Goal: Task Accomplishment & Management: Complete application form

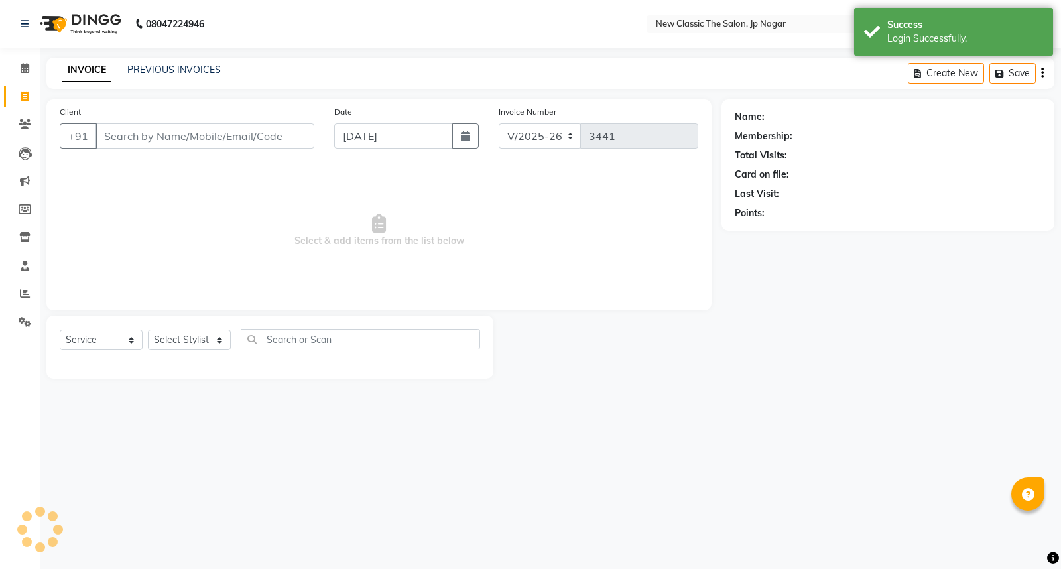
select select "4678"
select select "service"
click at [127, 139] on input "Client" at bounding box center [205, 135] width 219 height 25
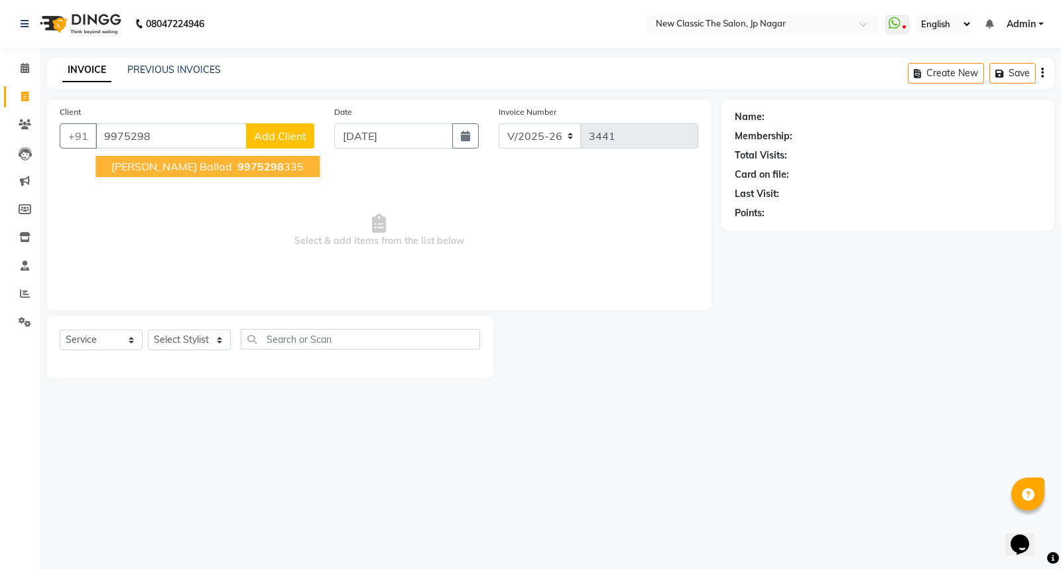
click at [159, 166] on span "[PERSON_NAME] Ballad" at bounding box center [171, 166] width 121 height 13
type input "9975298335"
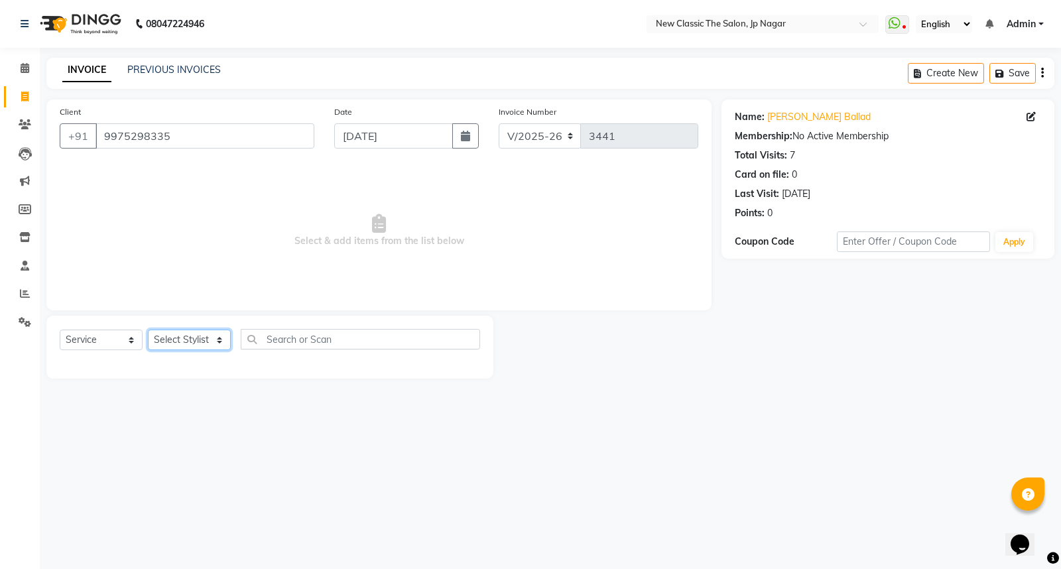
click at [183, 342] on select "Select Stylist Amit [PERSON_NAME] [PERSON_NAME] [PERSON_NAME] Manager [PERSON_N…" at bounding box center [189, 340] width 83 height 21
select select "27630"
click at [148, 330] on select "Select Stylist Amit [PERSON_NAME] [PERSON_NAME] [PERSON_NAME] Manager [PERSON_N…" at bounding box center [189, 340] width 83 height 21
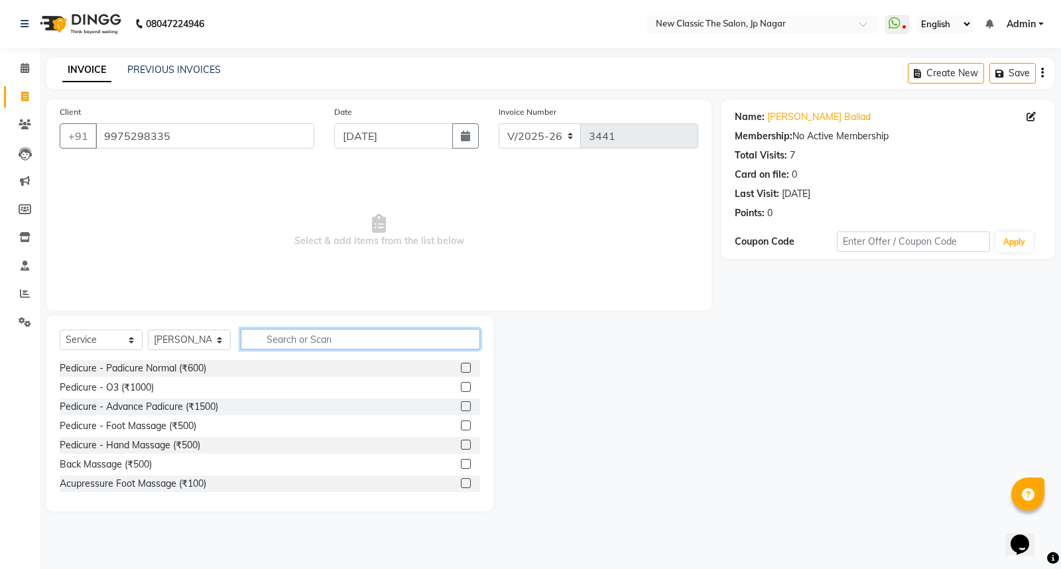
click at [288, 334] on input "text" at bounding box center [360, 339] width 239 height 21
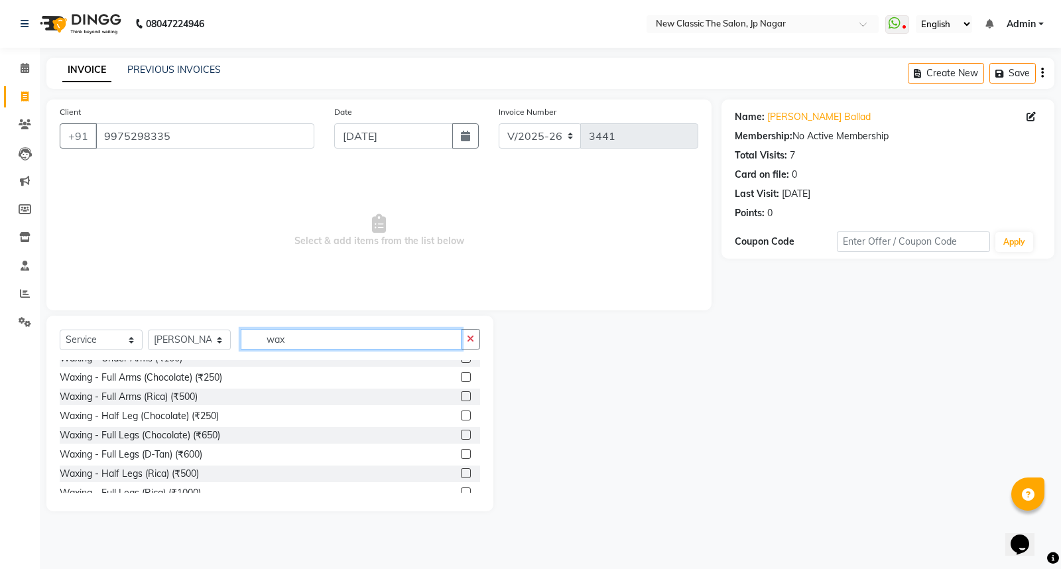
scroll to position [74, 0]
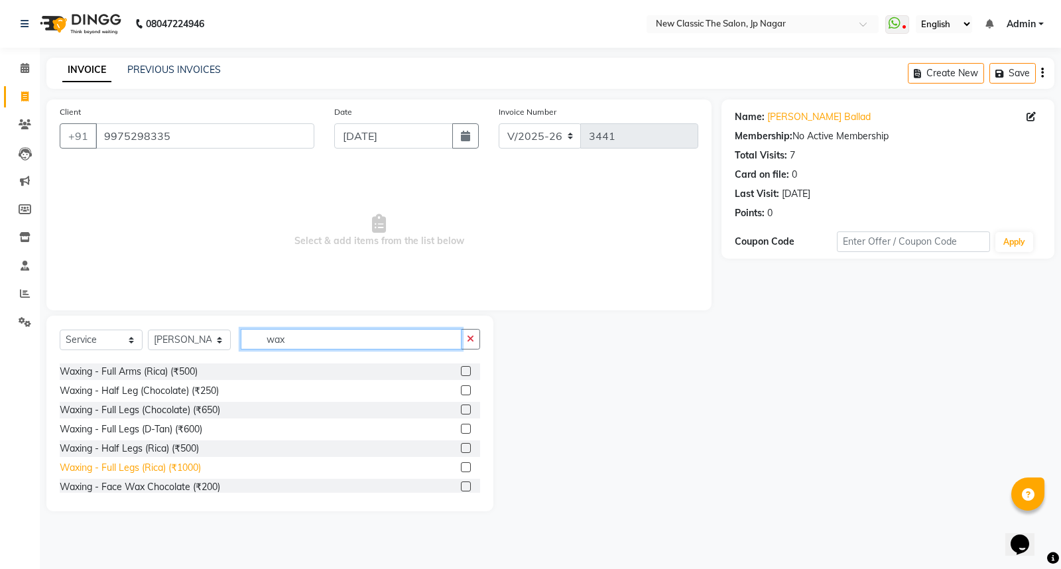
type input "wax"
click at [129, 469] on div "Waxing - Full Legs (Rica) (₹1000)" at bounding box center [130, 468] width 141 height 14
checkbox input "false"
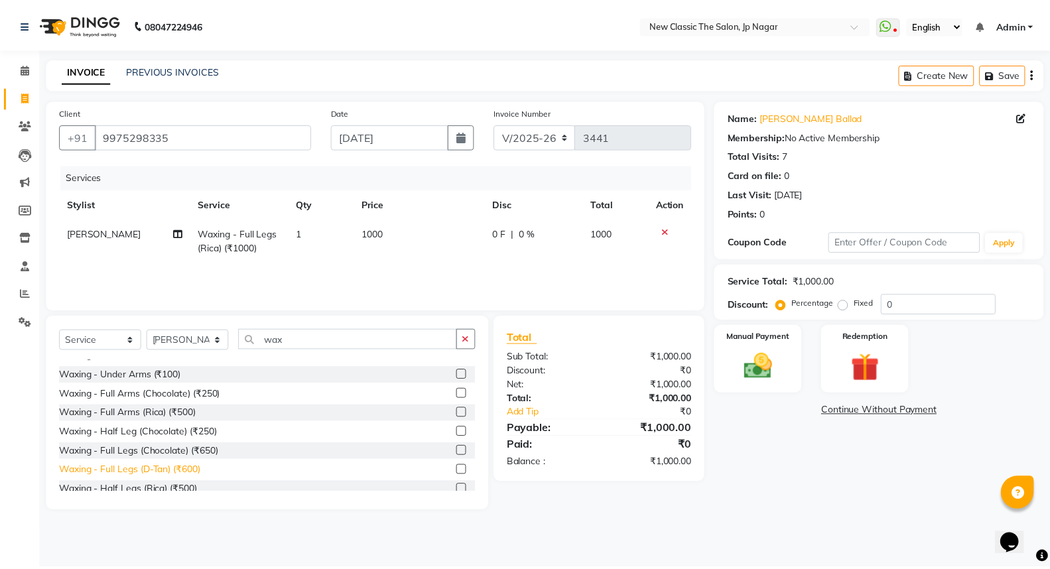
scroll to position [0, 0]
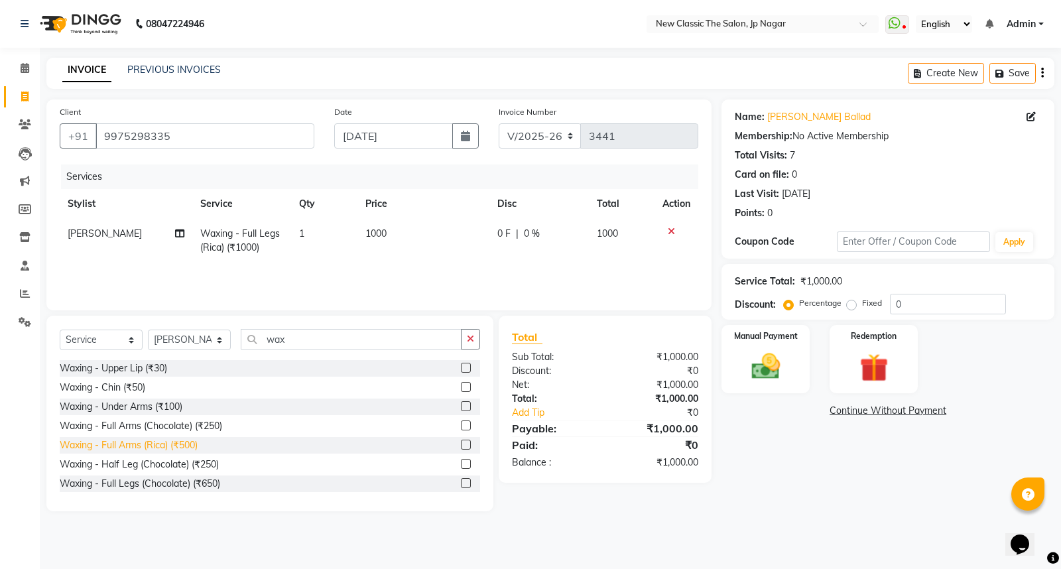
click at [133, 450] on div "Waxing - Full Arms (Rica) (₹500)" at bounding box center [129, 446] width 138 height 14
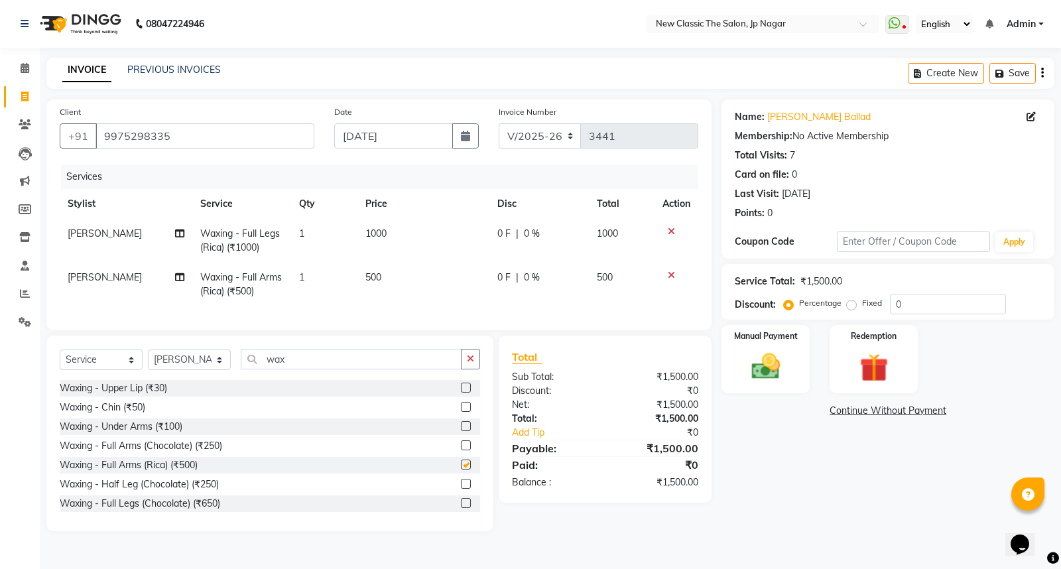
checkbox input "false"
click at [90, 279] on td "[PERSON_NAME]" at bounding box center [126, 285] width 133 height 44
select select "27630"
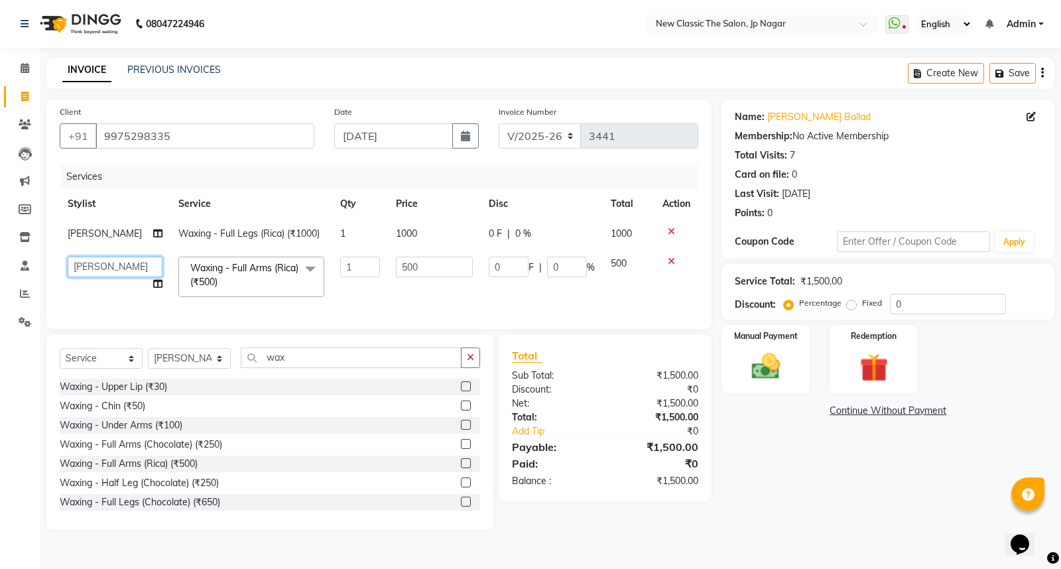
click at [94, 273] on select "Amit [PERSON_NAME] [PERSON_NAME] [PERSON_NAME] Manager [PERSON_NAME] [PERSON_NA…" at bounding box center [115, 267] width 95 height 21
select select "27628"
click at [291, 368] on input "wax" at bounding box center [351, 358] width 221 height 21
type input "w"
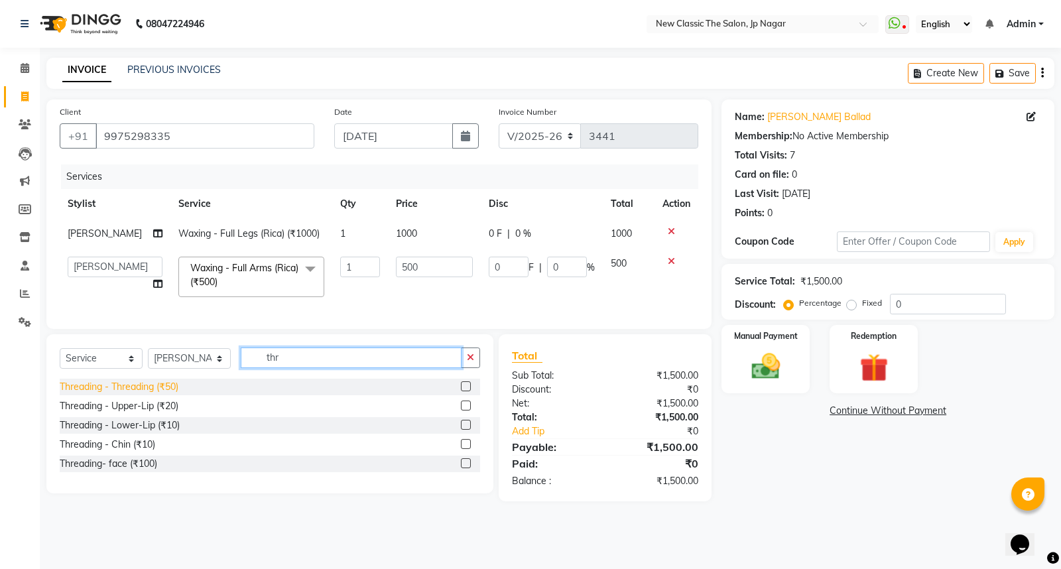
type input "thr"
click at [165, 394] on div "Threading - Threading (₹50)" at bounding box center [119, 387] width 119 height 14
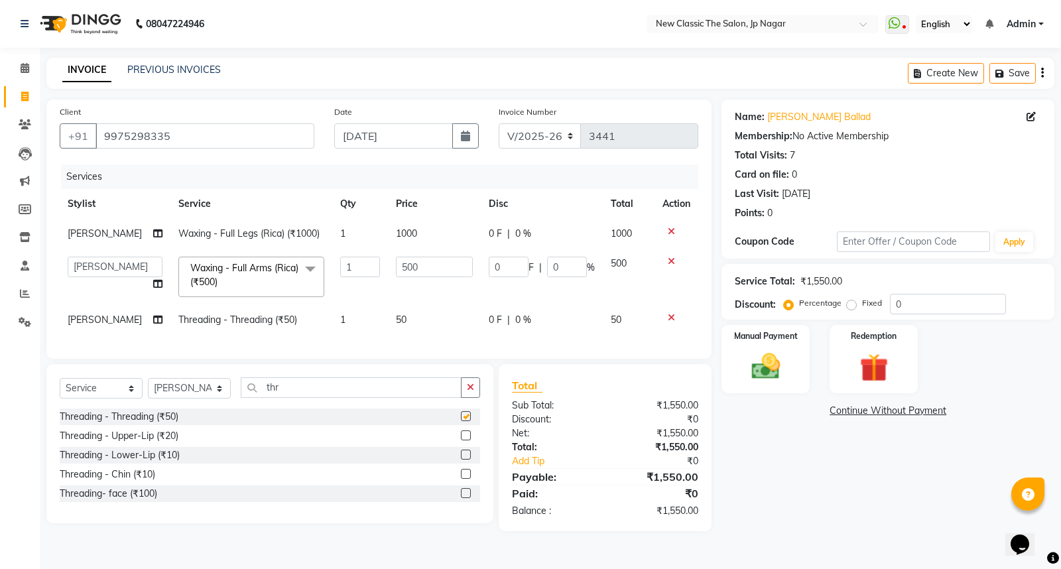
checkbox input "false"
click at [151, 443] on div "Threading - Upper-Lip (₹20)" at bounding box center [119, 436] width 119 height 14
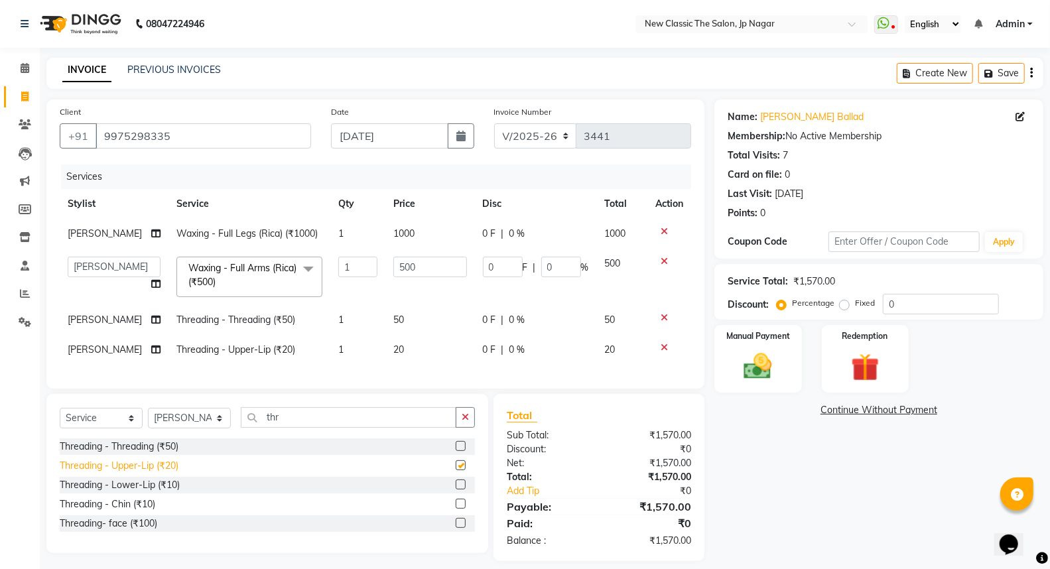
checkbox input "false"
click at [147, 492] on div "Threading - Lower-Lip (₹10)" at bounding box center [120, 485] width 120 height 14
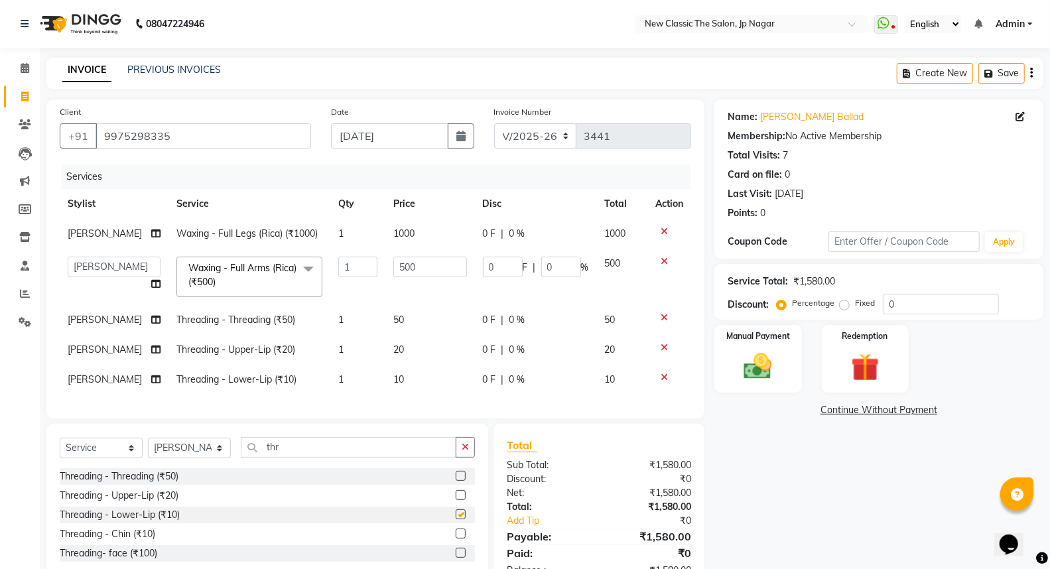
checkbox input "false"
click at [397, 378] on td "10" at bounding box center [430, 380] width 90 height 30
select select "27630"
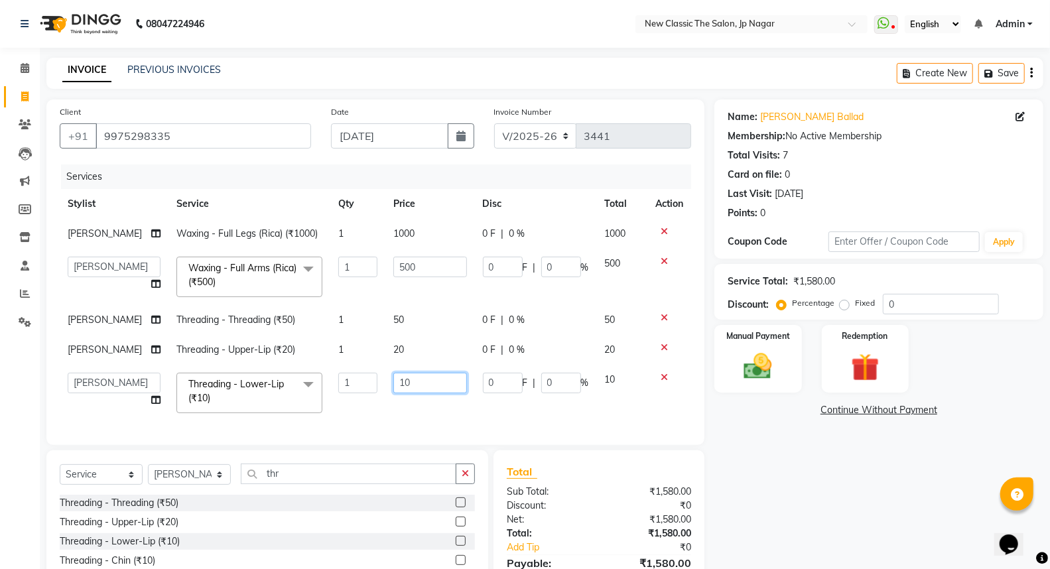
click at [401, 381] on input "10" at bounding box center [430, 383] width 74 height 21
type input "1"
type input "30"
click at [766, 436] on div "Name: [PERSON_NAME] Ballad Membership: No Active Membership Total Visits: 7 Car…" at bounding box center [884, 359] width 339 height 518
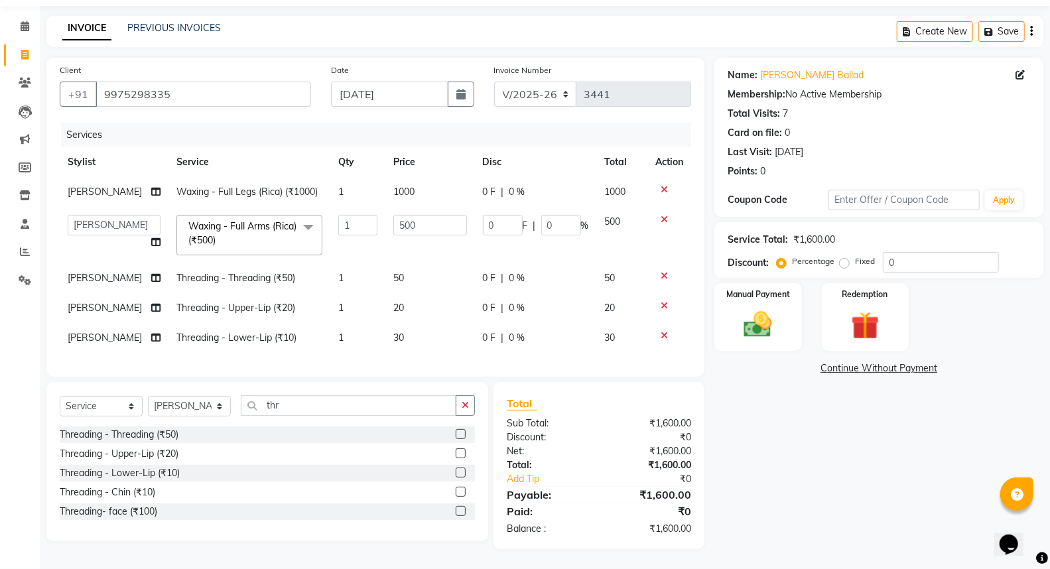
scroll to position [52, 0]
click at [764, 318] on img at bounding box center [757, 325] width 47 height 34
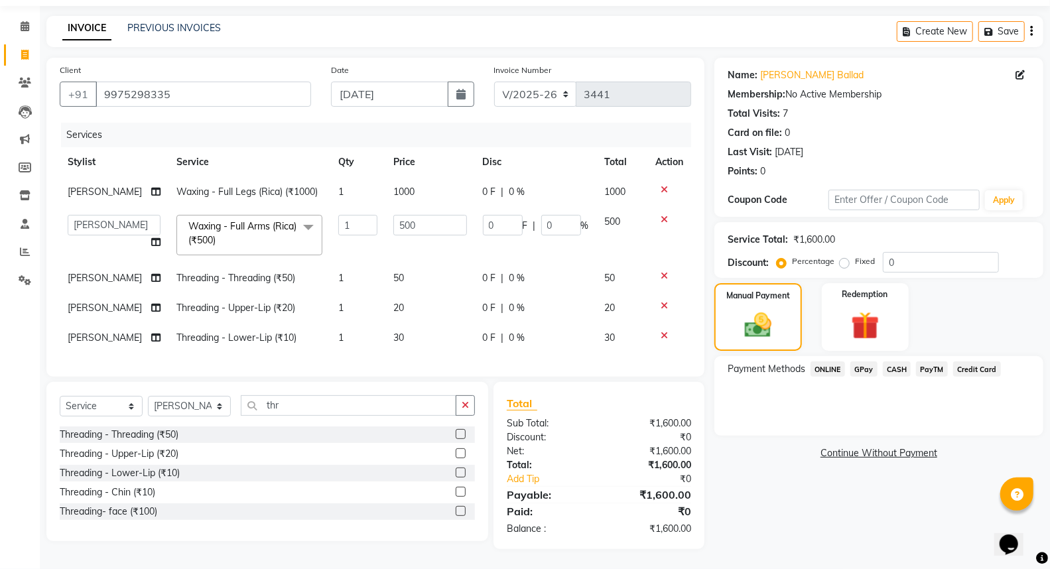
click at [894, 362] on span "CASH" at bounding box center [897, 369] width 29 height 15
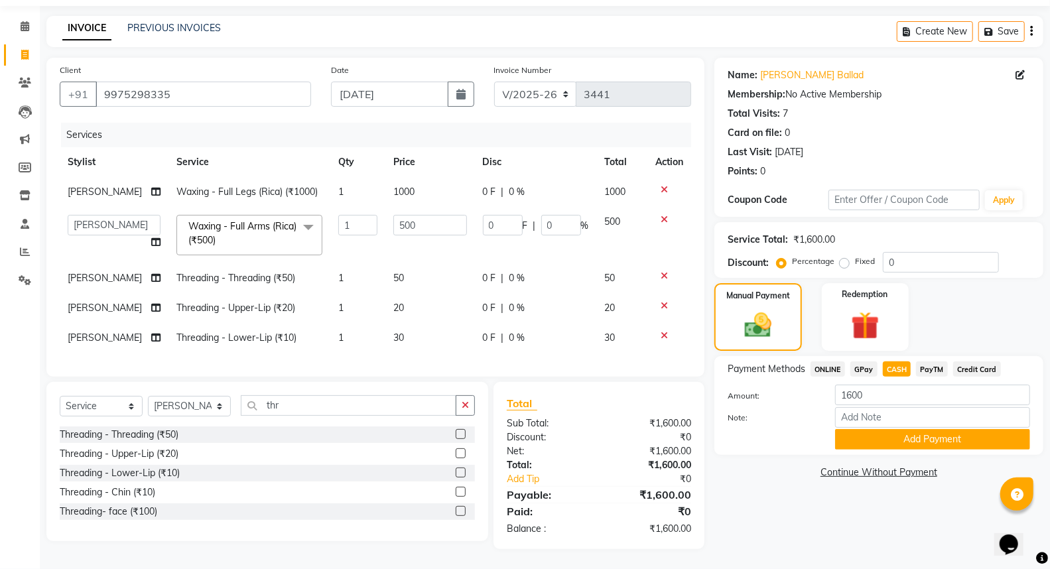
click at [80, 272] on span "[PERSON_NAME]" at bounding box center [105, 278] width 74 height 12
select select "27630"
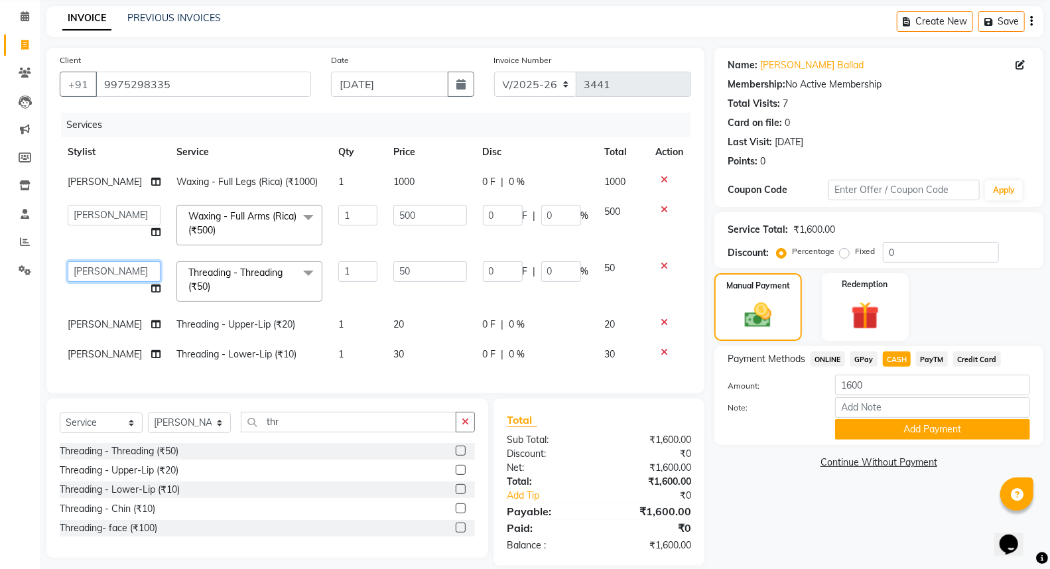
click at [80, 271] on select "Amit [PERSON_NAME] [PERSON_NAME] [PERSON_NAME] Manager [PERSON_NAME] [PERSON_NA…" at bounding box center [114, 271] width 93 height 21
select select "27628"
click at [90, 323] on td "[PERSON_NAME]" at bounding box center [114, 325] width 109 height 30
select select "27630"
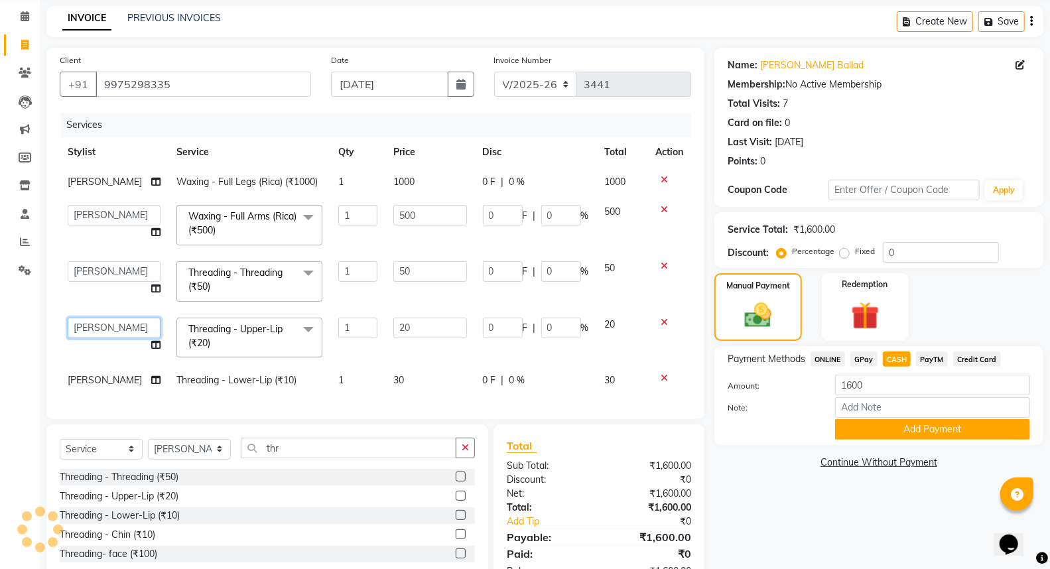
click at [90, 323] on select "Amit [PERSON_NAME] [PERSON_NAME] [PERSON_NAME] Manager [PERSON_NAME] [PERSON_NA…" at bounding box center [114, 328] width 93 height 21
select select "27628"
click at [91, 381] on td "[PERSON_NAME]" at bounding box center [114, 381] width 109 height 30
select select "27630"
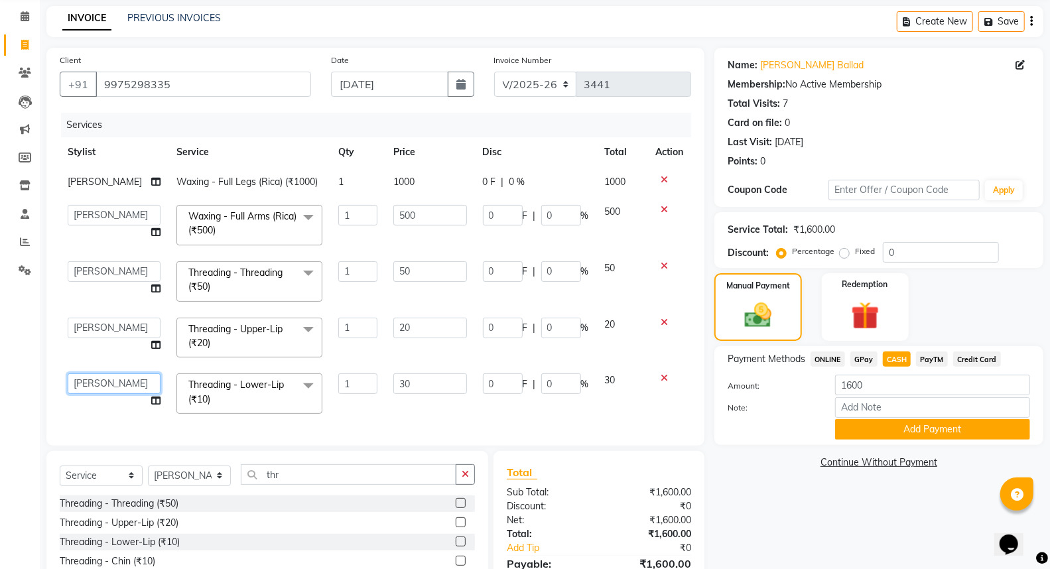
click at [91, 381] on select "Amit [PERSON_NAME] [PERSON_NAME] [PERSON_NAME] Manager [PERSON_NAME] [PERSON_NA…" at bounding box center [114, 384] width 93 height 21
select select "27628"
click at [916, 425] on button "Add Payment" at bounding box center [932, 429] width 195 height 21
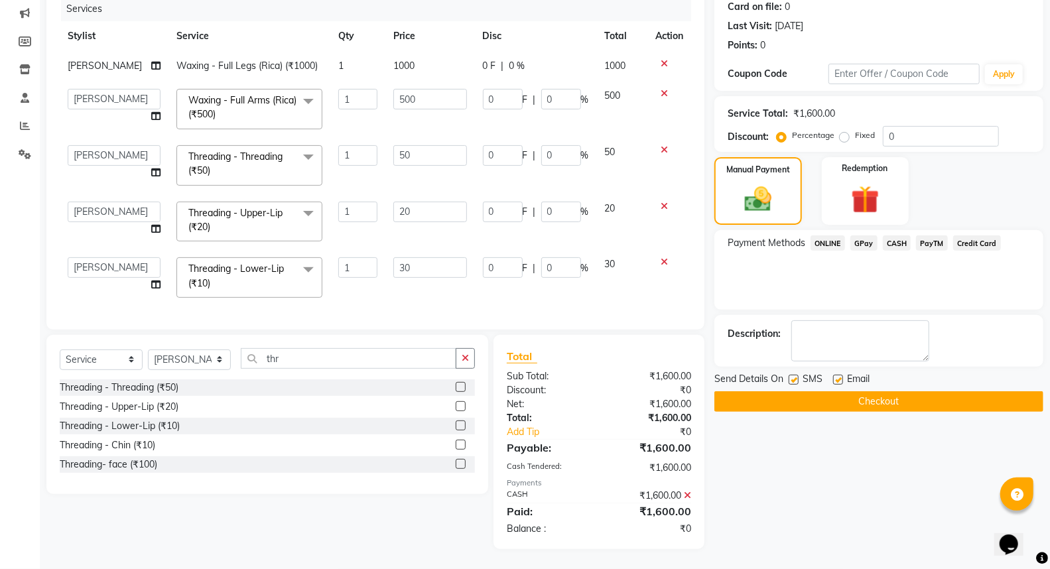
scroll to position [179, 0]
click at [872, 391] on button "Checkout" at bounding box center [879, 401] width 329 height 21
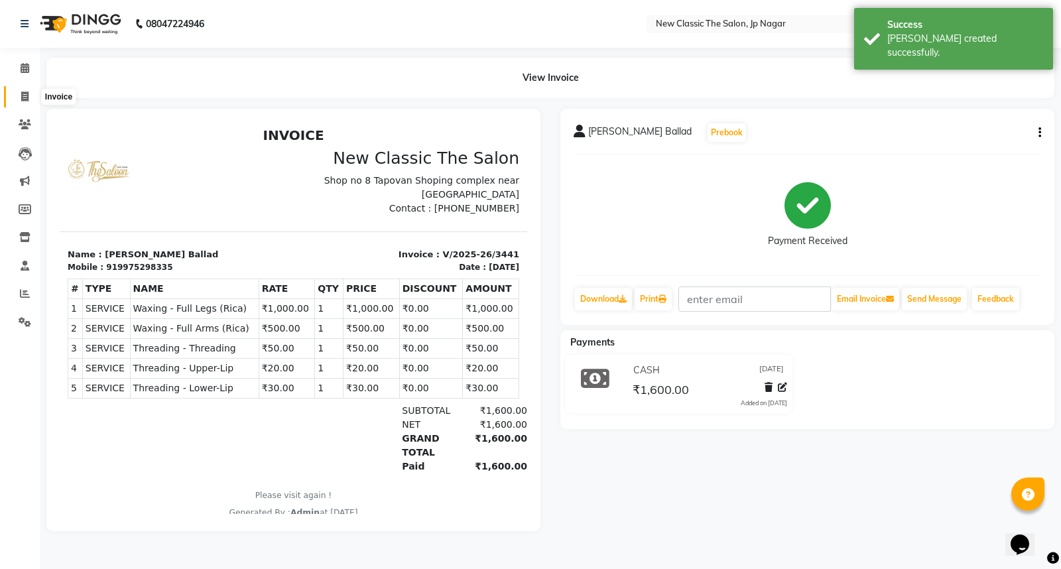
click at [21, 97] on icon at bounding box center [24, 97] width 7 height 10
select select "service"
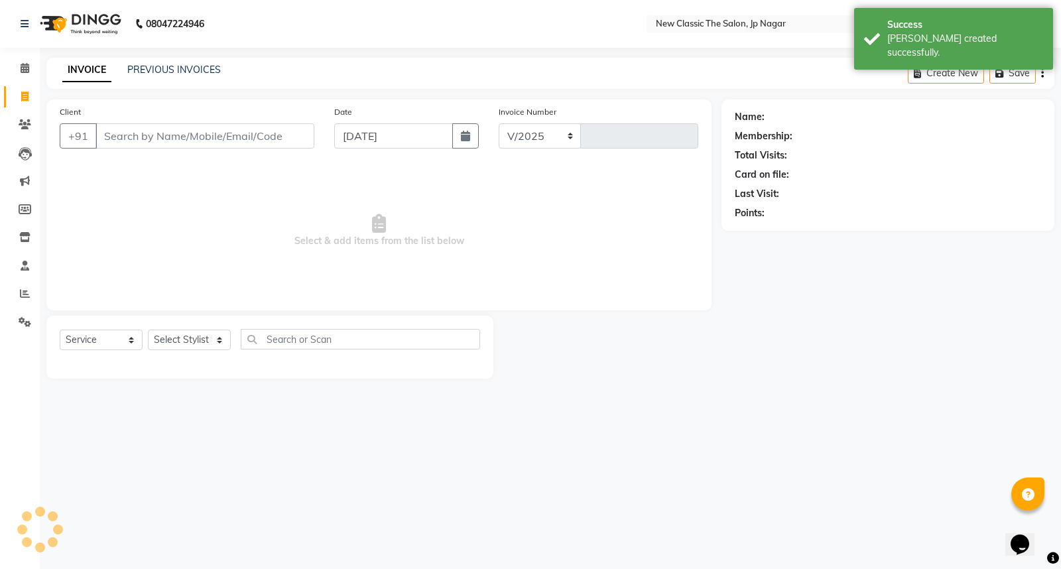
select select "4678"
type input "3442"
click at [133, 135] on input "Client" at bounding box center [205, 135] width 219 height 25
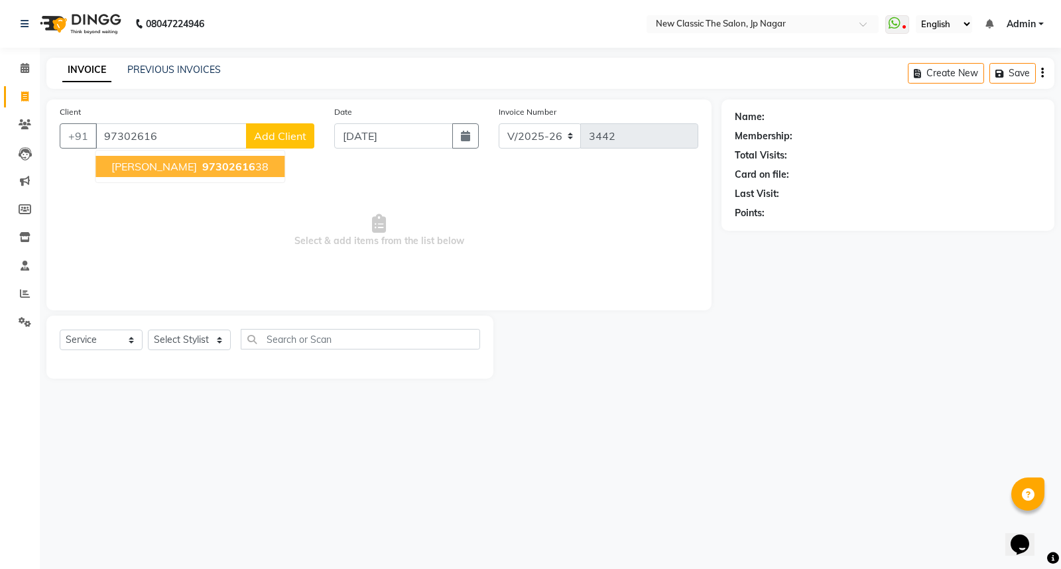
click at [200, 163] on ngb-highlight "97302616 38" at bounding box center [234, 166] width 69 height 13
type input "9730261638"
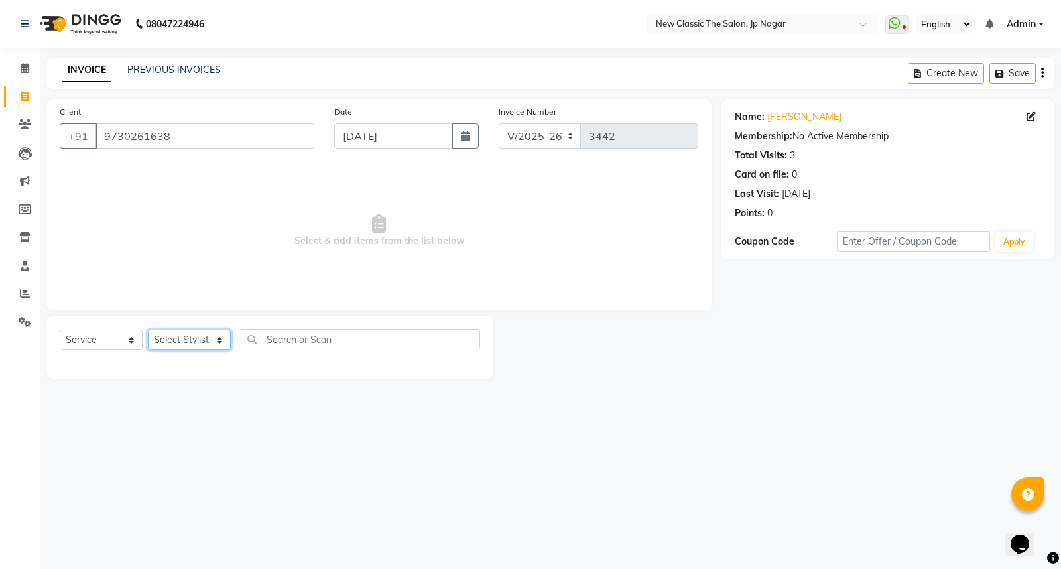
click at [184, 340] on select "Select Stylist Amit [PERSON_NAME] [PERSON_NAME] [PERSON_NAME] Manager [PERSON_N…" at bounding box center [189, 340] width 83 height 21
select select "27628"
click at [148, 330] on select "Select Stylist Amit [PERSON_NAME] [PERSON_NAME] [PERSON_NAME] Manager [PERSON_N…" at bounding box center [189, 340] width 83 height 21
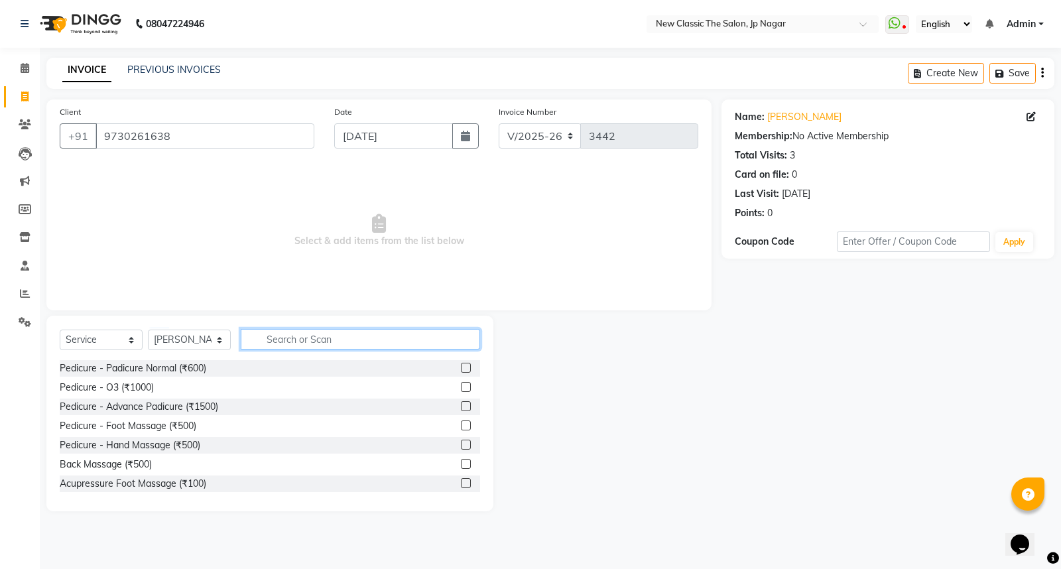
click at [297, 341] on input "text" at bounding box center [360, 339] width 239 height 21
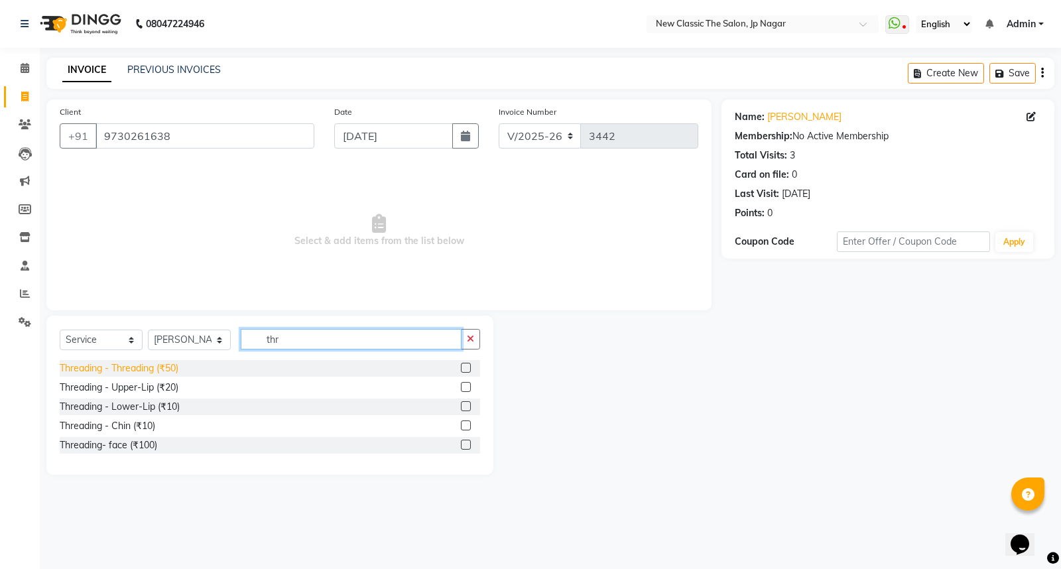
type input "thr"
click at [151, 369] on div "Threading - Threading (₹50)" at bounding box center [119, 369] width 119 height 14
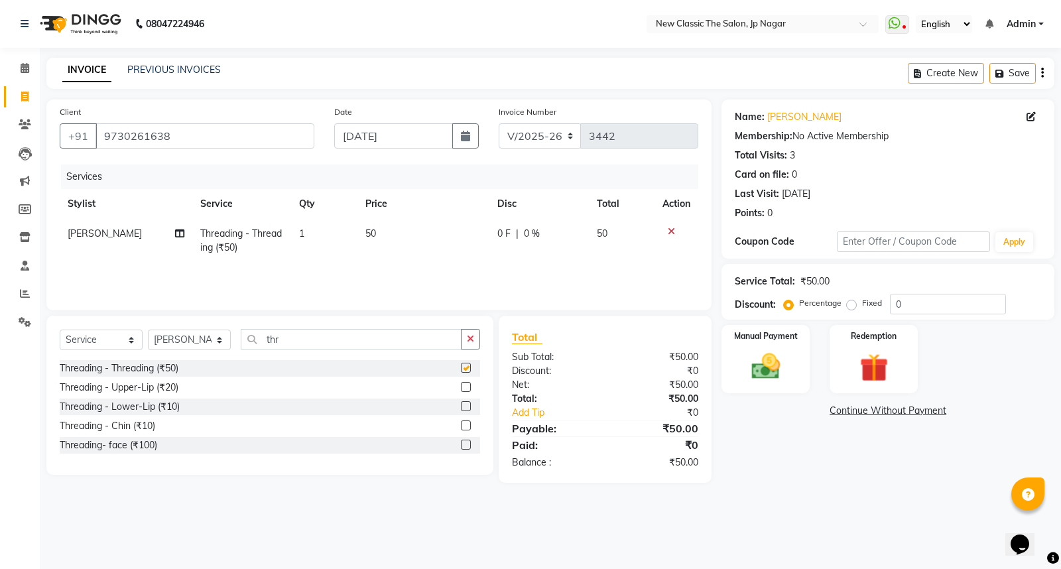
checkbox input "false"
click at [301, 337] on input "thr" at bounding box center [351, 339] width 221 height 21
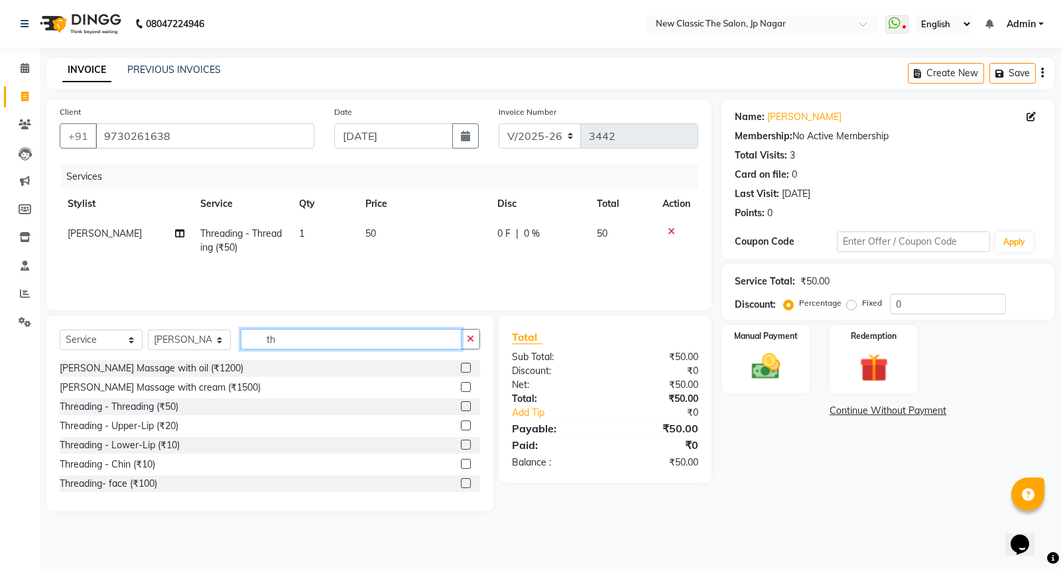
type input "t"
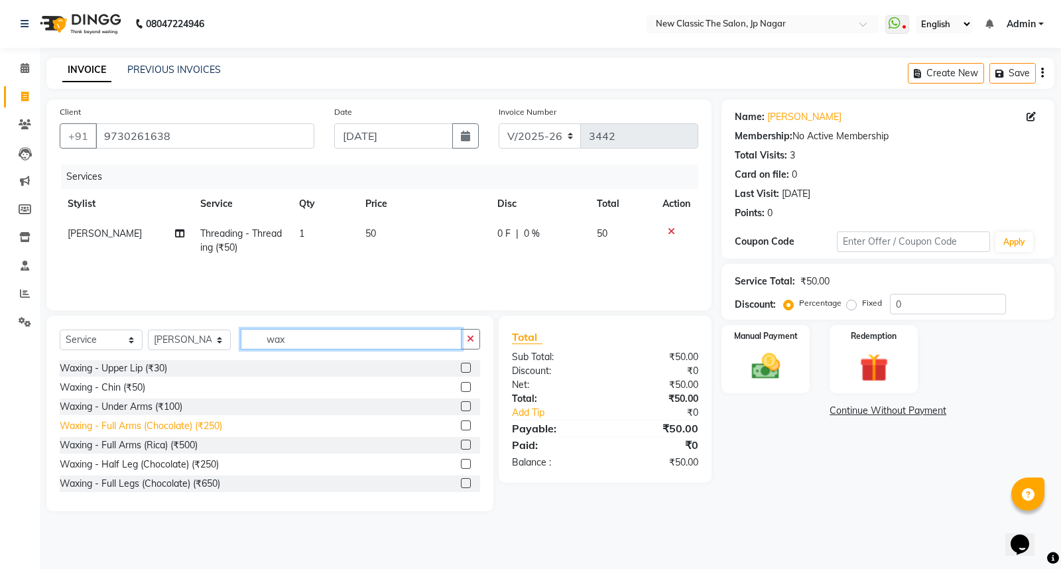
type input "wax"
click at [182, 427] on div "Waxing - Full Arms (Chocolate) (₹250)" at bounding box center [141, 426] width 163 height 14
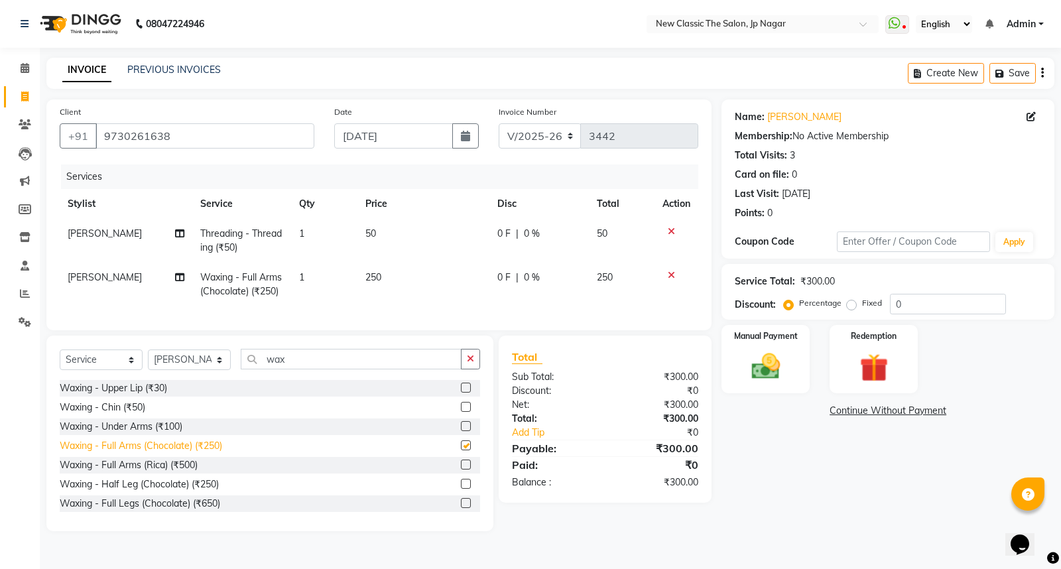
checkbox input "false"
click at [78, 281] on span "[PERSON_NAME]" at bounding box center [105, 277] width 74 height 12
select select "27628"
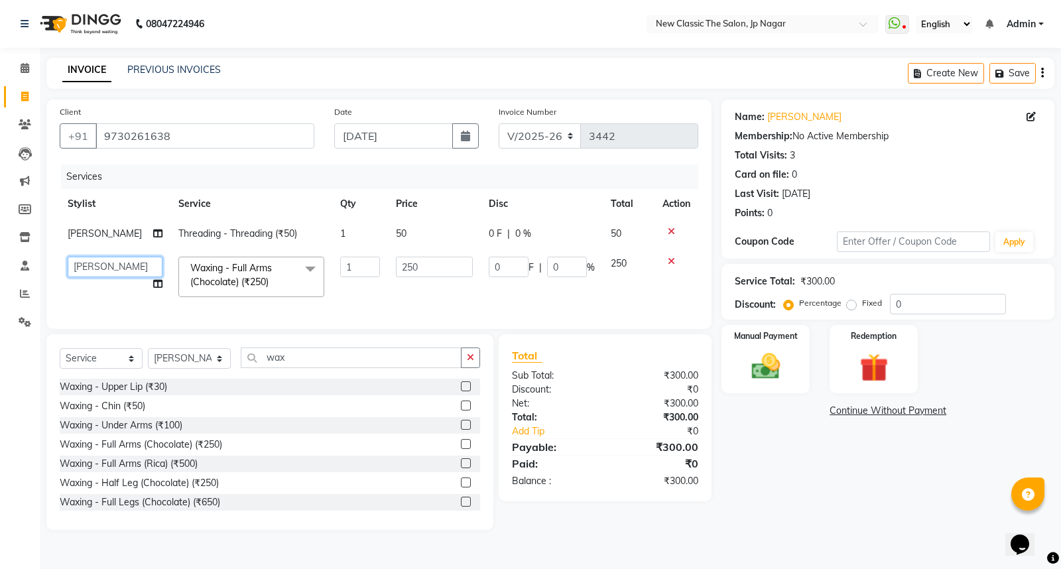
click at [88, 270] on select "Amit [PERSON_NAME] [PERSON_NAME] [PERSON_NAME] Manager [PERSON_NAME] [PERSON_NA…" at bounding box center [115, 267] width 95 height 21
select select "85910"
click at [764, 368] on img at bounding box center [766, 367] width 48 height 34
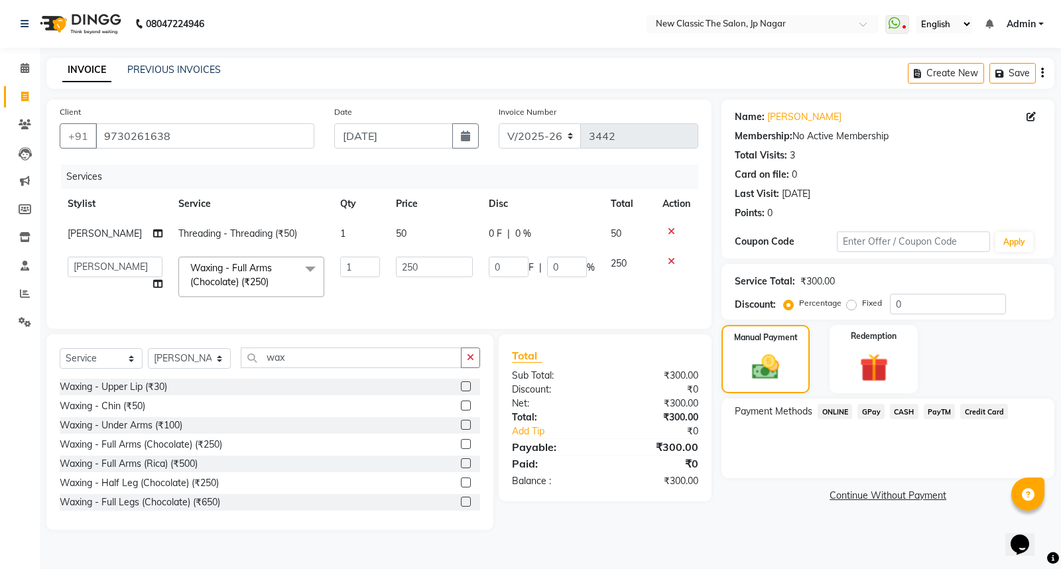
click at [898, 414] on span "CASH" at bounding box center [904, 411] width 29 height 15
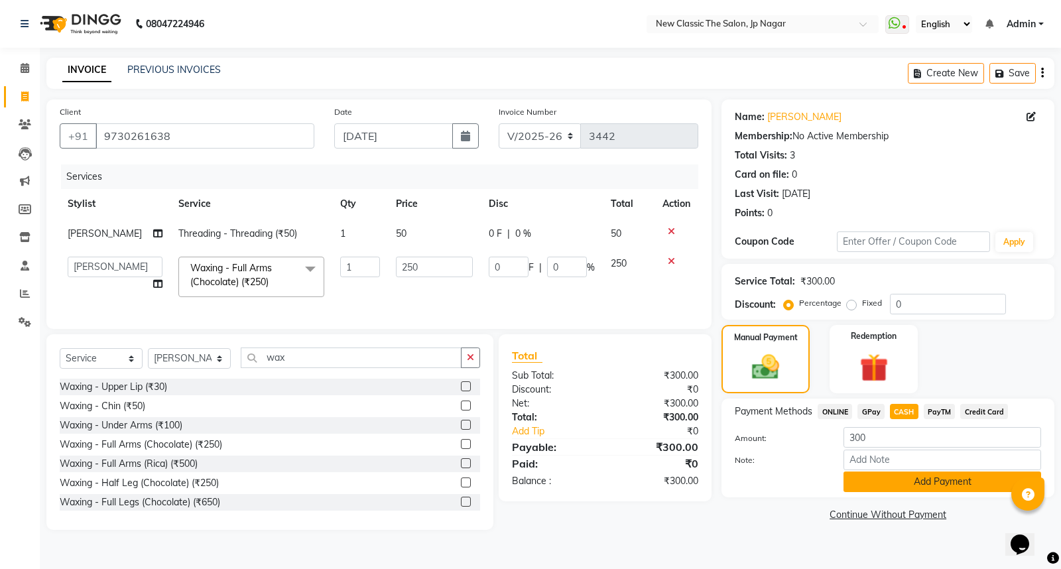
click at [904, 482] on button "Add Payment" at bounding box center [943, 482] width 198 height 21
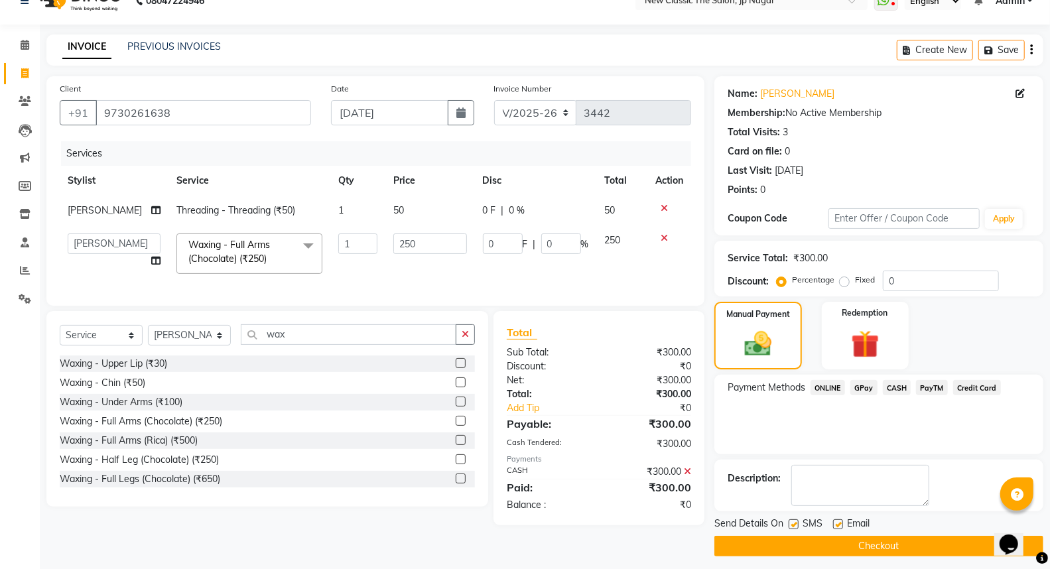
scroll to position [30, 0]
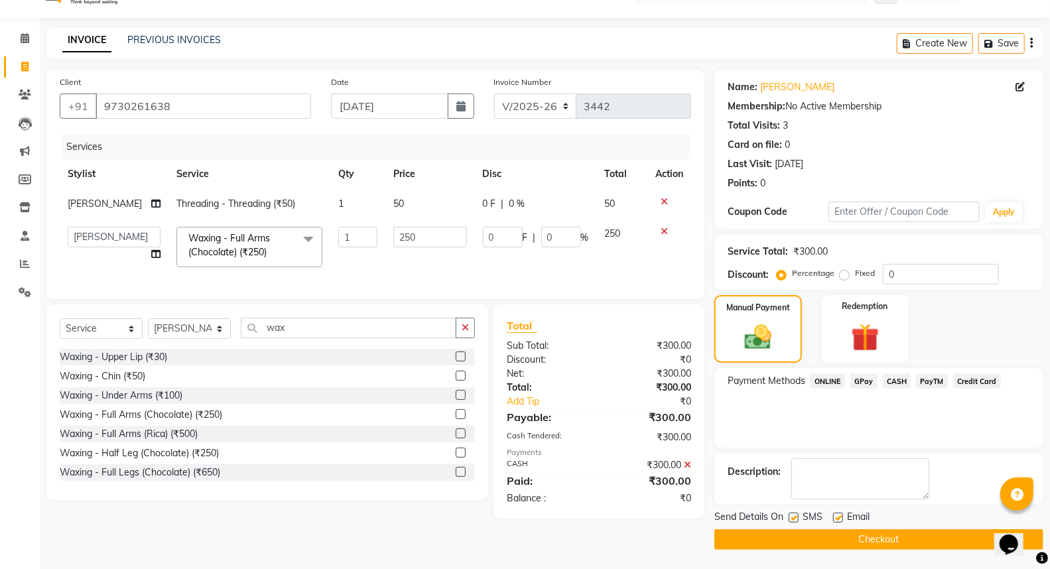
click at [833, 532] on button "Checkout" at bounding box center [879, 539] width 329 height 21
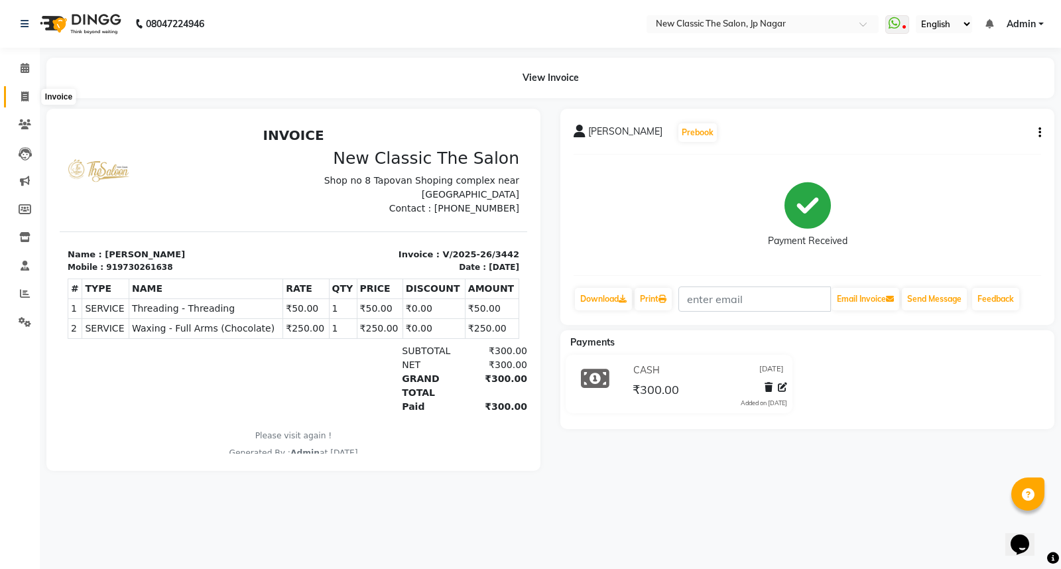
click at [28, 93] on icon at bounding box center [24, 97] width 7 height 10
select select "service"
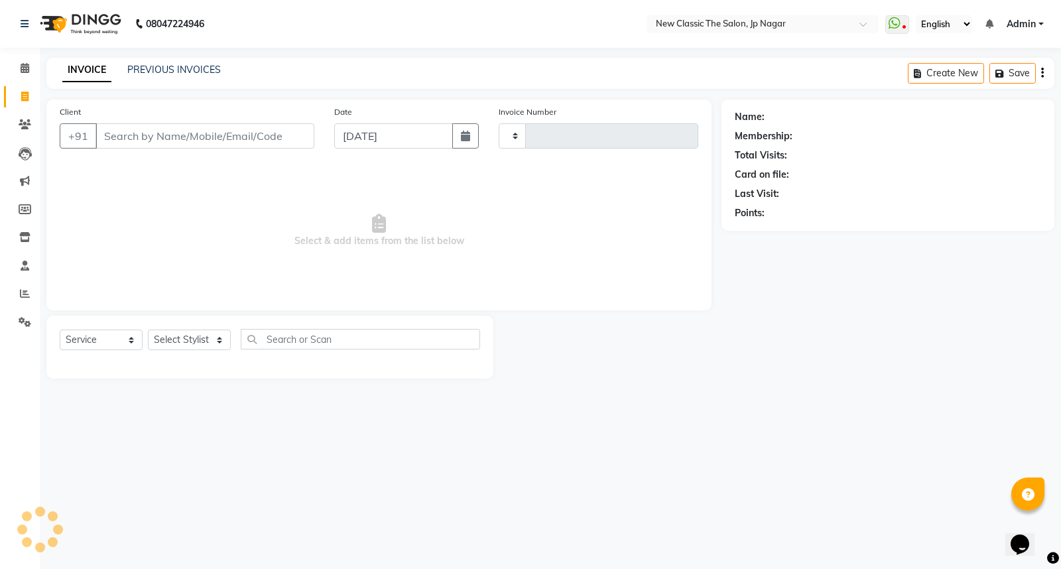
type input "3443"
select select "4678"
click at [246, 130] on input "Client" at bounding box center [205, 135] width 219 height 25
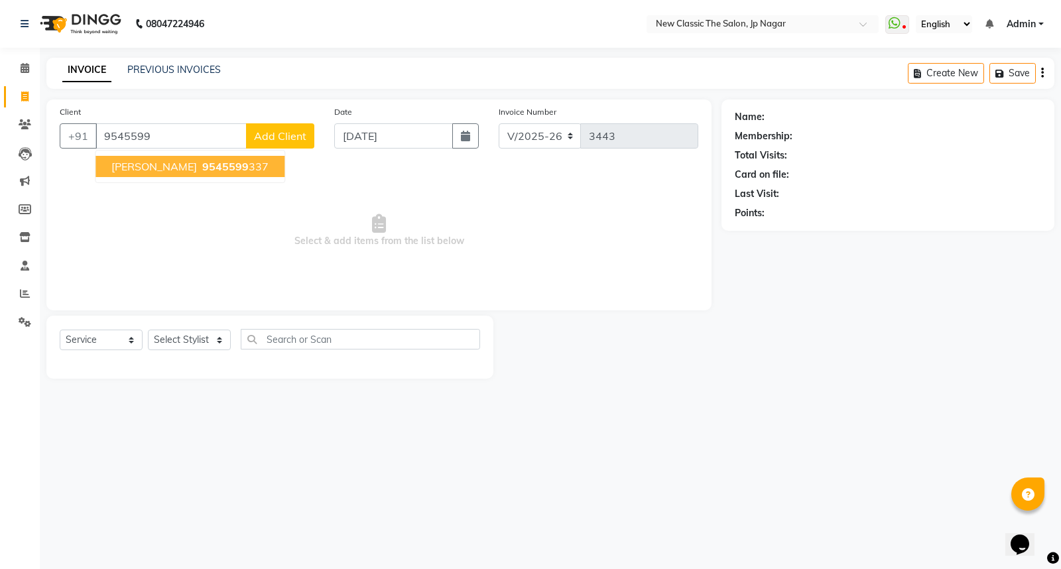
click at [241, 170] on span "9545599" at bounding box center [225, 166] width 46 height 13
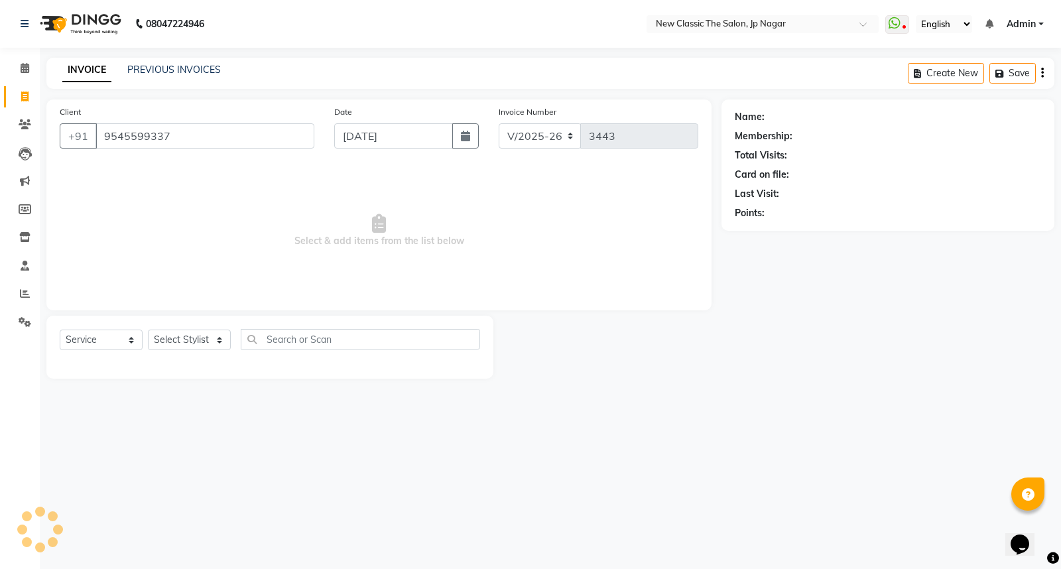
type input "9545599337"
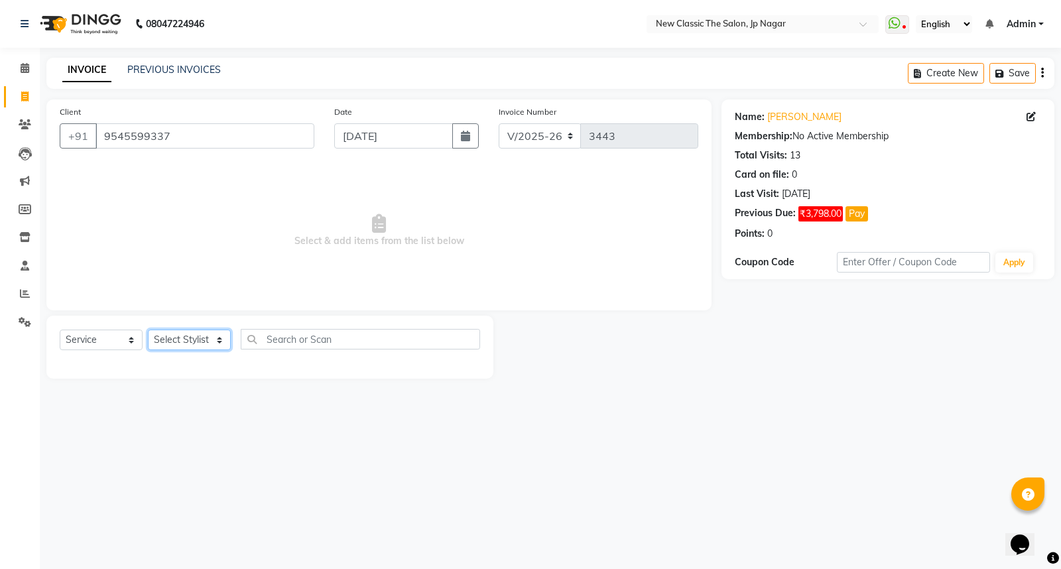
click at [220, 342] on select "Select Stylist Amit [PERSON_NAME] [PERSON_NAME] [PERSON_NAME] Manager [PERSON_N…" at bounding box center [189, 340] width 83 height 21
select select "27628"
click at [148, 330] on select "Select Stylist Amit [PERSON_NAME] [PERSON_NAME] [PERSON_NAME] Manager [PERSON_N…" at bounding box center [189, 340] width 83 height 21
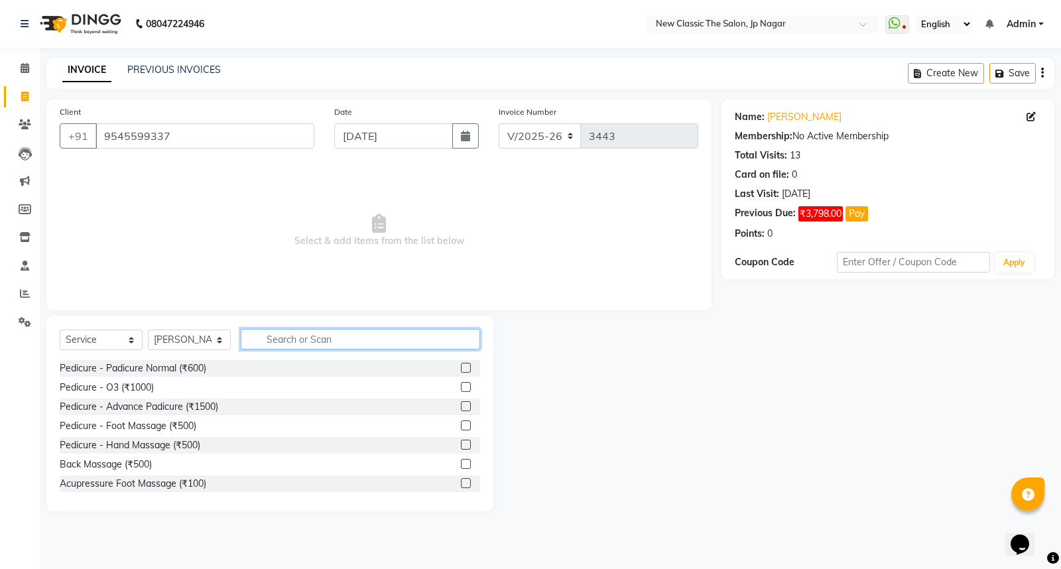
click at [358, 340] on input "text" at bounding box center [360, 339] width 239 height 21
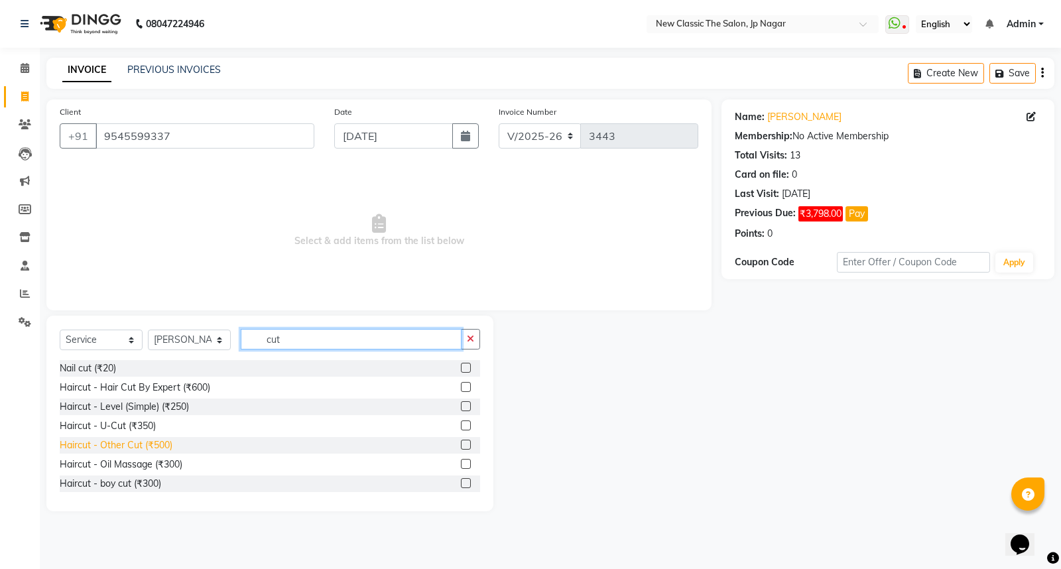
type input "cut"
click at [127, 450] on div "Haircut - Other Cut (₹500)" at bounding box center [116, 446] width 113 height 14
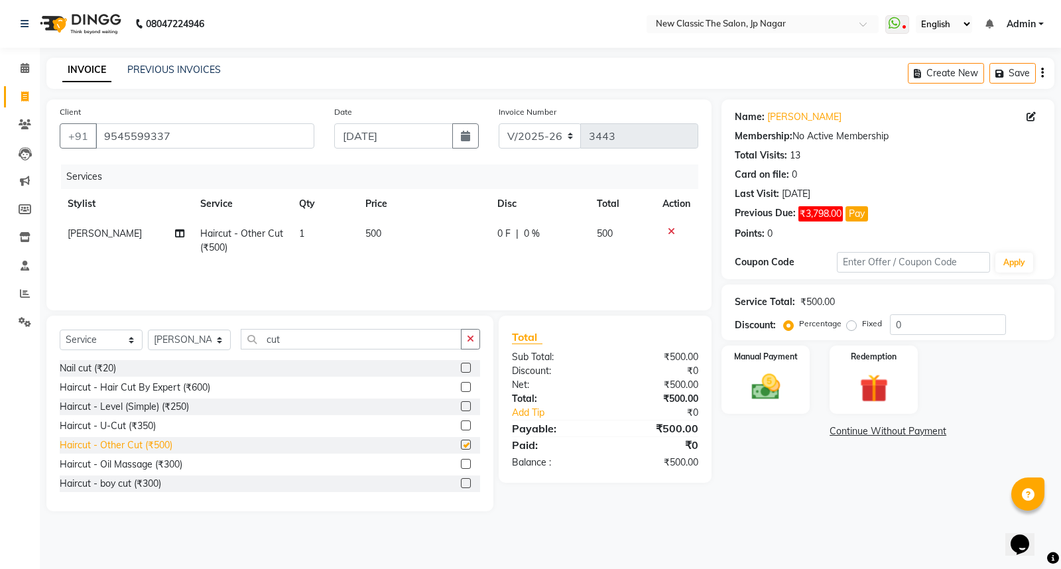
checkbox input "false"
click at [765, 399] on img at bounding box center [766, 387] width 48 height 34
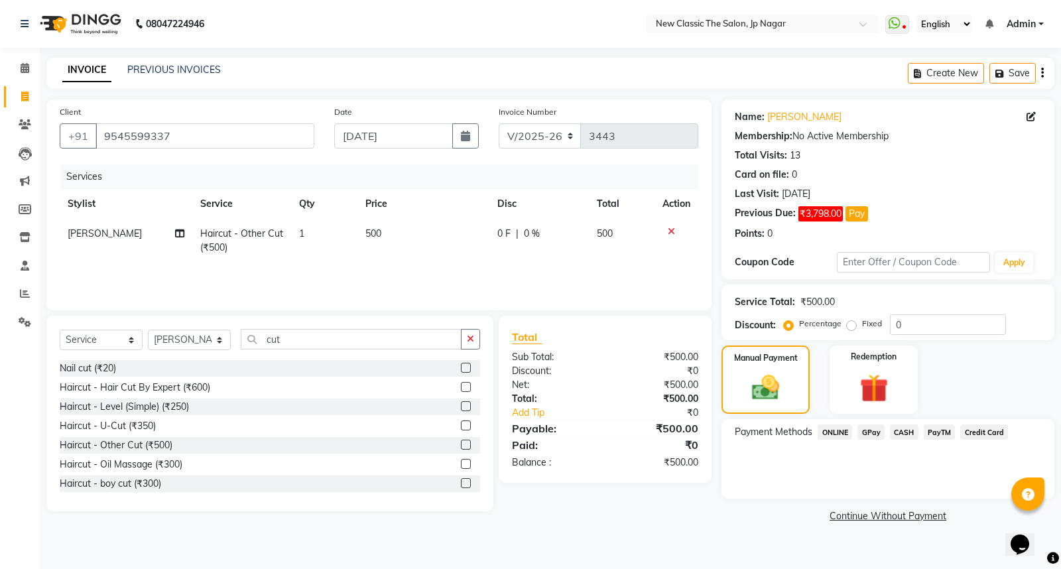
click at [839, 434] on span "ONLINE" at bounding box center [835, 432] width 34 height 15
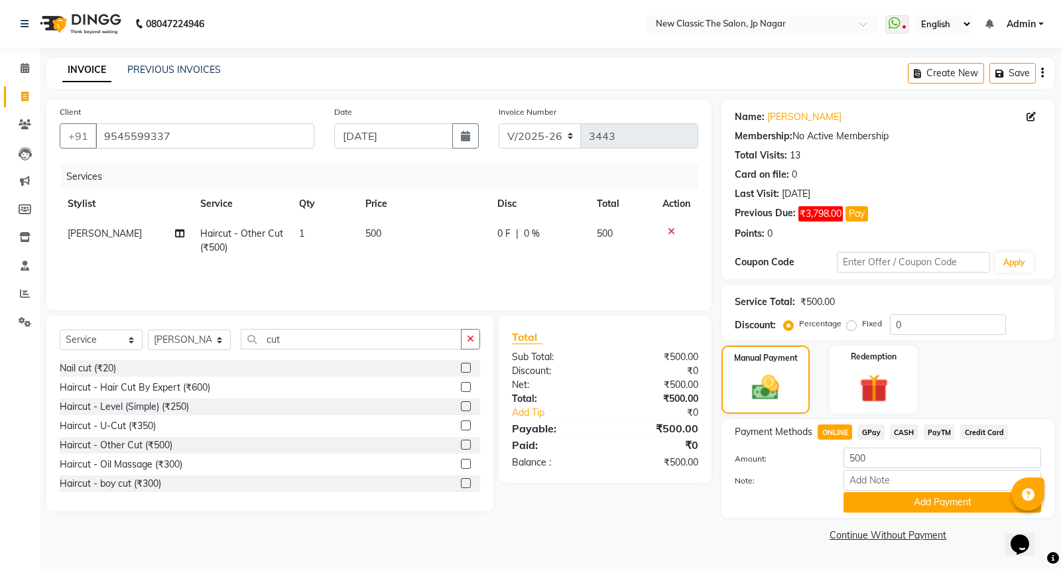
click at [898, 499] on button "Add Payment" at bounding box center [943, 502] width 198 height 21
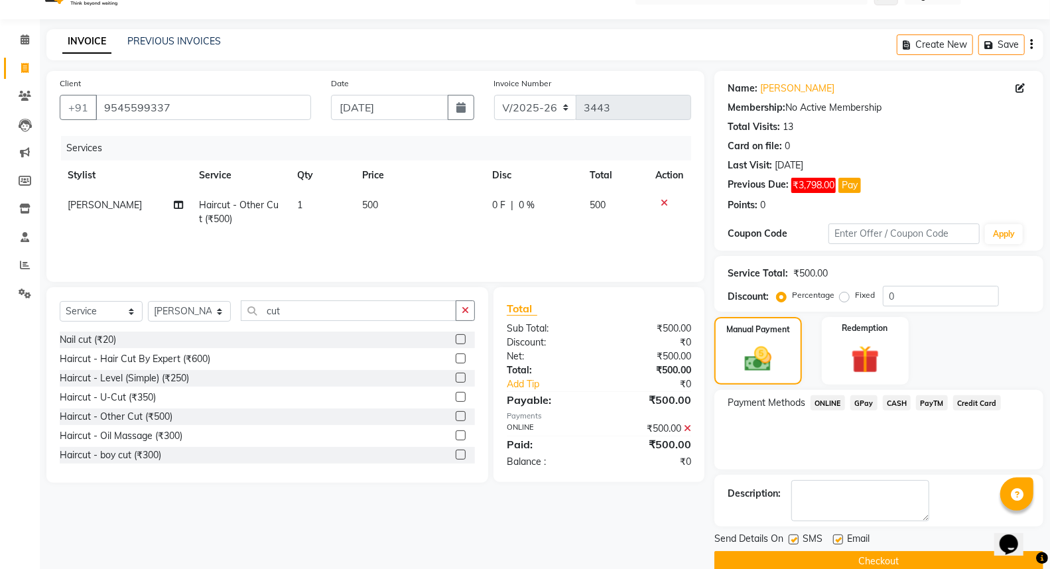
scroll to position [50, 0]
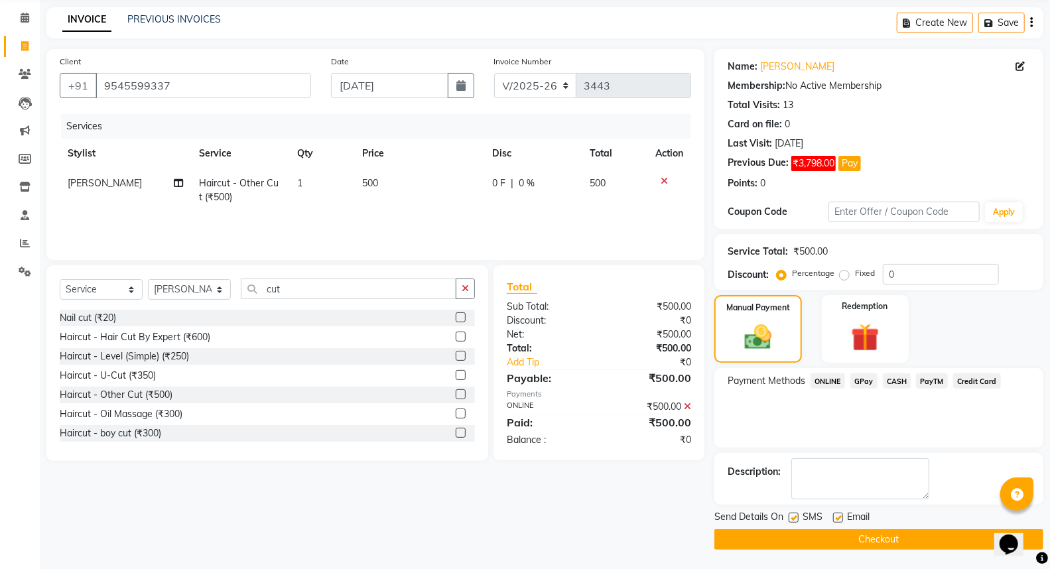
click at [918, 531] on button "Checkout" at bounding box center [879, 539] width 329 height 21
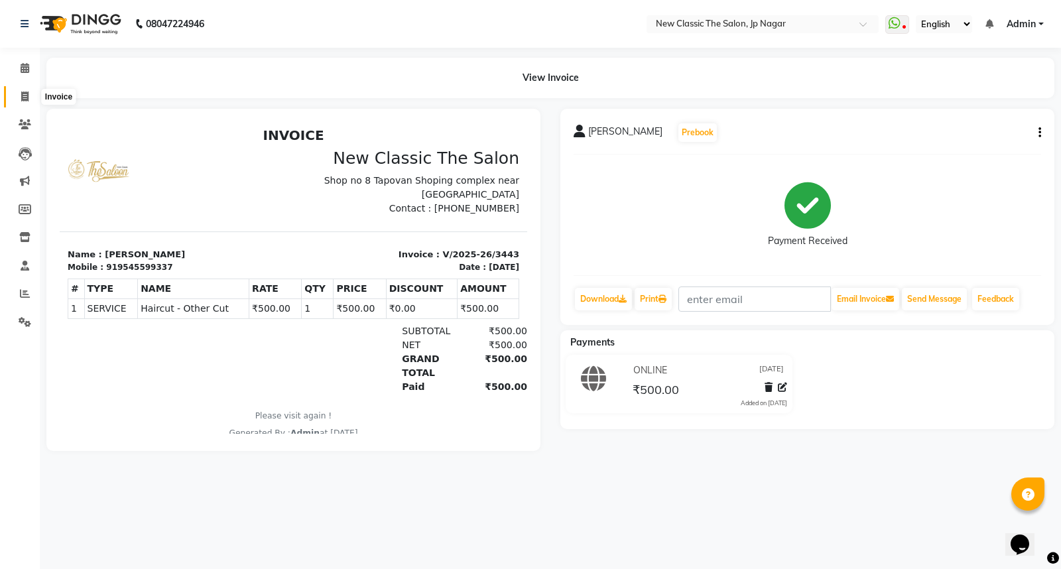
click at [28, 96] on icon at bounding box center [24, 97] width 7 height 10
select select "service"
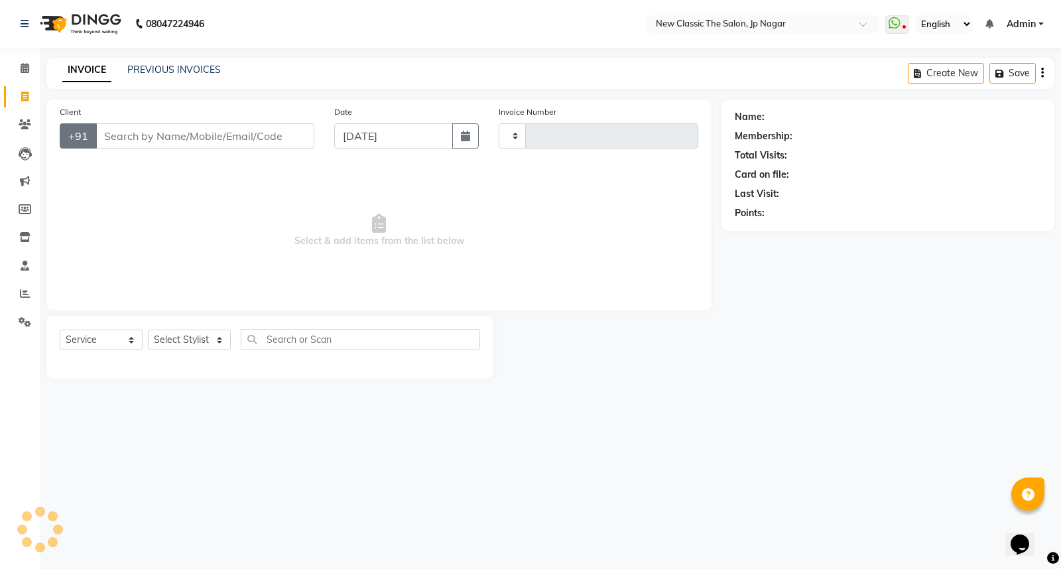
type input "3444"
select select "4678"
click at [114, 131] on input "Client" at bounding box center [205, 135] width 219 height 25
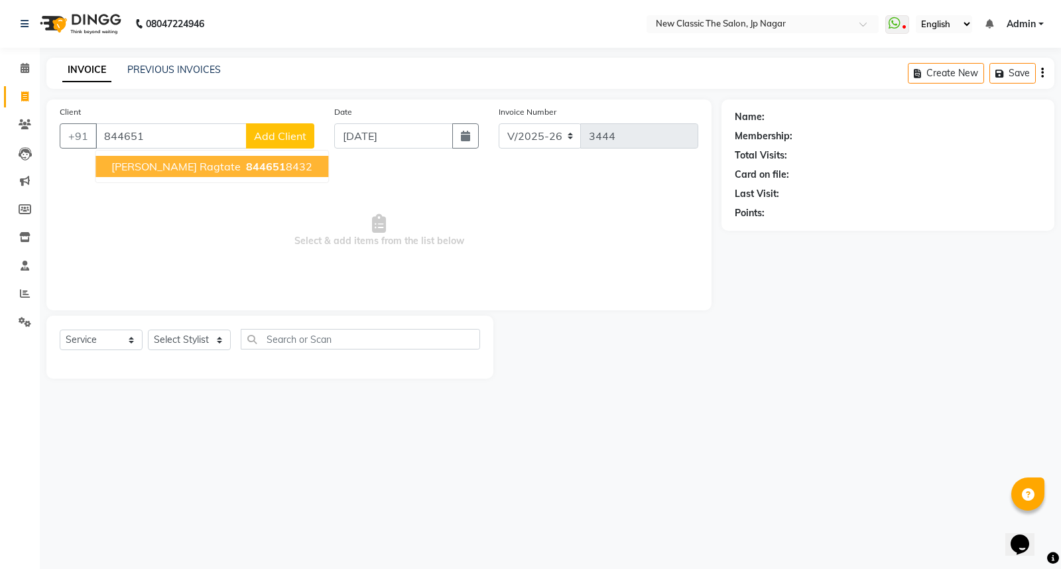
drag, startPoint x: 126, startPoint y: 164, endPoint x: 149, endPoint y: 200, distance: 42.9
click at [126, 165] on span "[PERSON_NAME] Ragtate" at bounding box center [175, 166] width 129 height 13
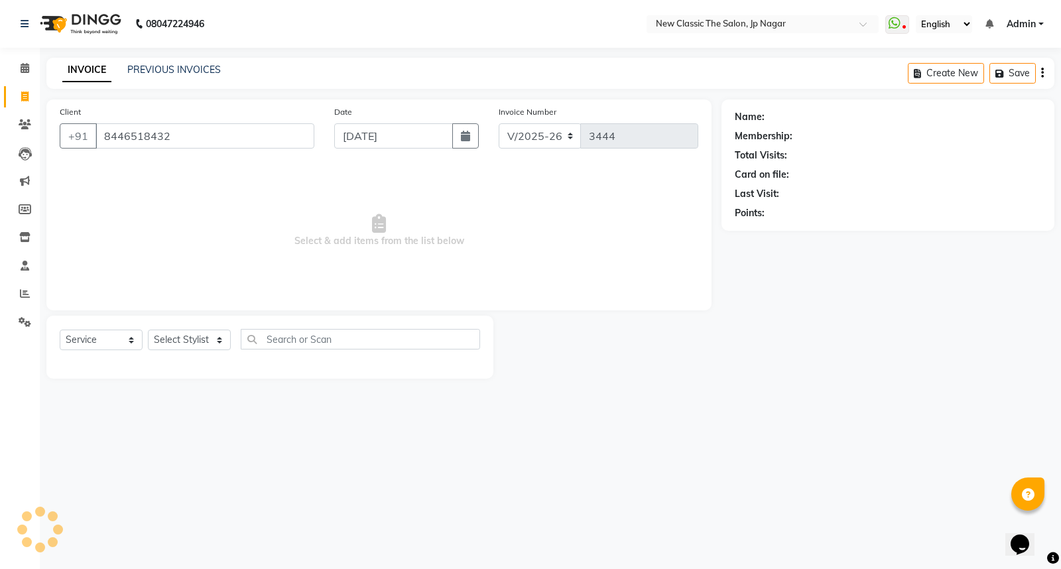
type input "8446518432"
click at [180, 342] on select "Select Stylist Amit [PERSON_NAME] [PERSON_NAME] [PERSON_NAME] Manager [PERSON_N…" at bounding box center [189, 340] width 83 height 21
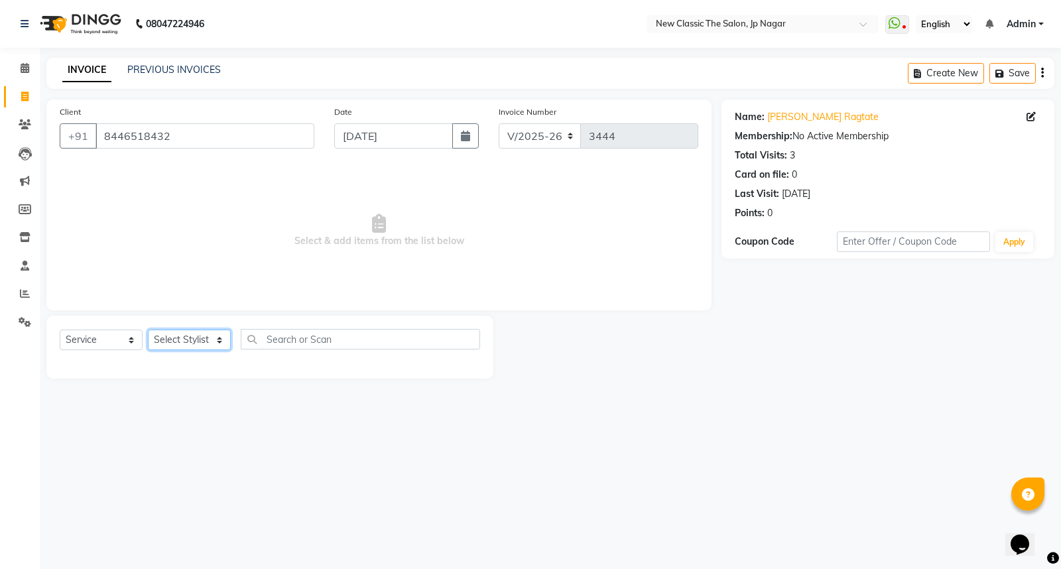
select select "27630"
click at [148, 330] on select "Select Stylist Amit [PERSON_NAME] [PERSON_NAME] [PERSON_NAME] Manager [PERSON_N…" at bounding box center [189, 340] width 83 height 21
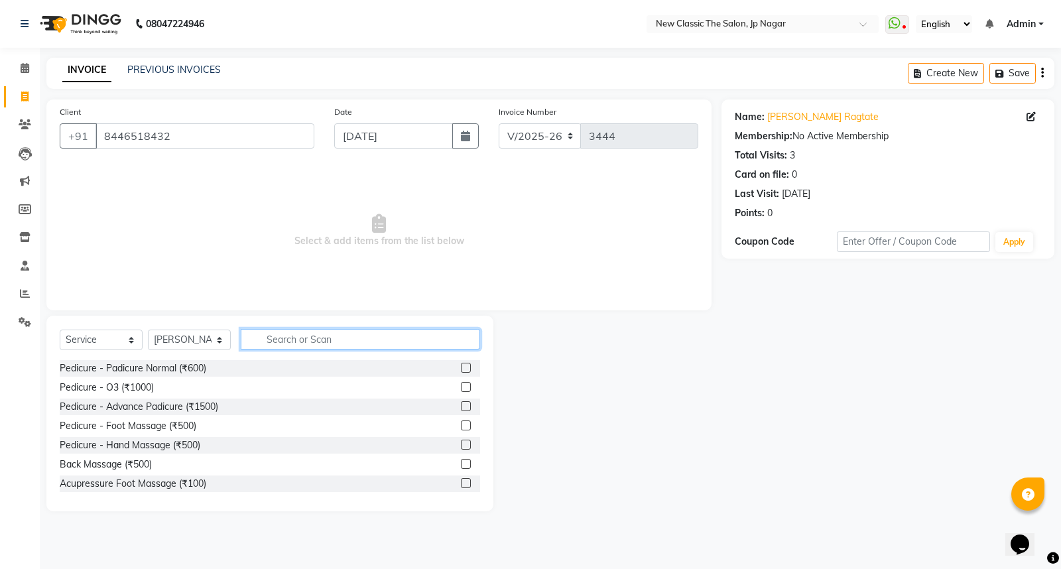
click at [263, 342] on input "text" at bounding box center [360, 339] width 239 height 21
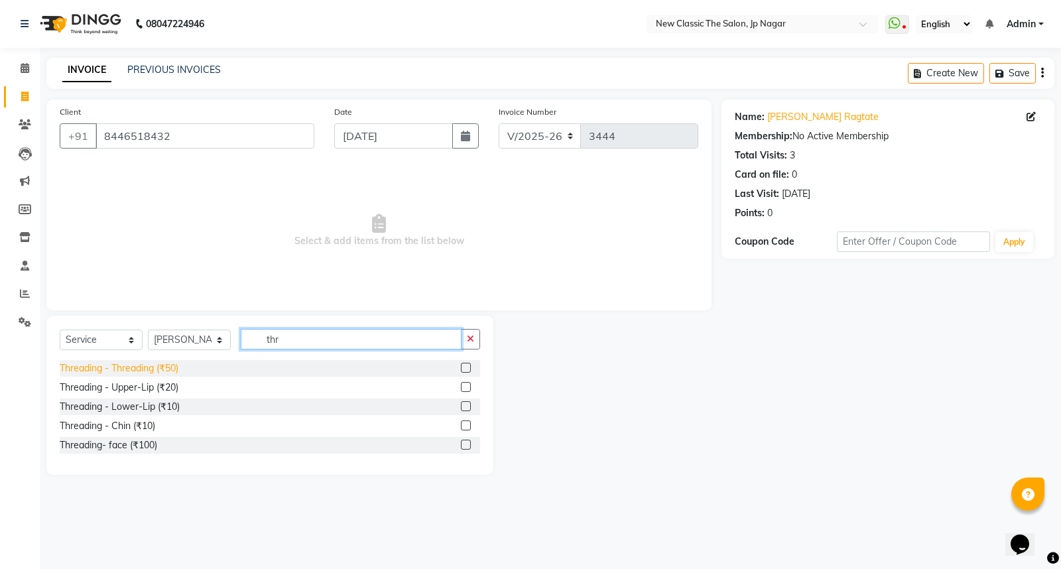
type input "thr"
click at [169, 370] on div "Threading - Threading (₹50)" at bounding box center [119, 369] width 119 height 14
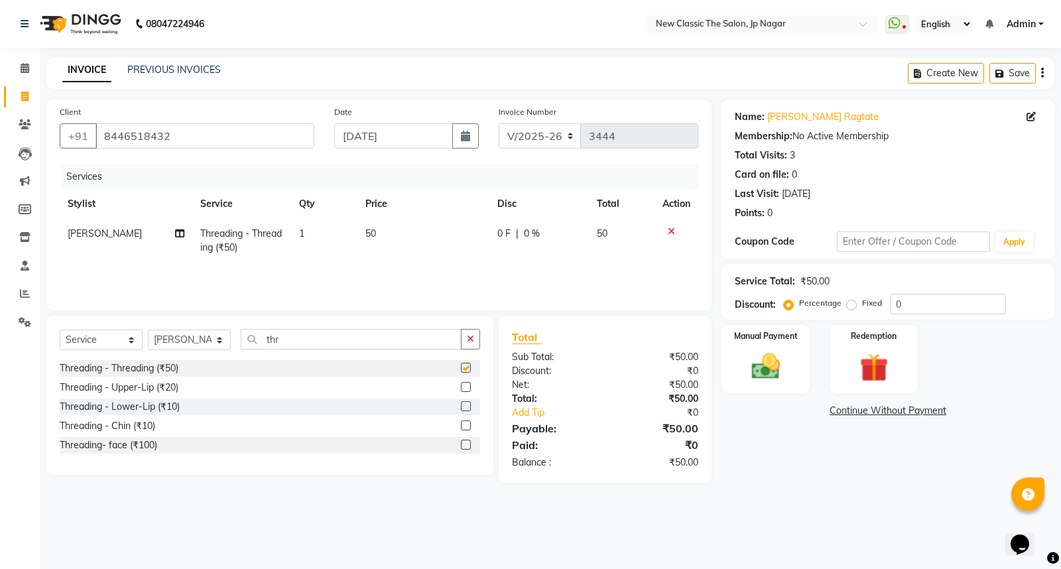
checkbox input "false"
click at [759, 372] on img at bounding box center [766, 367] width 48 height 34
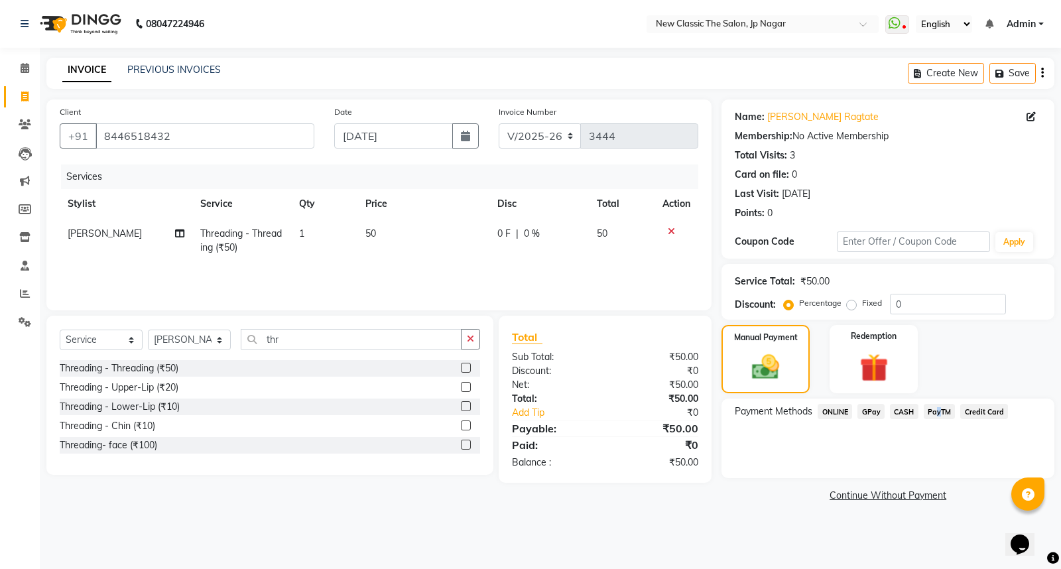
click at [934, 411] on span "PayTM" at bounding box center [940, 411] width 32 height 15
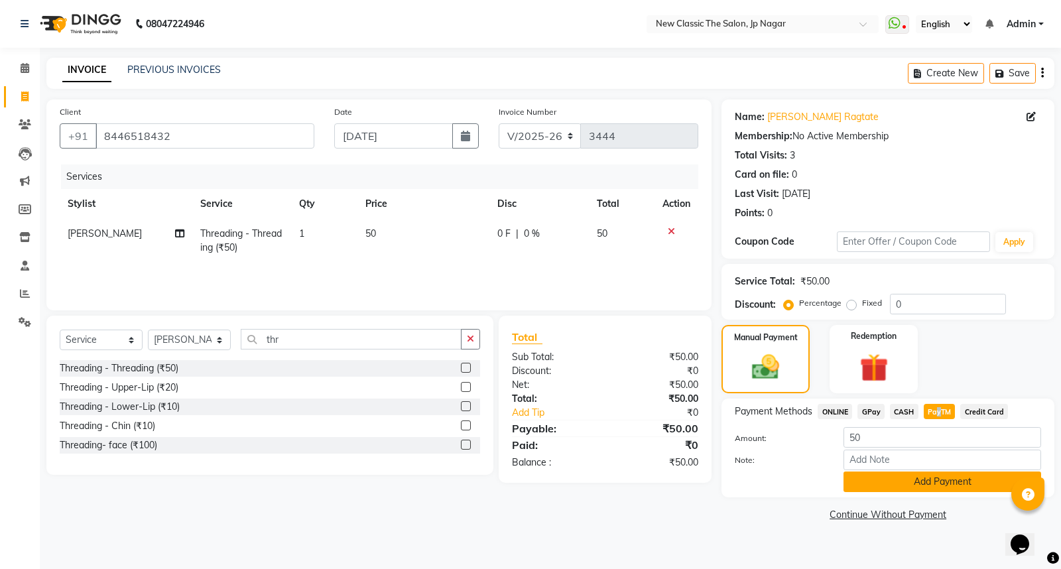
click at [923, 476] on button "Add Payment" at bounding box center [943, 482] width 198 height 21
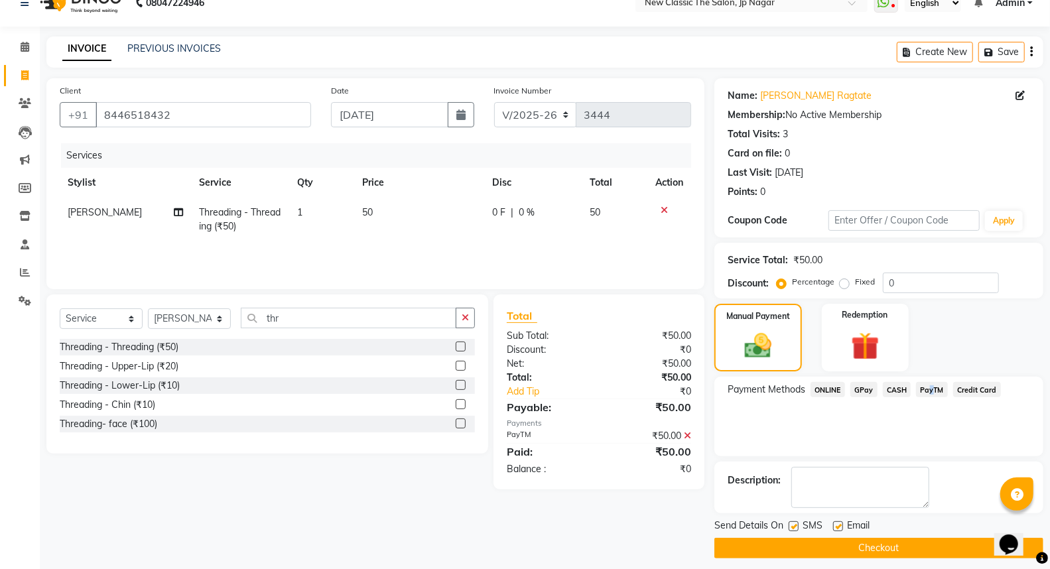
scroll to position [30, 0]
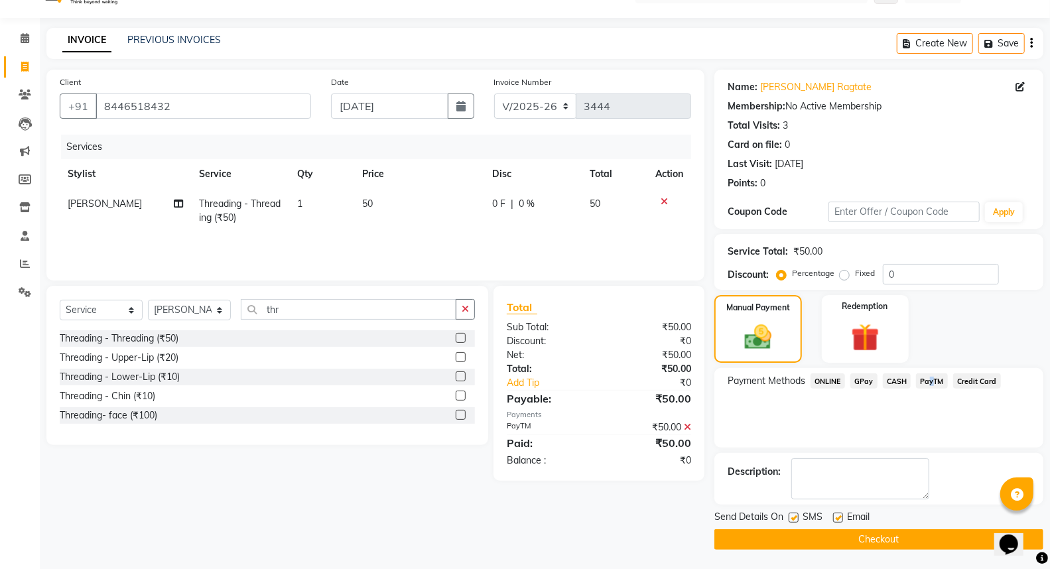
click at [874, 536] on button "Checkout" at bounding box center [879, 539] width 329 height 21
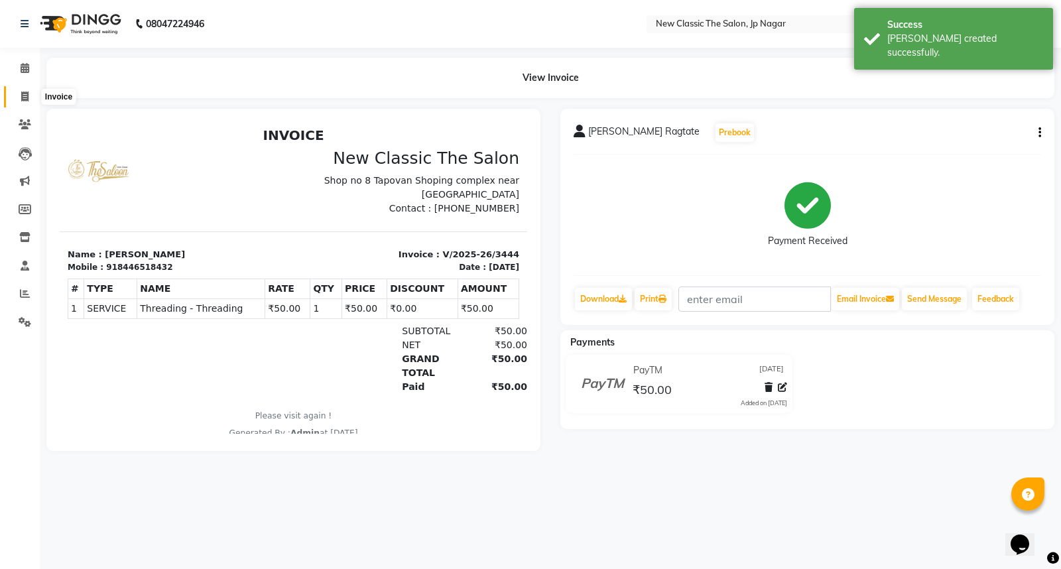
click at [25, 98] on icon at bounding box center [24, 97] width 7 height 10
select select "4678"
select select "service"
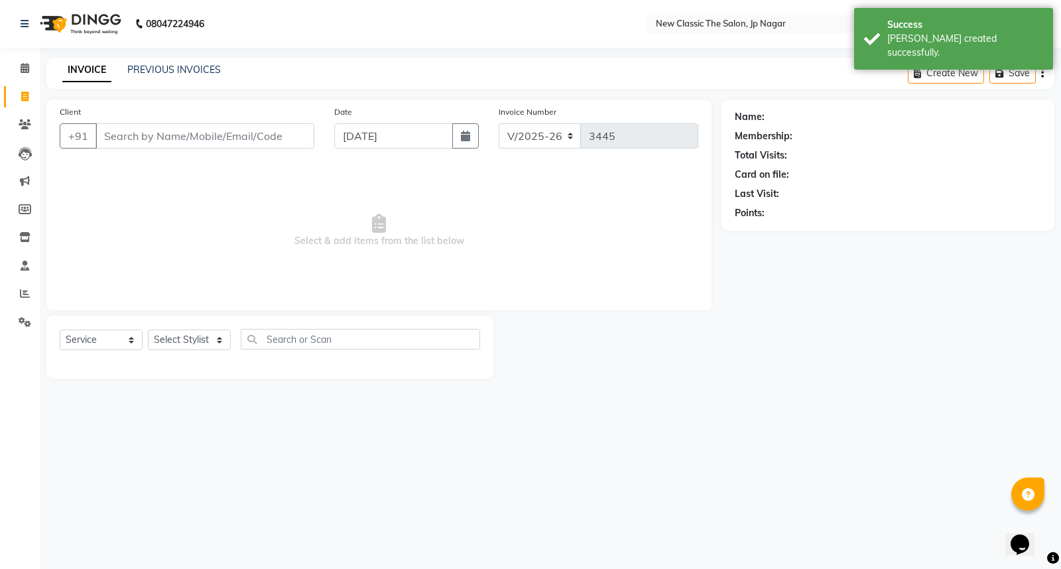
click at [168, 142] on input "Client" at bounding box center [205, 135] width 219 height 25
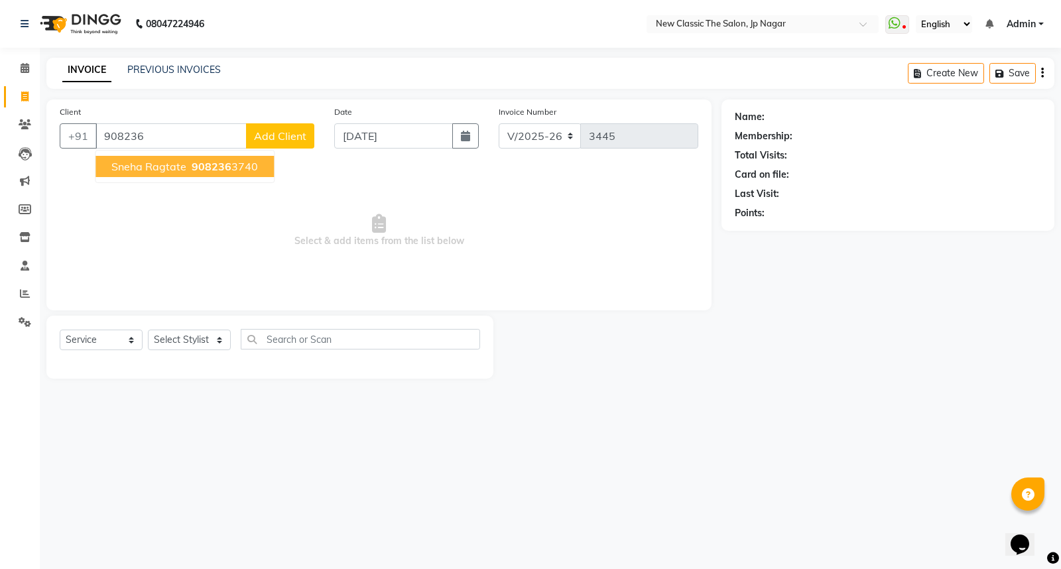
click at [165, 161] on span "Sneha Ragtate" at bounding box center [148, 166] width 75 height 13
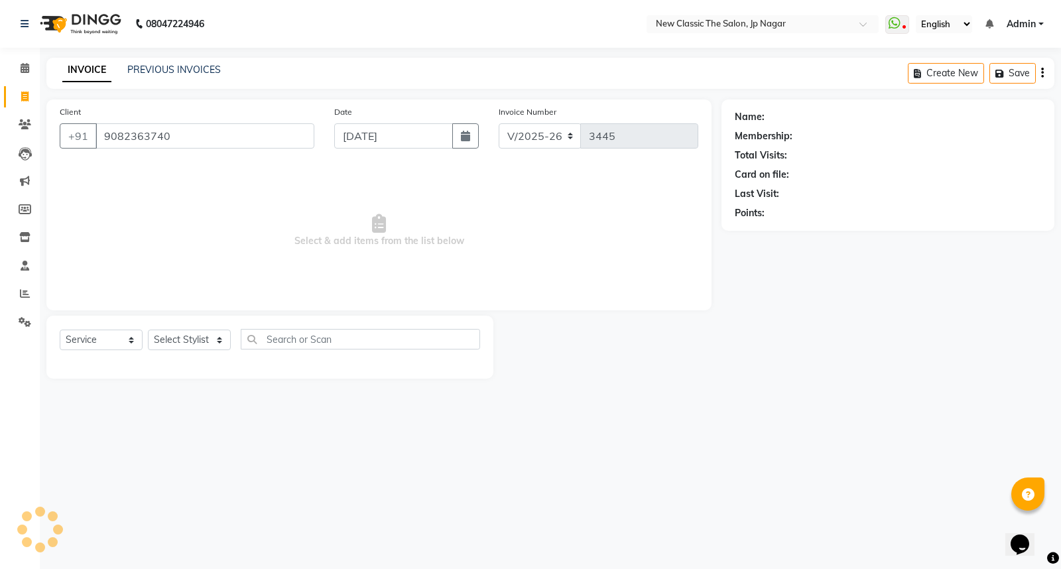
type input "9082363740"
drag, startPoint x: 170, startPoint y: 344, endPoint x: 169, endPoint y: 334, distance: 9.4
click at [170, 342] on select "Select Stylist Amit [PERSON_NAME] [PERSON_NAME] [PERSON_NAME] Manager [PERSON_N…" at bounding box center [189, 340] width 83 height 21
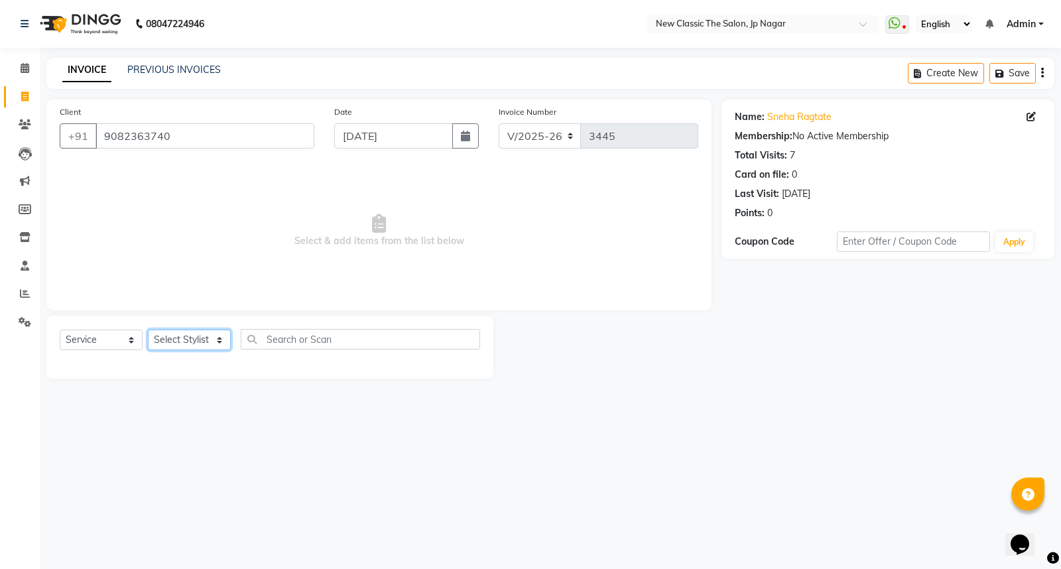
select select "27630"
click at [148, 330] on select "Select Stylist Amit [PERSON_NAME] [PERSON_NAME] [PERSON_NAME] Manager [PERSON_N…" at bounding box center [189, 340] width 83 height 21
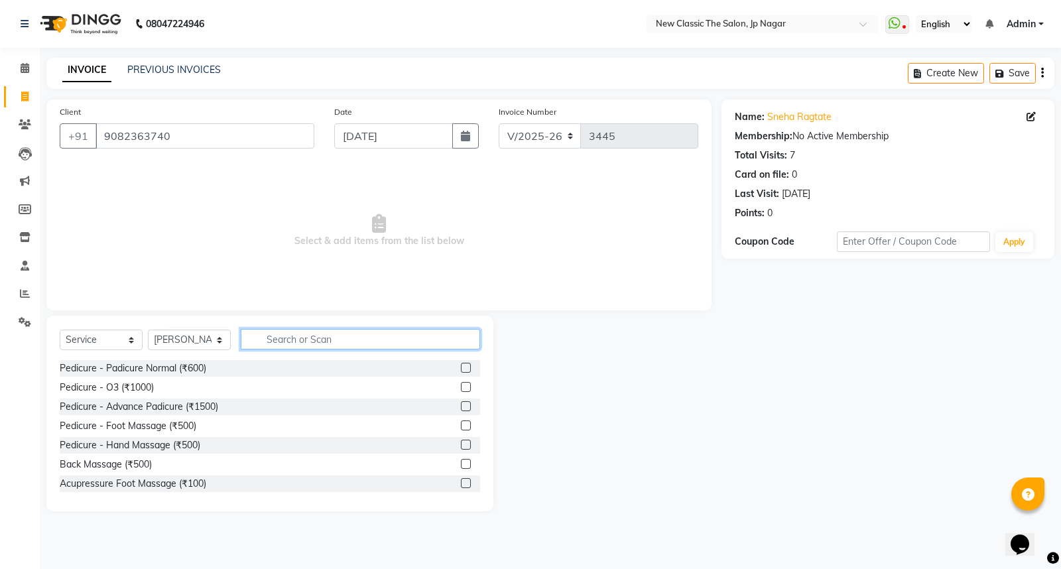
click at [269, 344] on input "text" at bounding box center [360, 339] width 239 height 21
click at [283, 336] on input "text" at bounding box center [360, 339] width 239 height 21
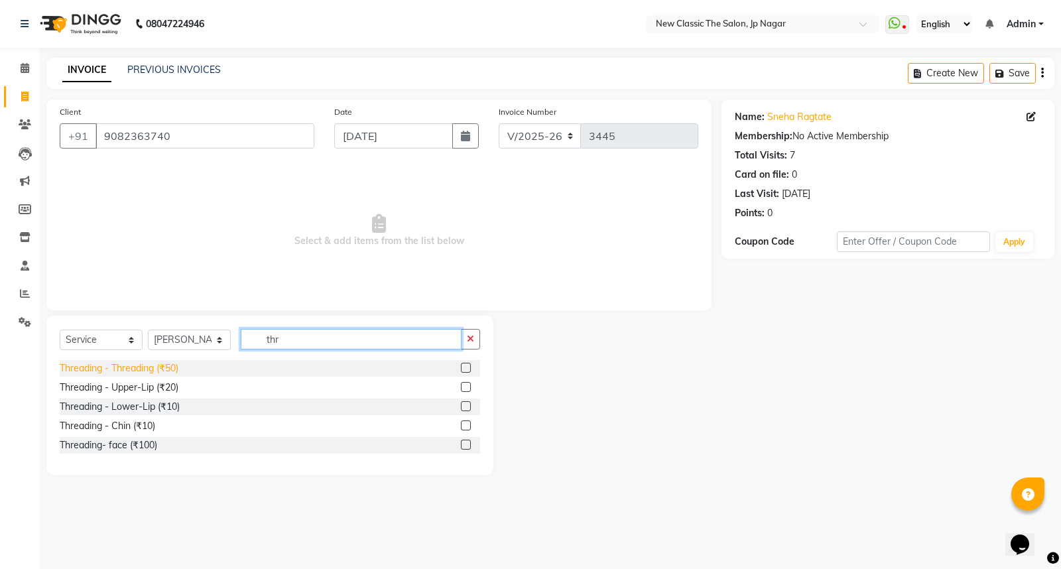
type input "thr"
click at [127, 369] on div "Threading - Threading (₹50)" at bounding box center [119, 369] width 119 height 14
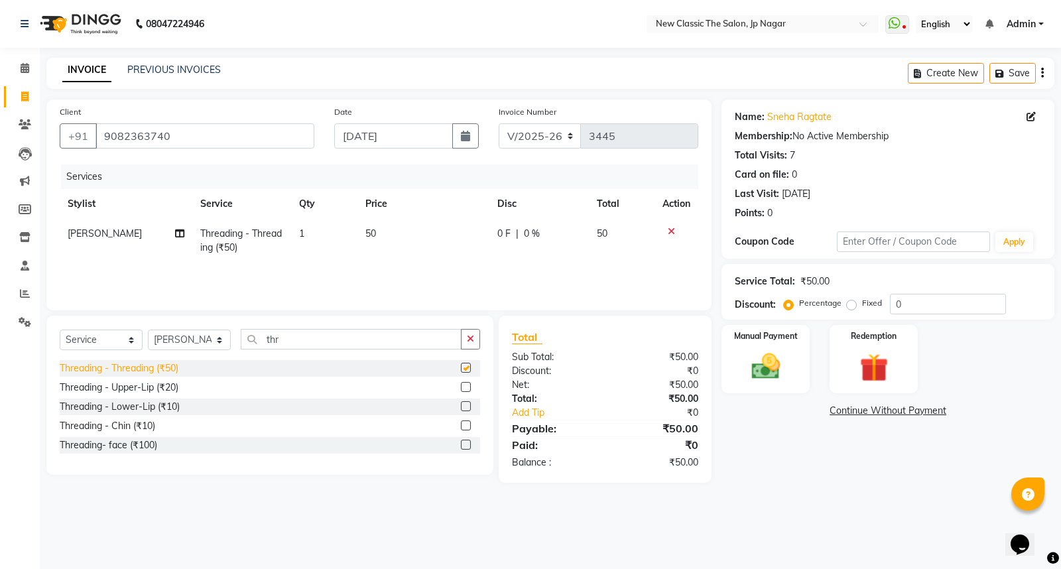
checkbox input "false"
click at [149, 387] on div "Threading - Upper-Lip (₹20)" at bounding box center [119, 388] width 119 height 14
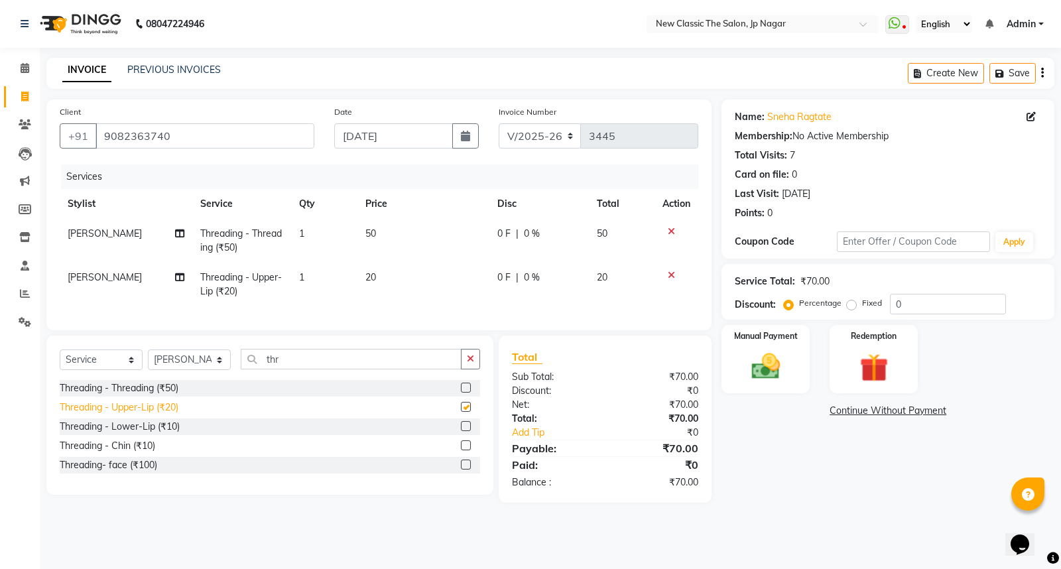
checkbox input "false"
click at [293, 370] on input "thr" at bounding box center [351, 359] width 221 height 21
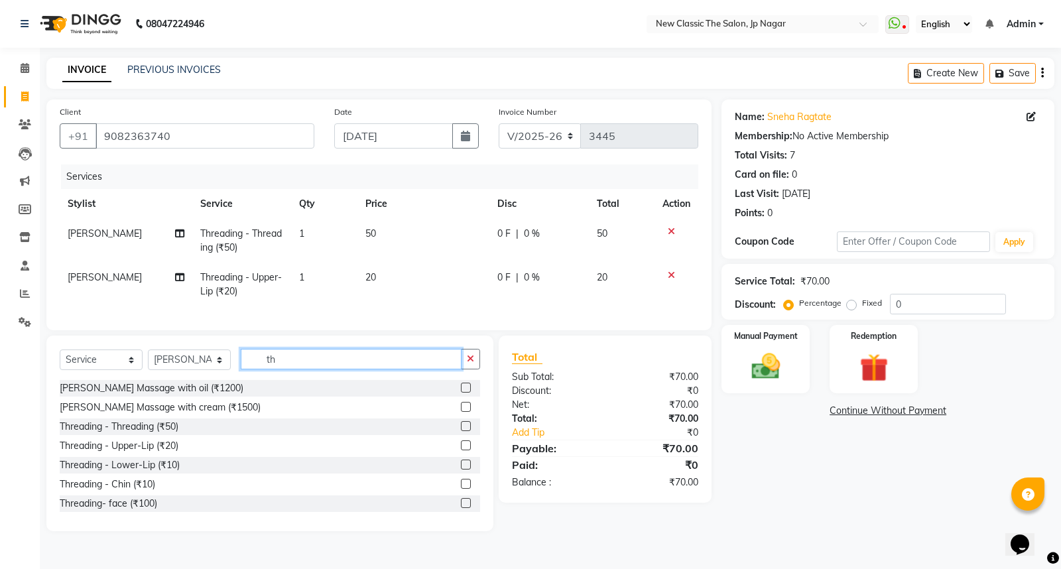
type input "t"
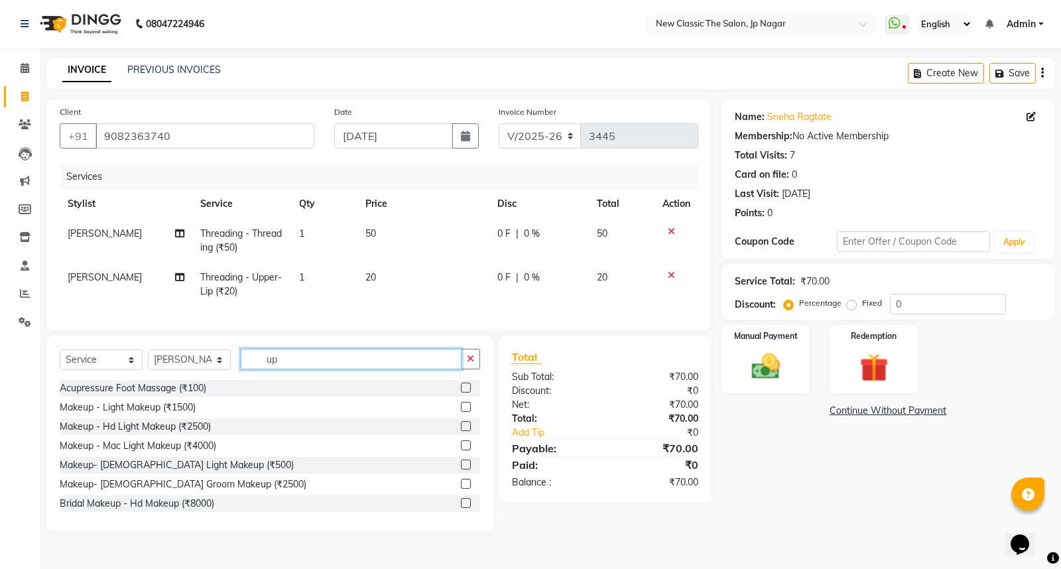
type input "u"
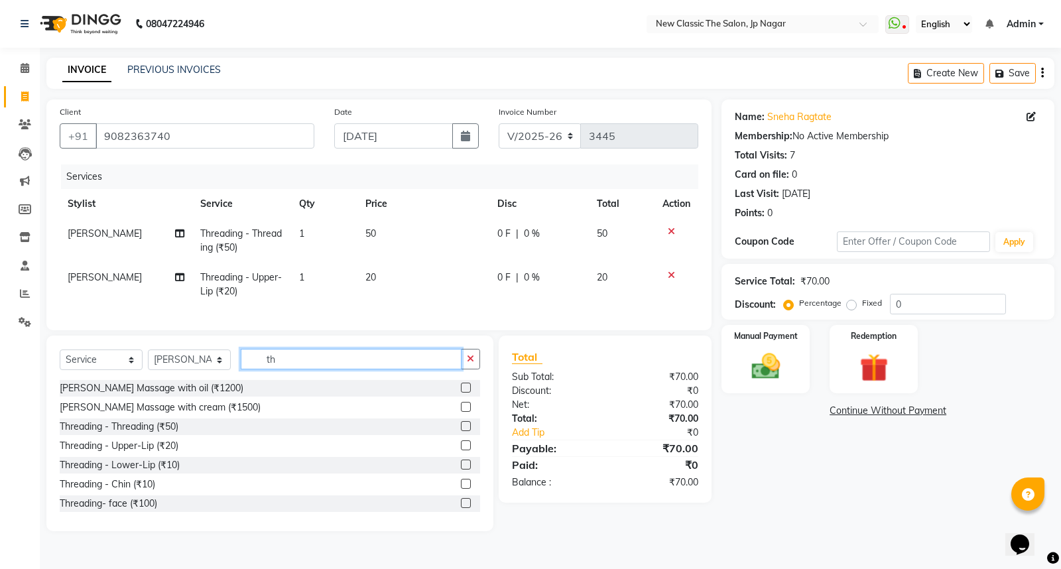
type input "thr"
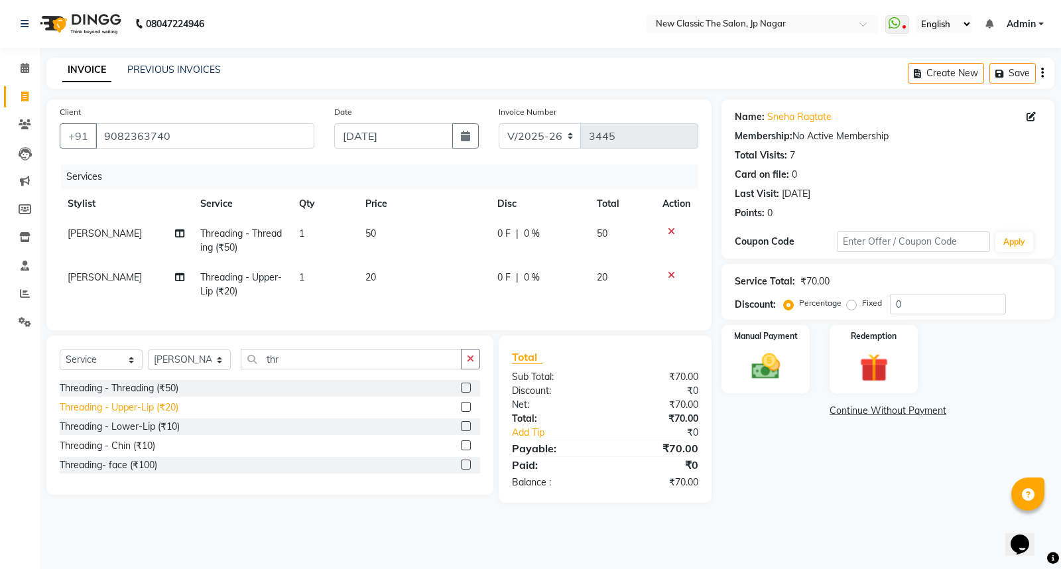
click at [157, 415] on div "Threading - Upper-Lip (₹20)" at bounding box center [119, 408] width 119 height 14
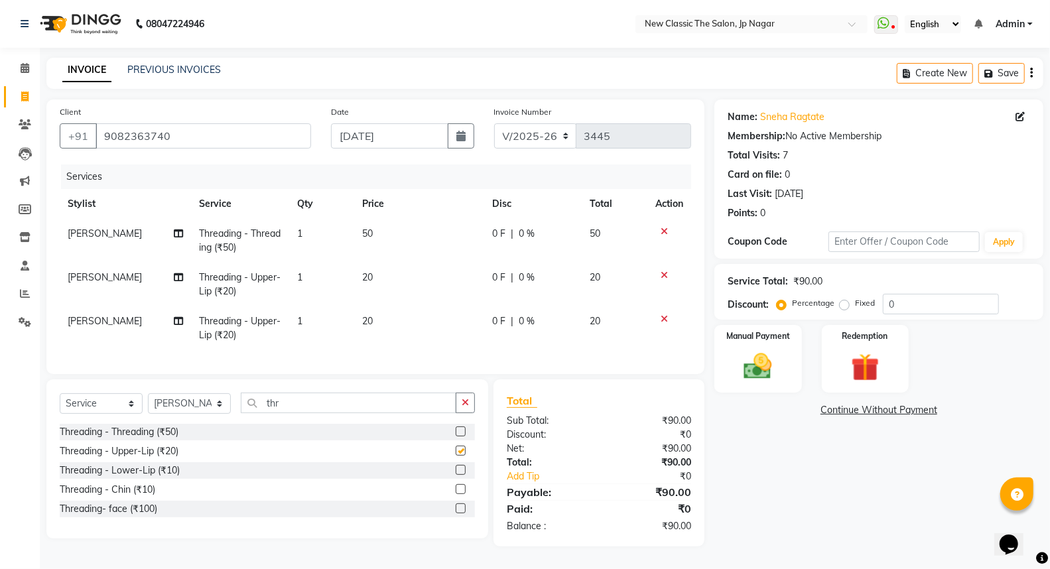
checkbox input "false"
click at [378, 325] on td "20" at bounding box center [419, 329] width 130 height 44
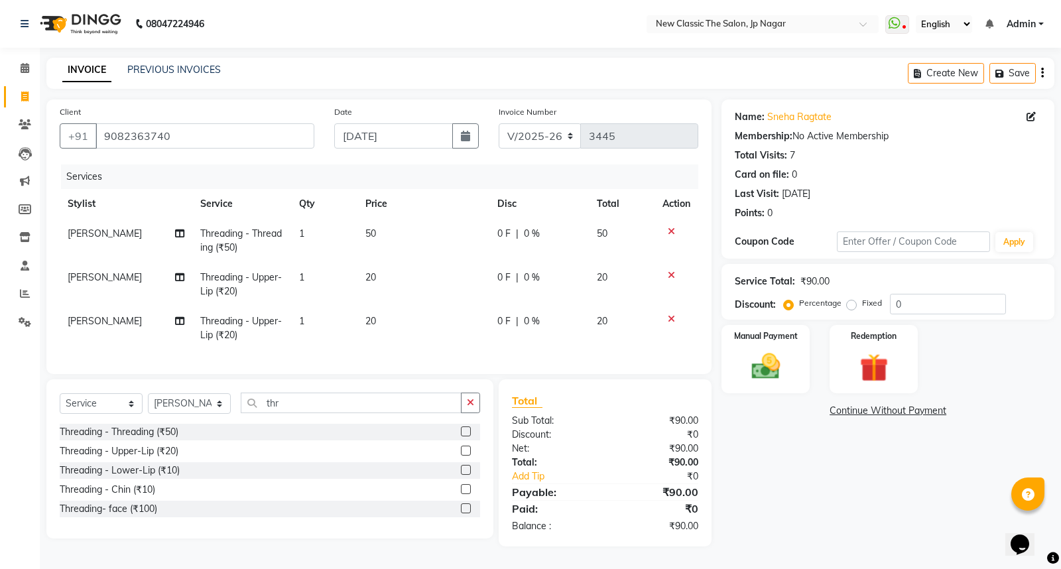
select select "27630"
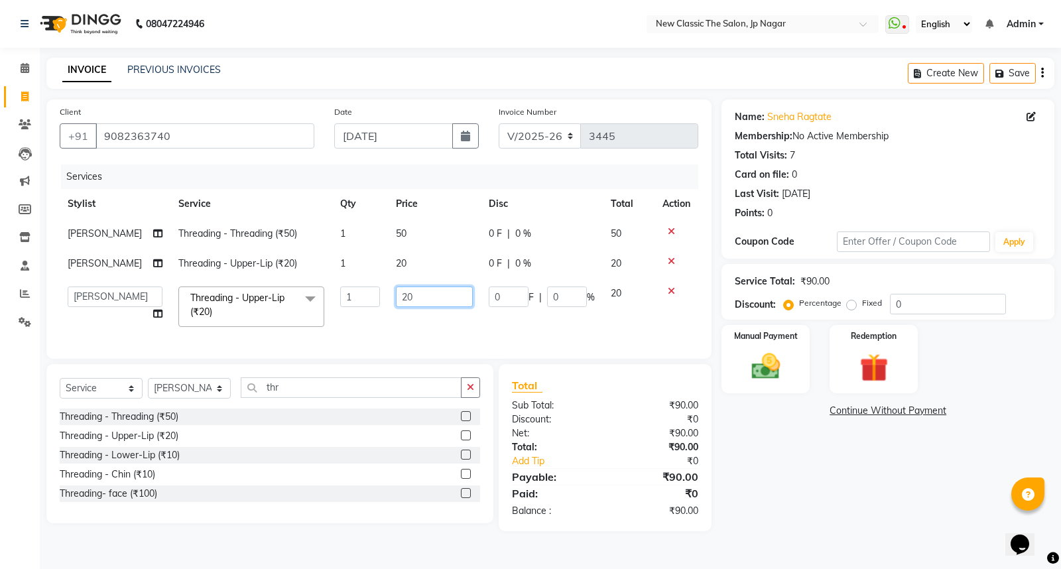
click at [409, 291] on input "20" at bounding box center [434, 297] width 77 height 21
type input "2"
type input "50"
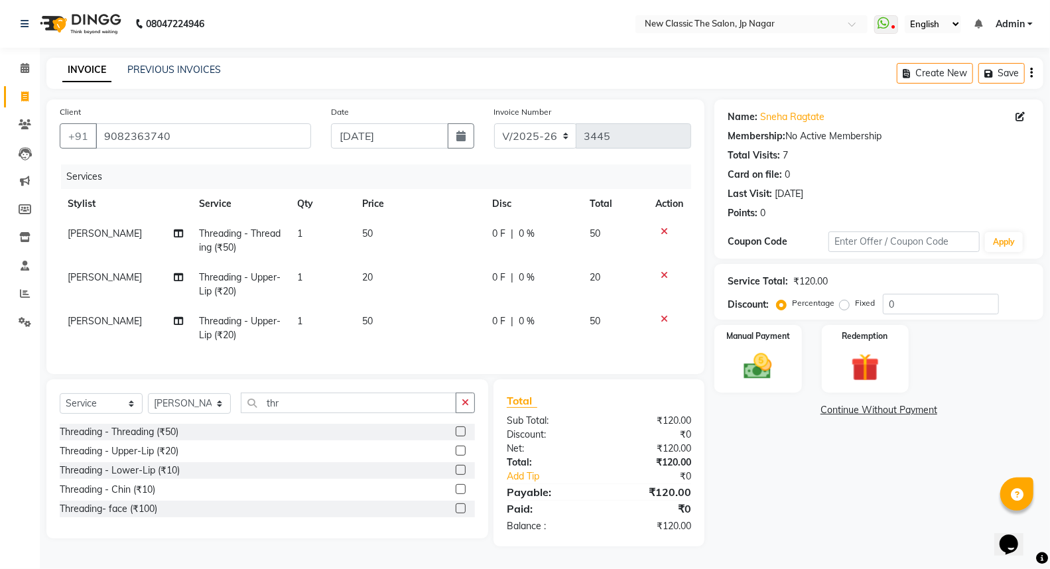
click at [494, 334] on td "0 F | 0 %" at bounding box center [533, 329] width 98 height 44
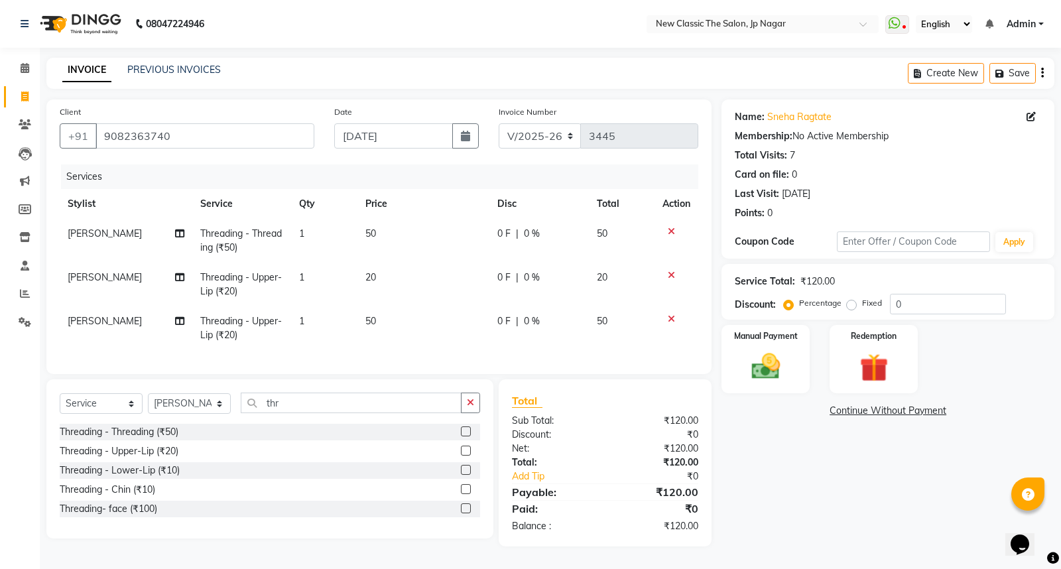
select select "27630"
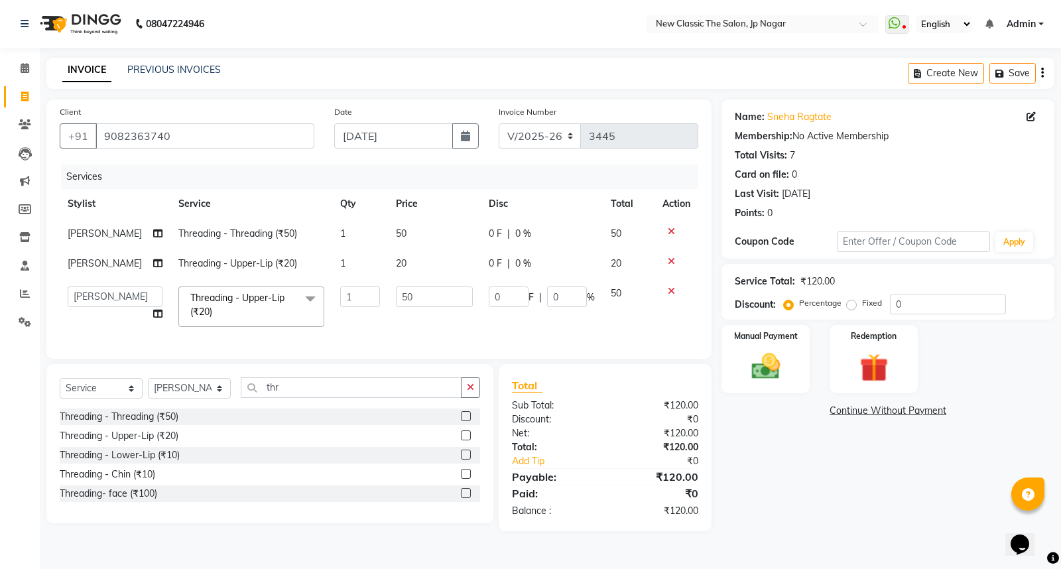
click at [677, 263] on div at bounding box center [677, 261] width 28 height 9
click at [675, 260] on div at bounding box center [677, 261] width 28 height 9
click at [671, 257] on icon at bounding box center [671, 261] width 7 height 9
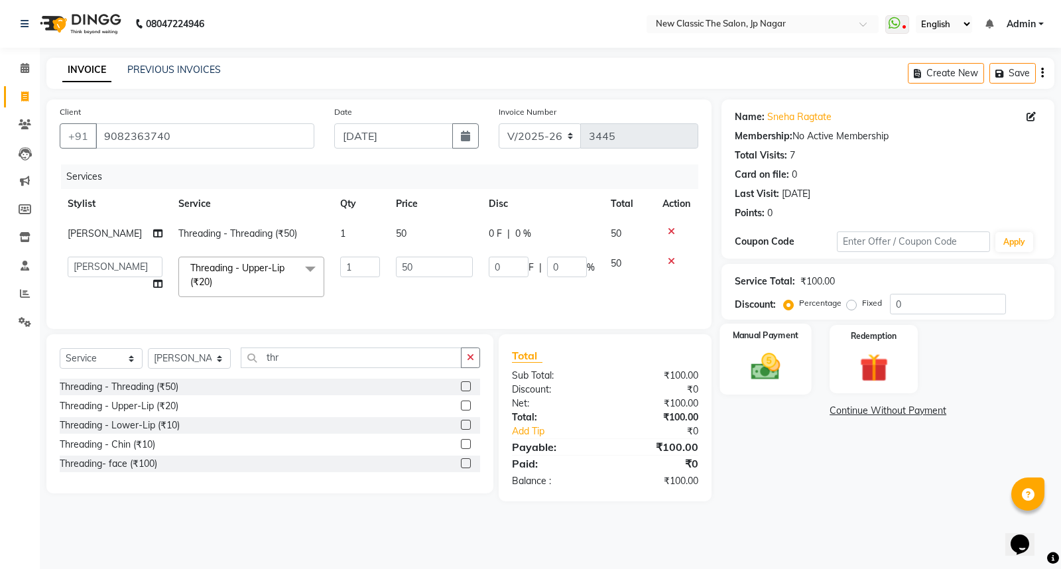
click at [759, 360] on img at bounding box center [766, 367] width 48 height 34
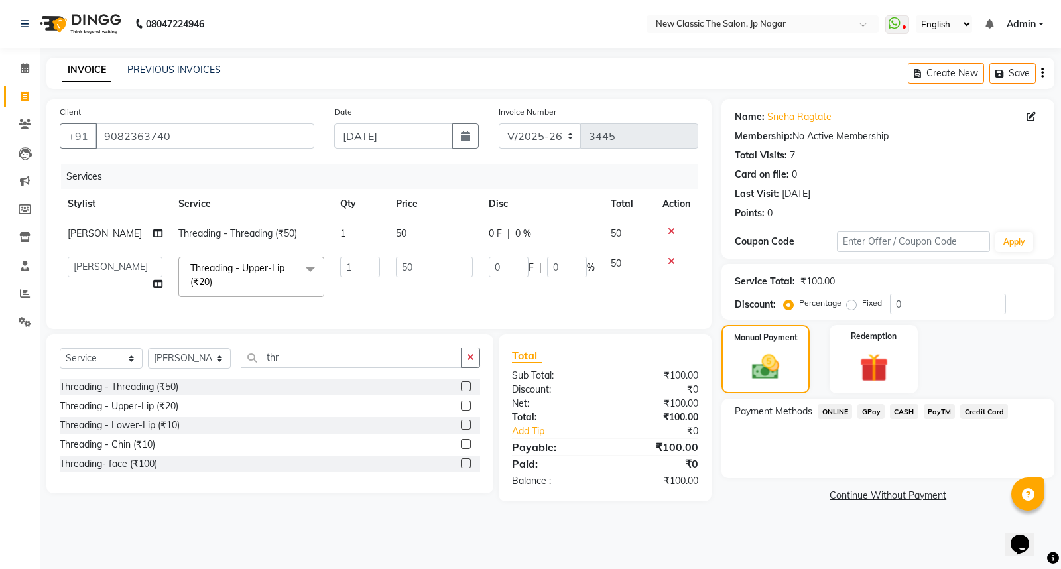
click at [900, 411] on span "CASH" at bounding box center [904, 411] width 29 height 15
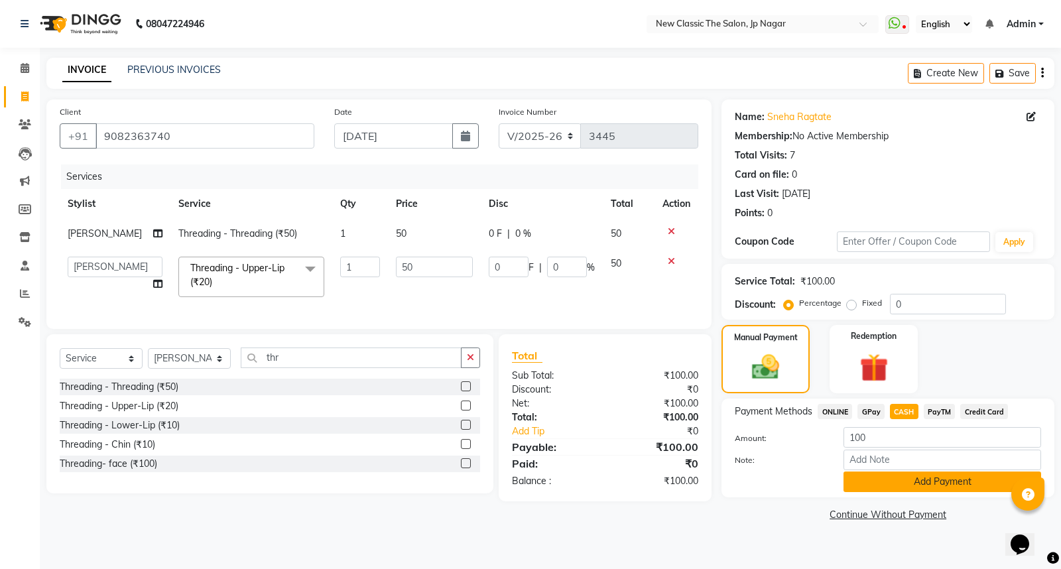
click at [897, 486] on button "Add Payment" at bounding box center [943, 482] width 198 height 21
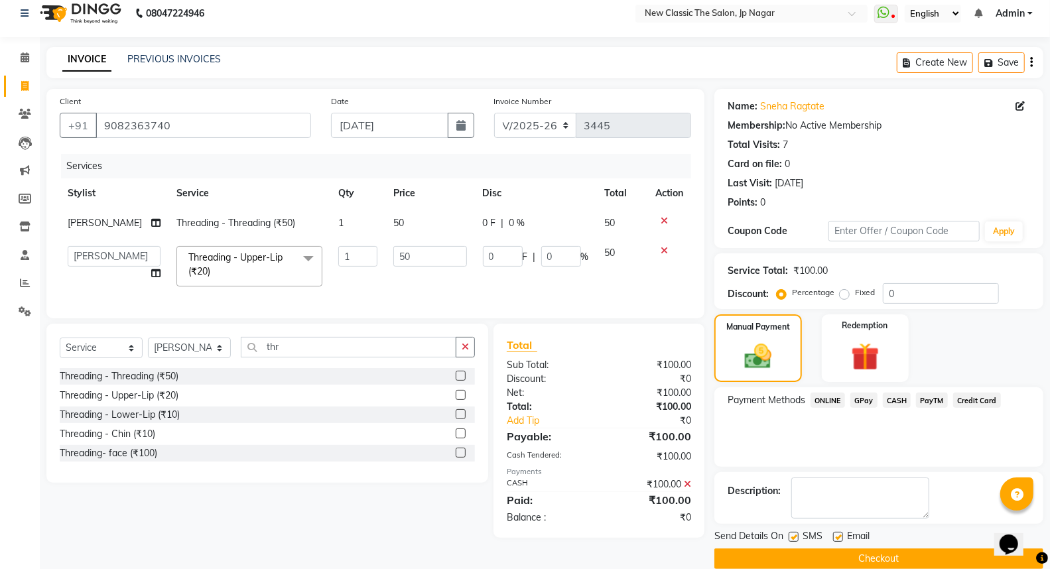
scroll to position [30, 0]
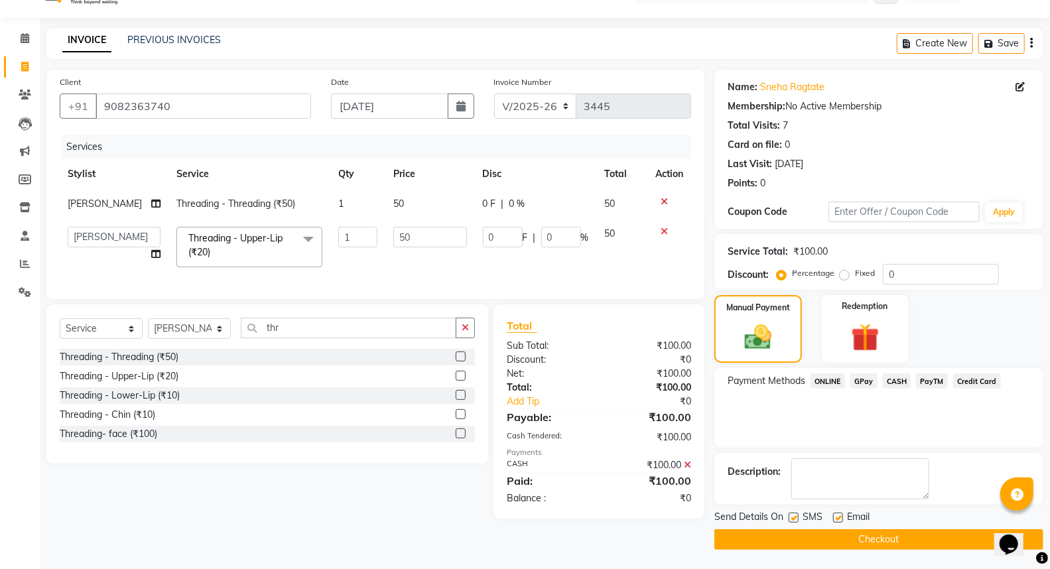
click at [829, 540] on button "Checkout" at bounding box center [879, 539] width 329 height 21
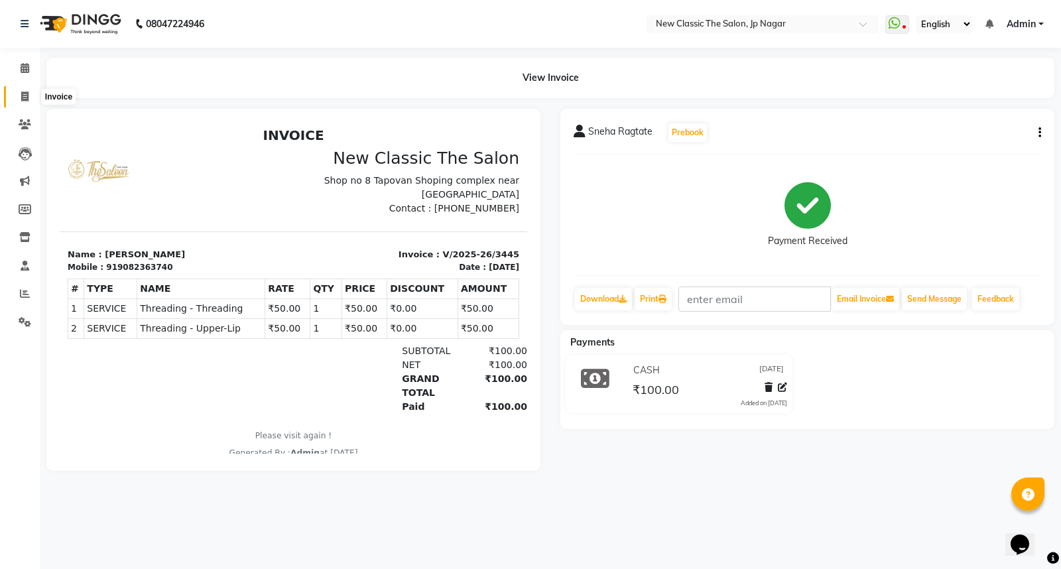
click at [24, 97] on icon at bounding box center [24, 97] width 7 height 10
select select "4678"
select select "service"
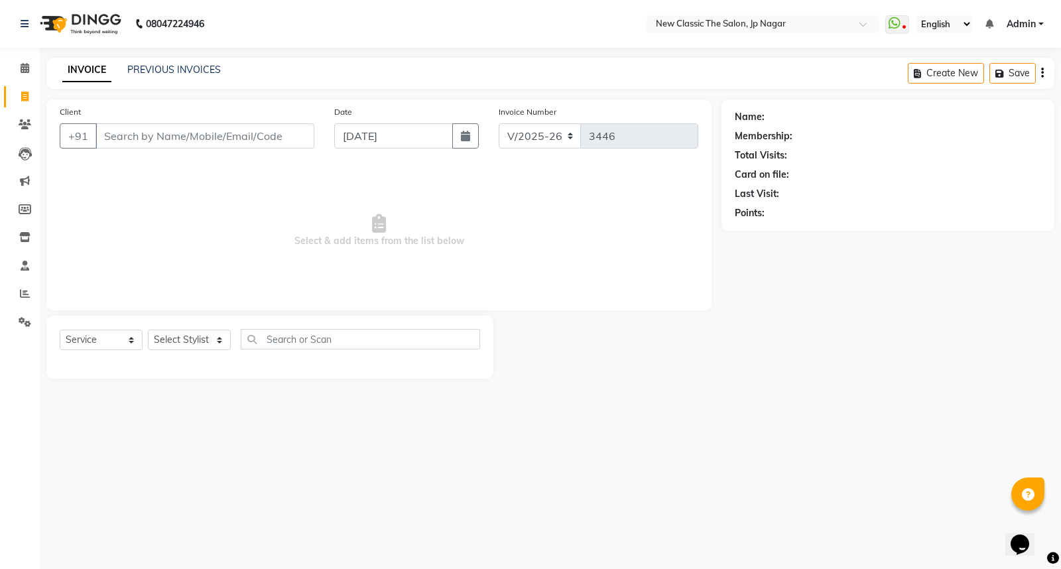
click at [129, 139] on input "Client" at bounding box center [205, 135] width 219 height 25
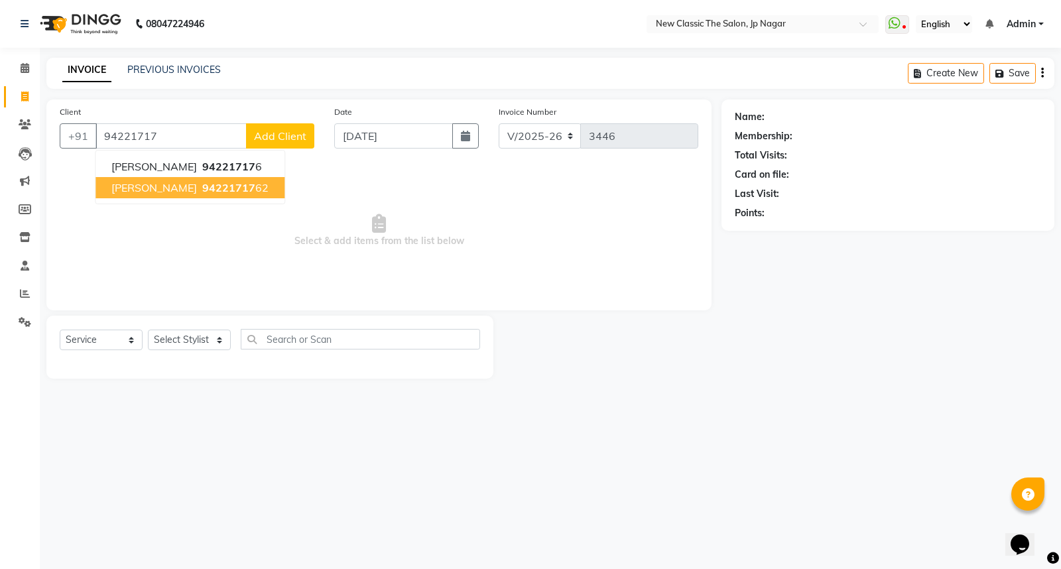
click at [135, 186] on span "[PERSON_NAME]" at bounding box center [154, 187] width 86 height 13
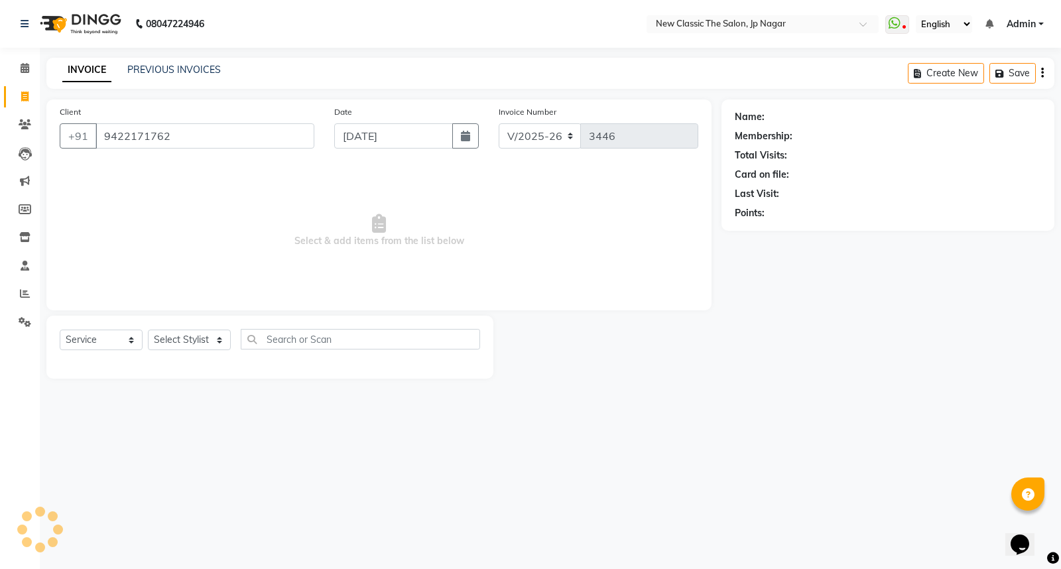
type input "9422171762"
click at [178, 344] on select "Select Stylist Amit [PERSON_NAME] [PERSON_NAME] [PERSON_NAME] Manager [PERSON_N…" at bounding box center [189, 340] width 83 height 21
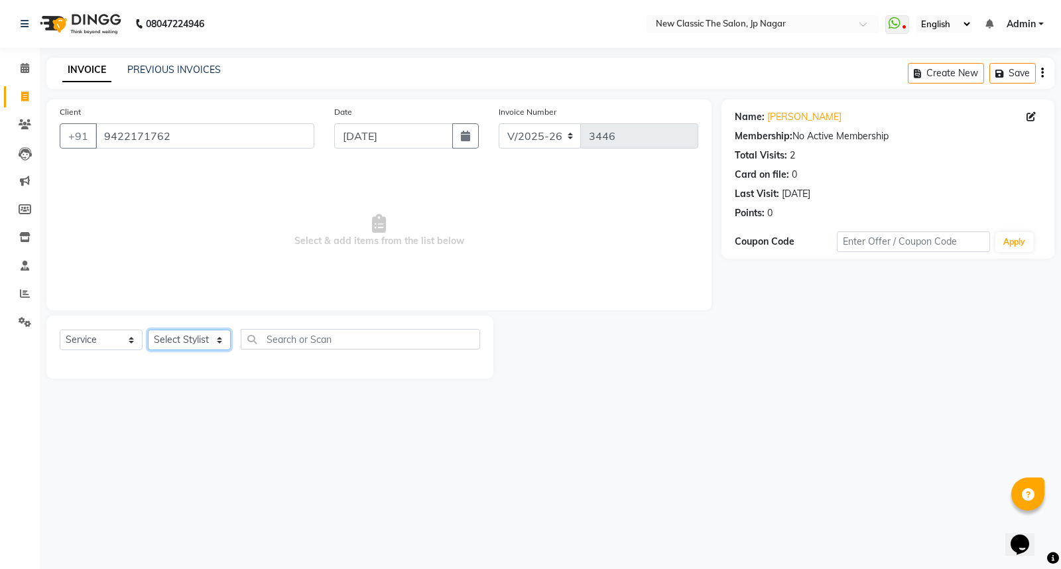
select select "27630"
click at [148, 330] on select "Select Stylist Amit [PERSON_NAME] [PERSON_NAME] [PERSON_NAME] Manager [PERSON_N…" at bounding box center [189, 340] width 83 height 21
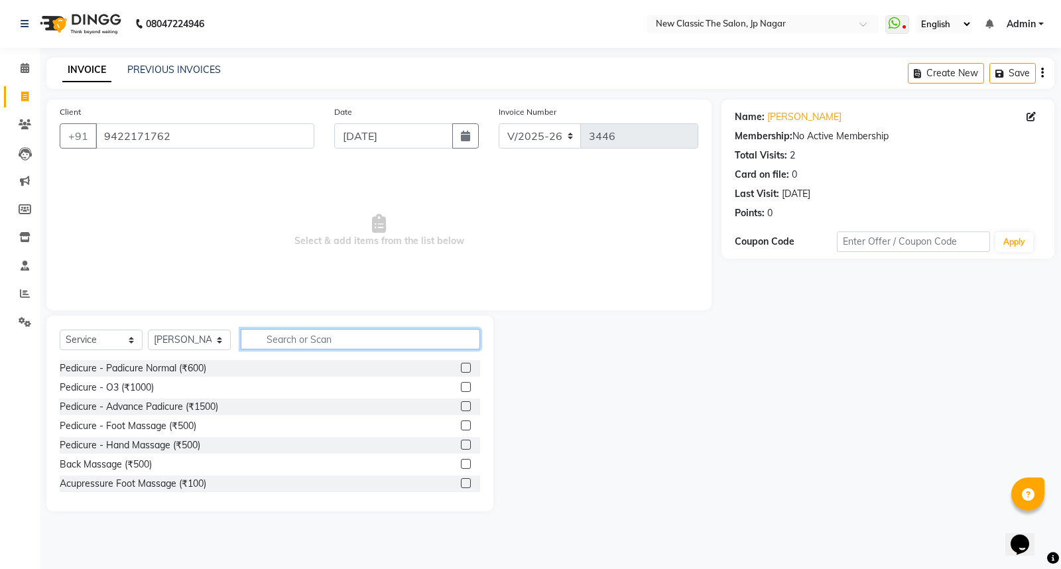
click at [272, 336] on input "text" at bounding box center [360, 339] width 239 height 21
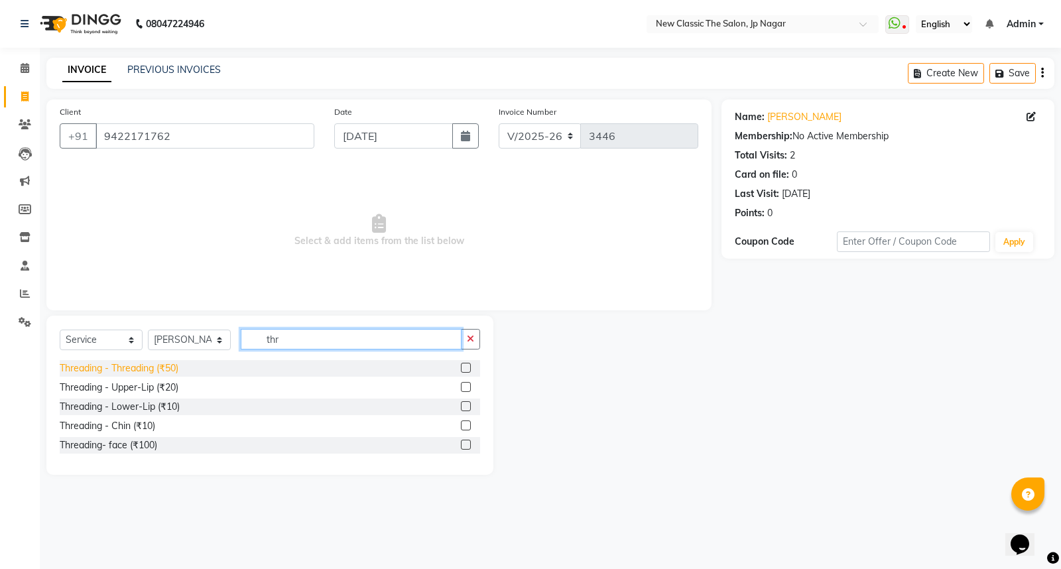
type input "thr"
click at [145, 368] on div "Threading - Threading (₹50)" at bounding box center [119, 369] width 119 height 14
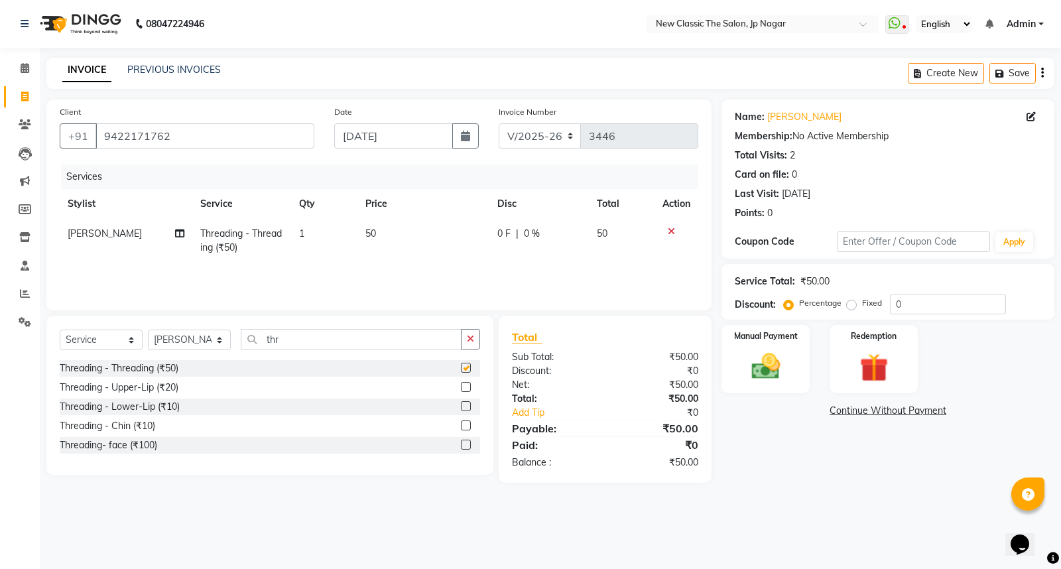
checkbox input "false"
click at [757, 372] on img at bounding box center [766, 367] width 48 height 34
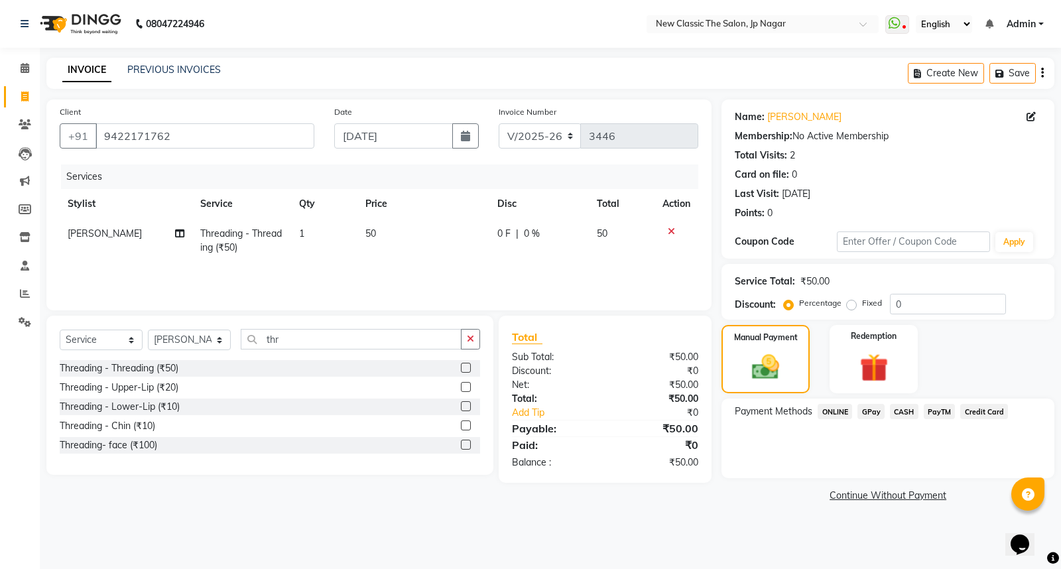
click at [906, 415] on span "CASH" at bounding box center [904, 411] width 29 height 15
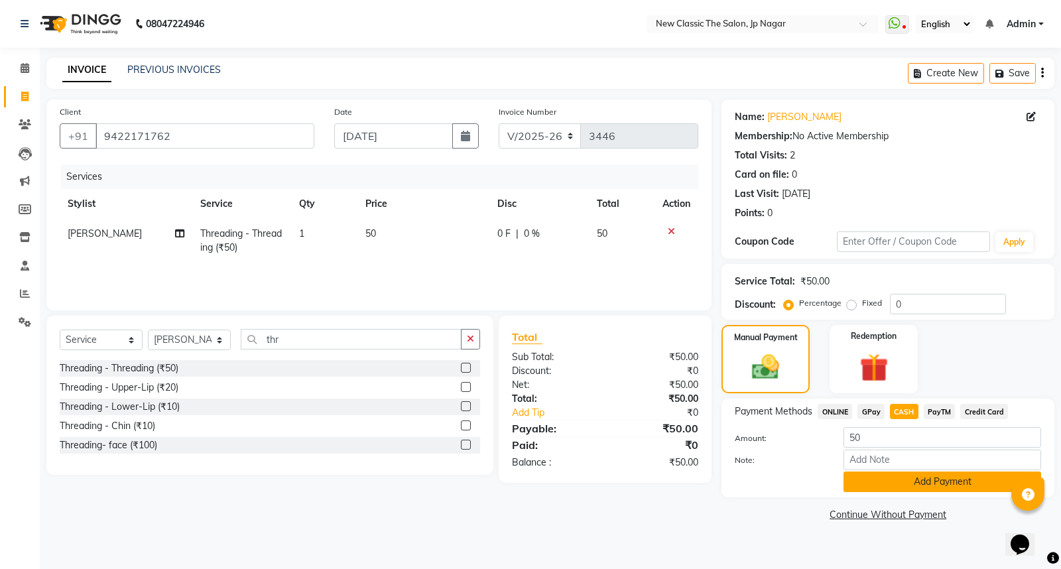
click at [866, 489] on button "Add Payment" at bounding box center [943, 482] width 198 height 21
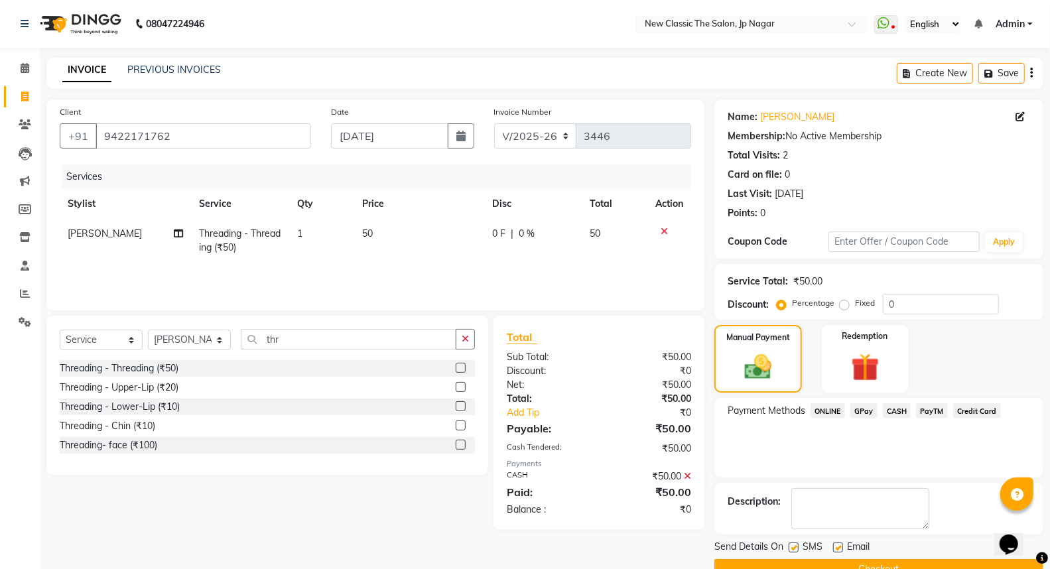
scroll to position [30, 0]
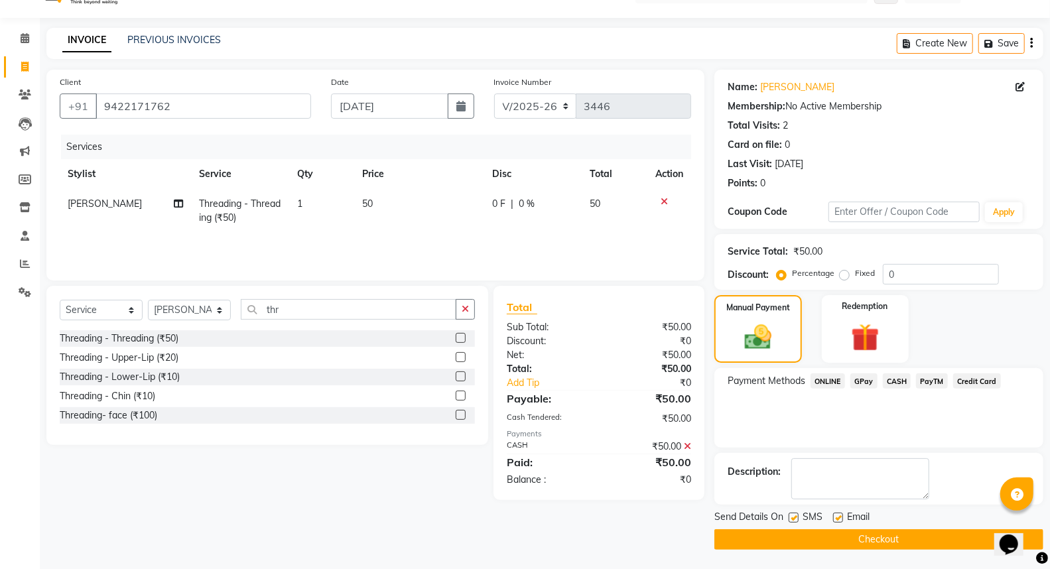
click at [856, 539] on button "Checkout" at bounding box center [879, 539] width 329 height 21
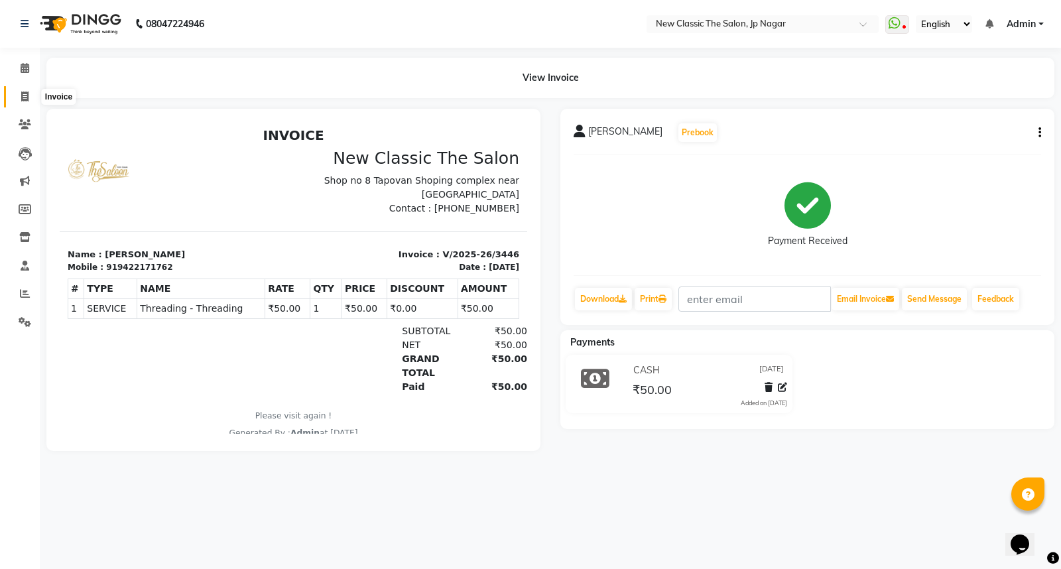
click at [18, 94] on span at bounding box center [24, 97] width 23 height 15
select select "service"
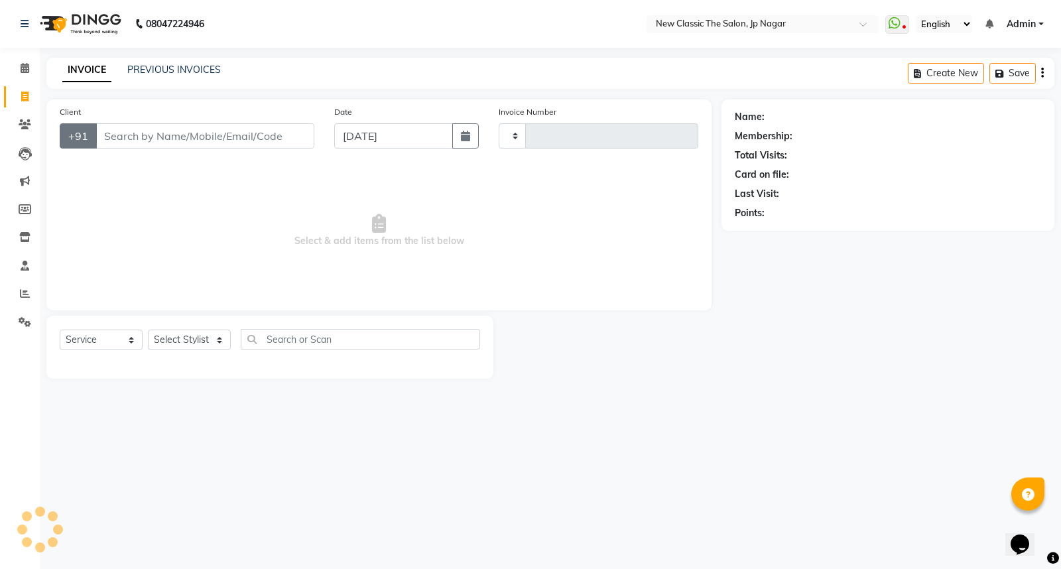
type input "3447"
select select "4678"
click at [226, 131] on input "Client" at bounding box center [205, 135] width 219 height 25
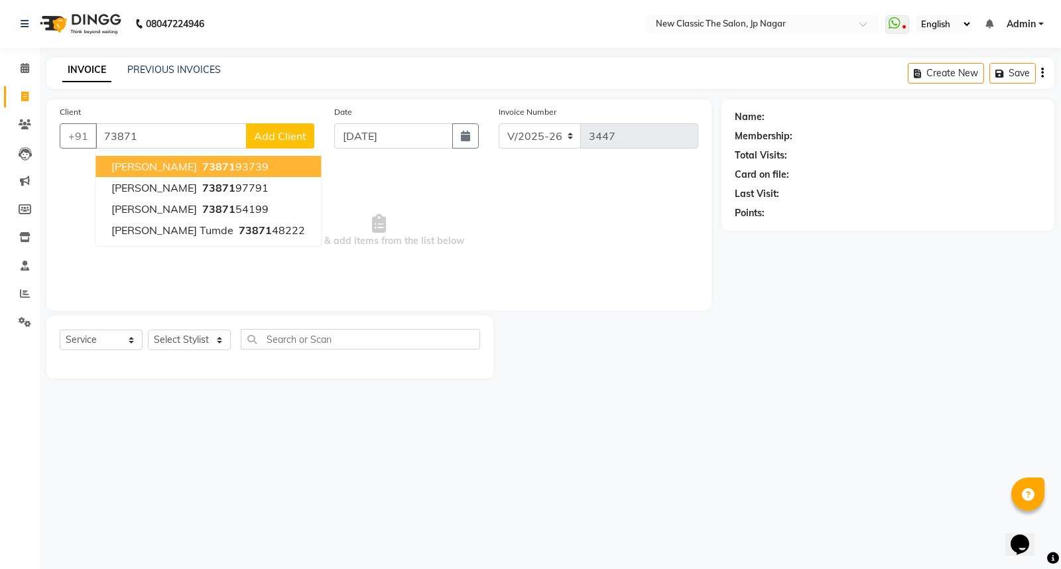
click at [222, 169] on span "73871" at bounding box center [218, 166] width 33 height 13
type input "7387193739"
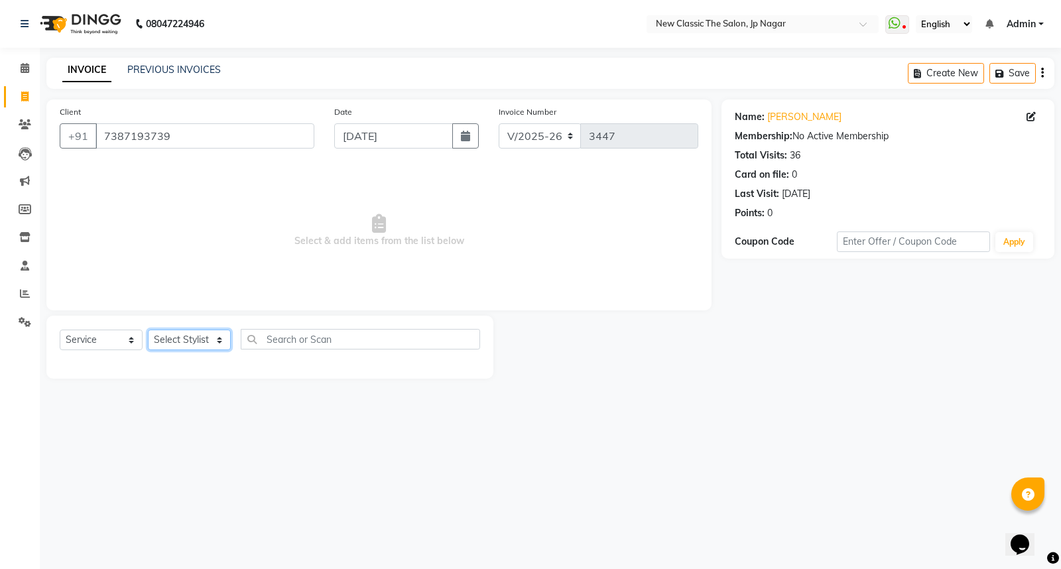
click at [172, 346] on select "Select Stylist Amit [PERSON_NAME] [PERSON_NAME] [PERSON_NAME] Manager [PERSON_N…" at bounding box center [189, 340] width 83 height 21
select select "27628"
click at [148, 330] on select "Select Stylist Amit [PERSON_NAME] [PERSON_NAME] [PERSON_NAME] Manager [PERSON_N…" at bounding box center [189, 340] width 83 height 21
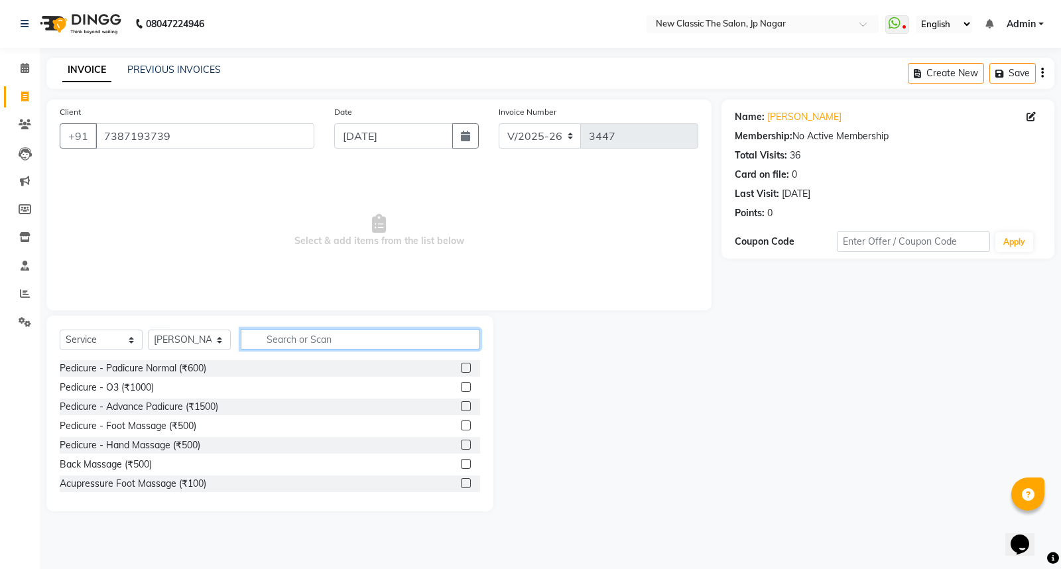
click at [372, 342] on input "text" at bounding box center [360, 339] width 239 height 21
type input "wax"
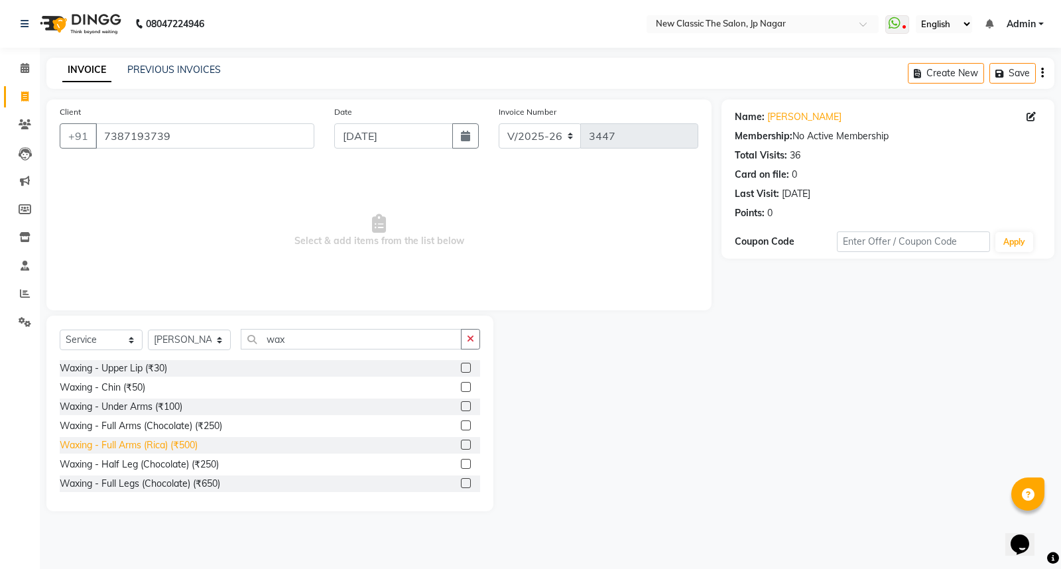
click at [168, 445] on div "Waxing - Full Arms (Rica) (₹500)" at bounding box center [129, 446] width 138 height 14
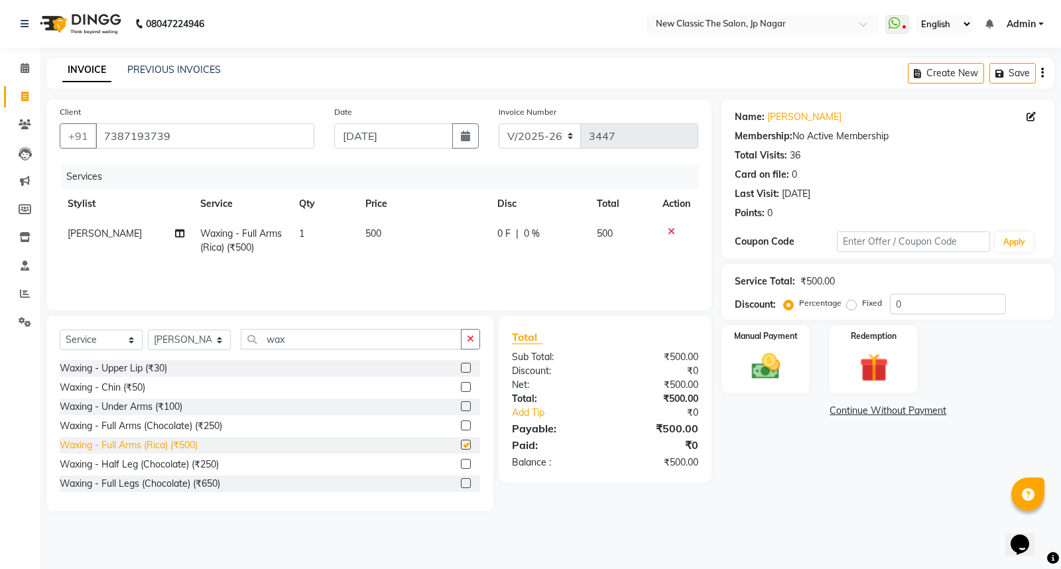
checkbox input "false"
click at [770, 363] on img at bounding box center [766, 367] width 48 height 34
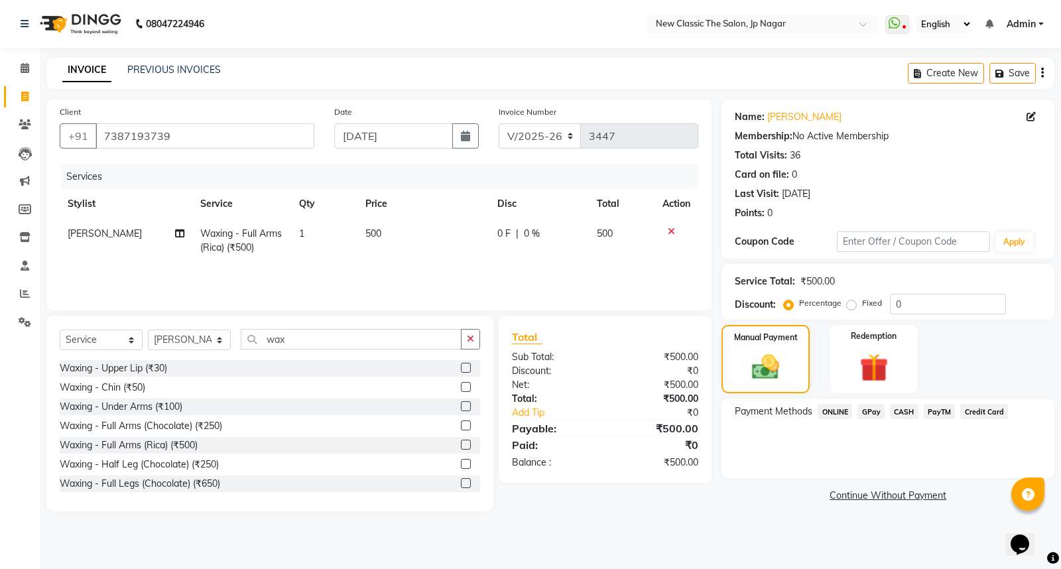
click at [910, 407] on span "CASH" at bounding box center [904, 411] width 29 height 15
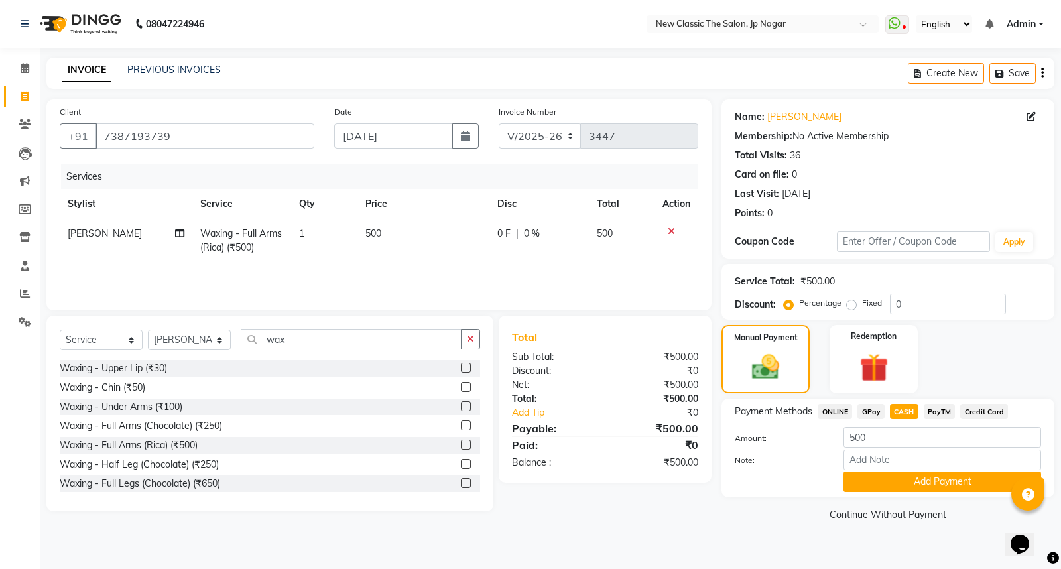
click at [933, 479] on button "Add Payment" at bounding box center [943, 482] width 198 height 21
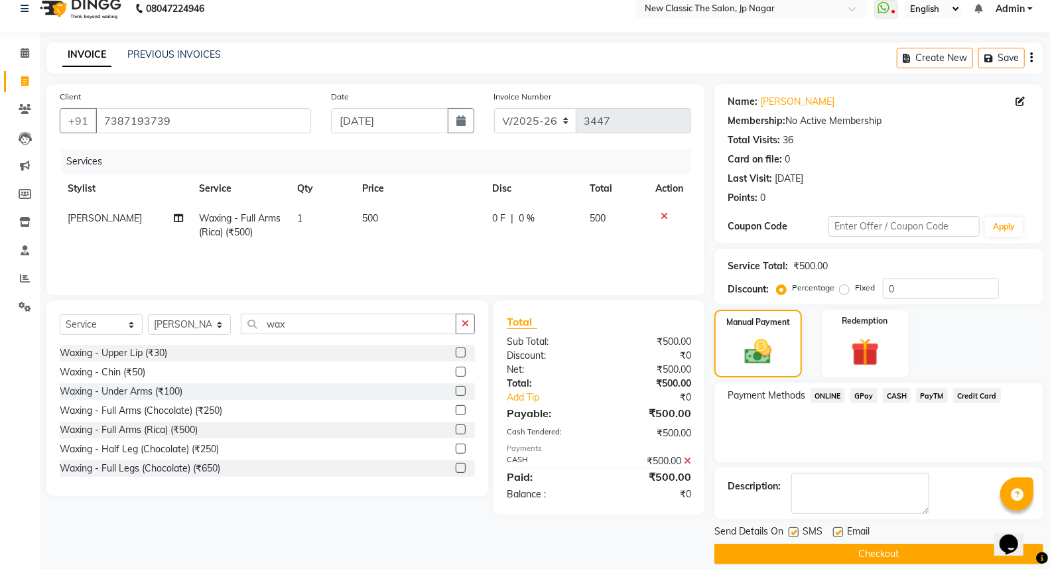
scroll to position [30, 0]
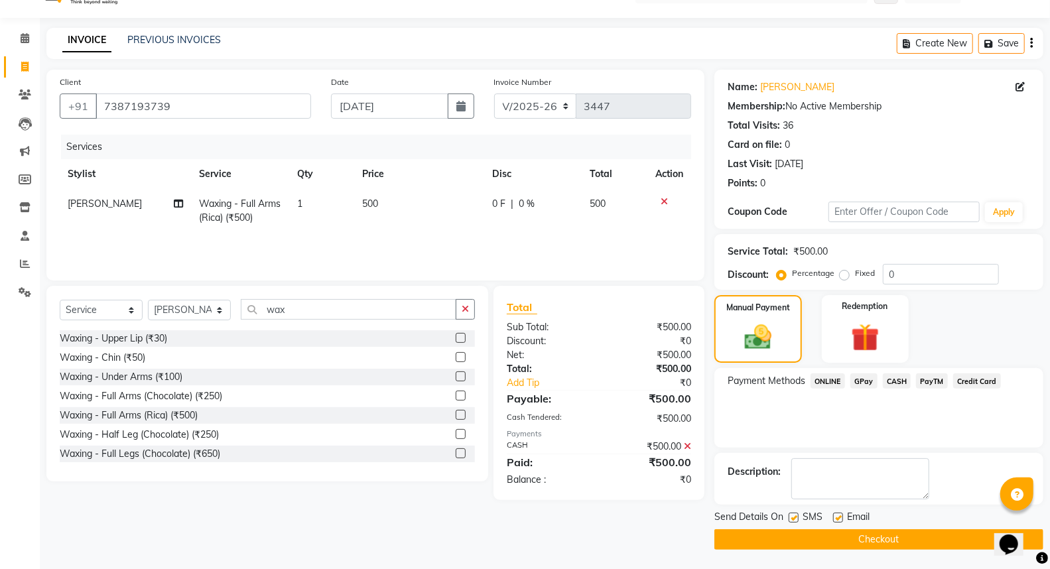
click at [963, 546] on button "Checkout" at bounding box center [879, 539] width 329 height 21
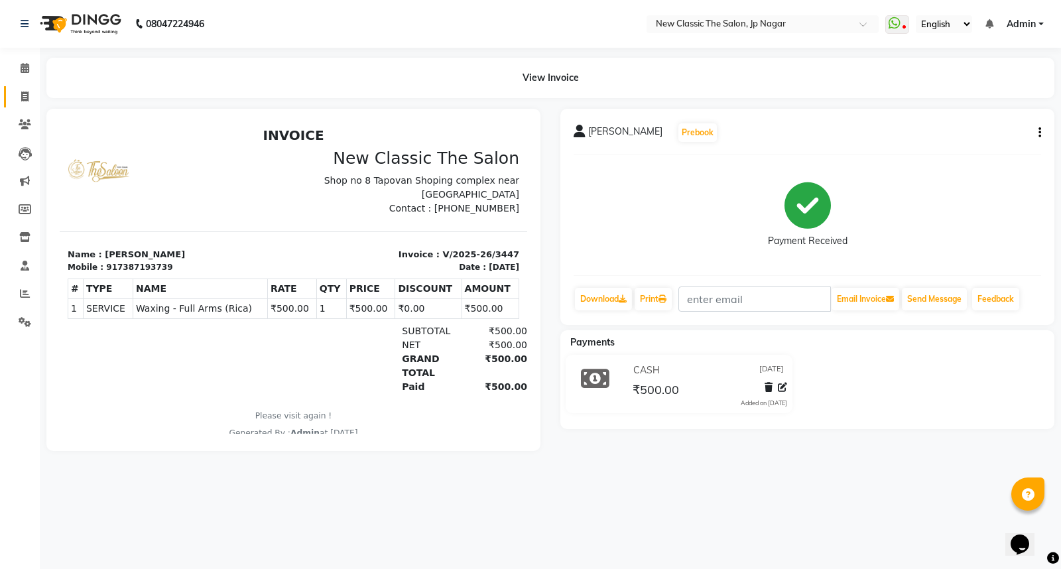
click at [23, 87] on link "Invoice" at bounding box center [20, 97] width 32 height 22
select select "service"
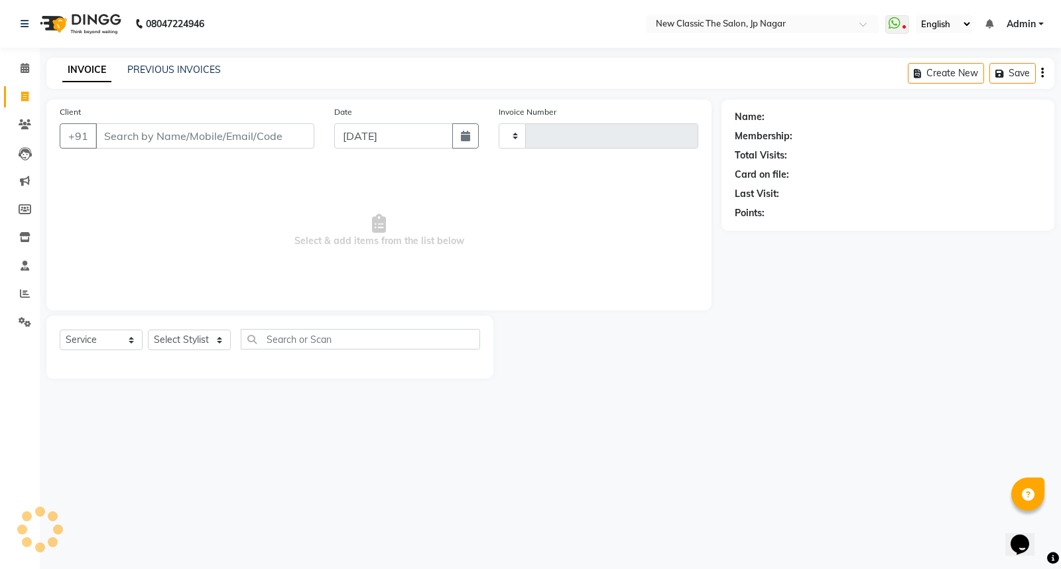
type input "3448"
select select "4678"
click at [213, 137] on input "Client" at bounding box center [205, 135] width 219 height 25
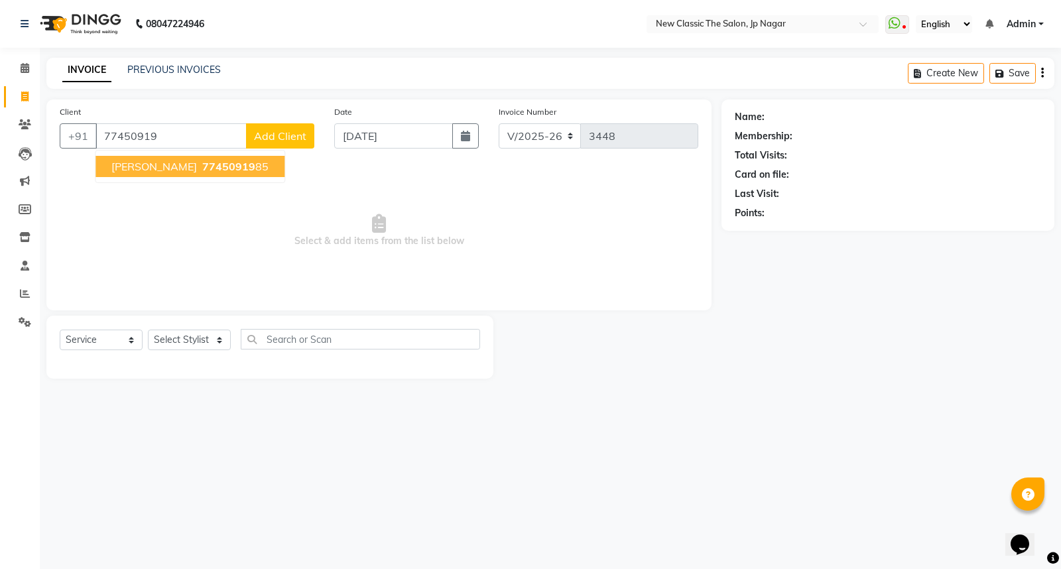
click at [224, 162] on span "77450919" at bounding box center [228, 166] width 53 height 13
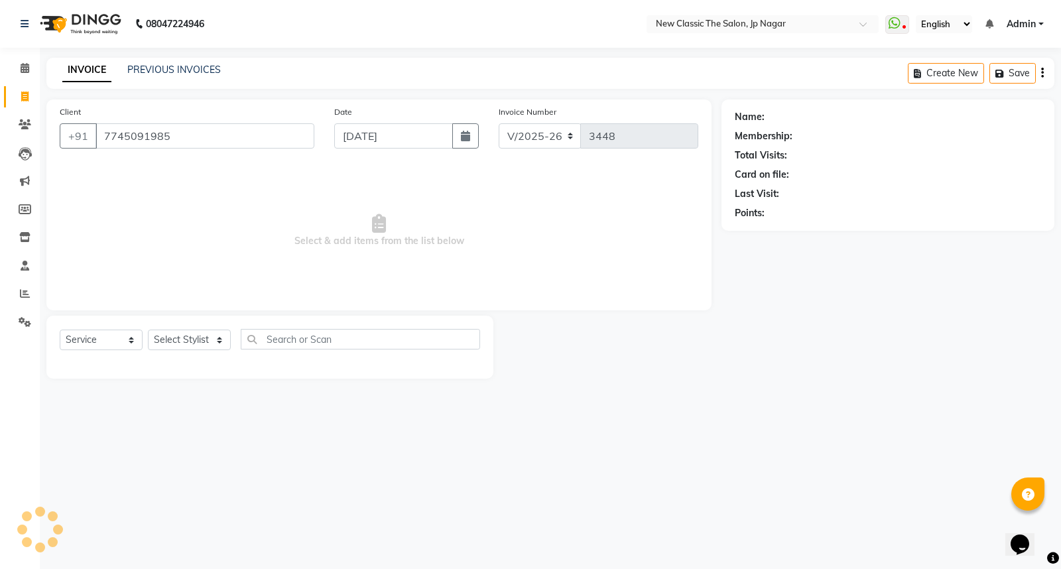
type input "7745091985"
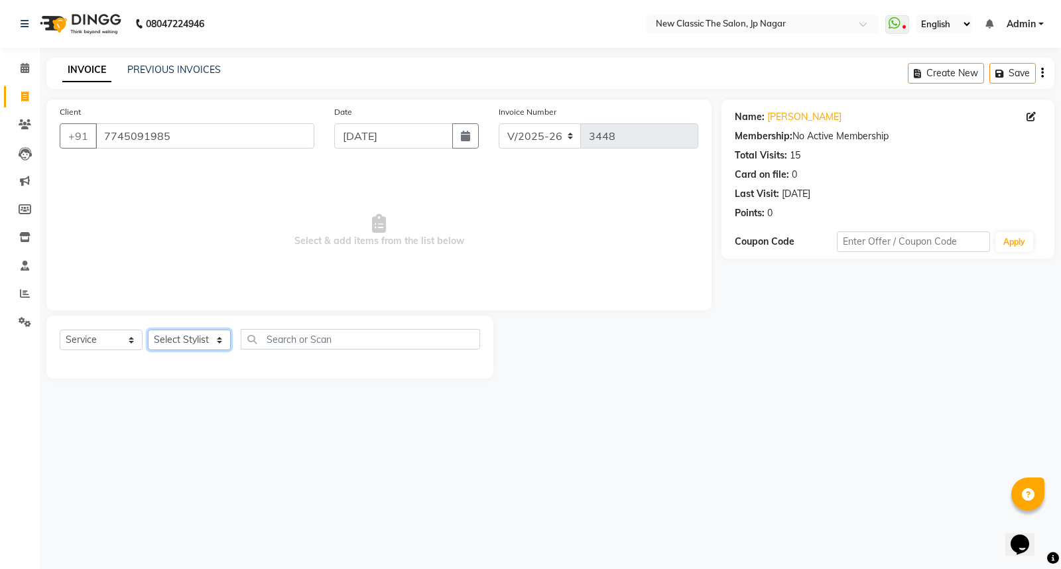
click at [206, 340] on select "Select Stylist Amit [PERSON_NAME] [PERSON_NAME] [PERSON_NAME] Manager [PERSON_N…" at bounding box center [189, 340] width 83 height 21
select select "27628"
click at [148, 330] on select "Select Stylist Amit [PERSON_NAME] [PERSON_NAME] [PERSON_NAME] Manager [PERSON_N…" at bounding box center [189, 340] width 83 height 21
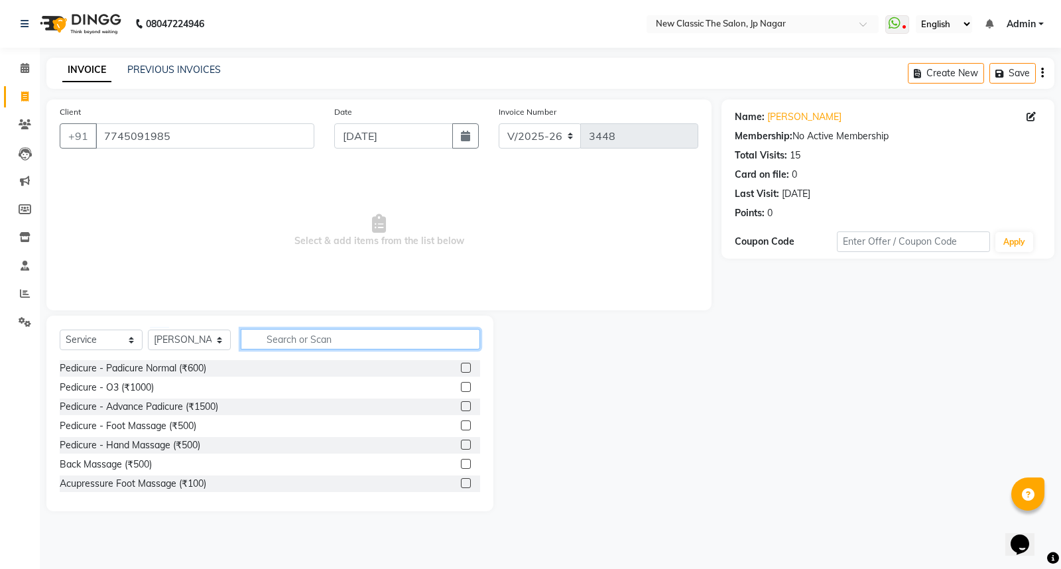
click at [295, 346] on input "text" at bounding box center [360, 339] width 239 height 21
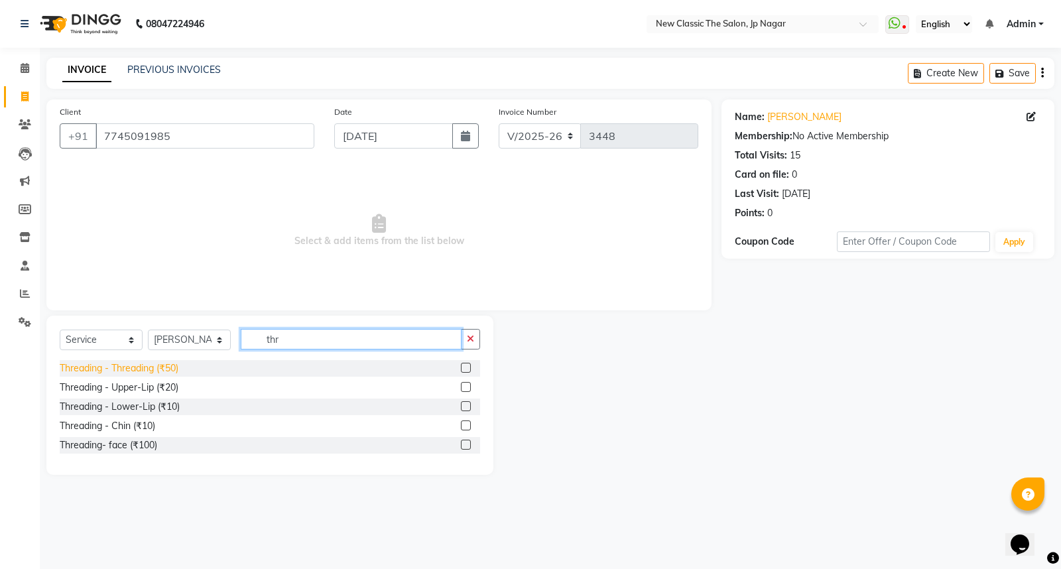
type input "thr"
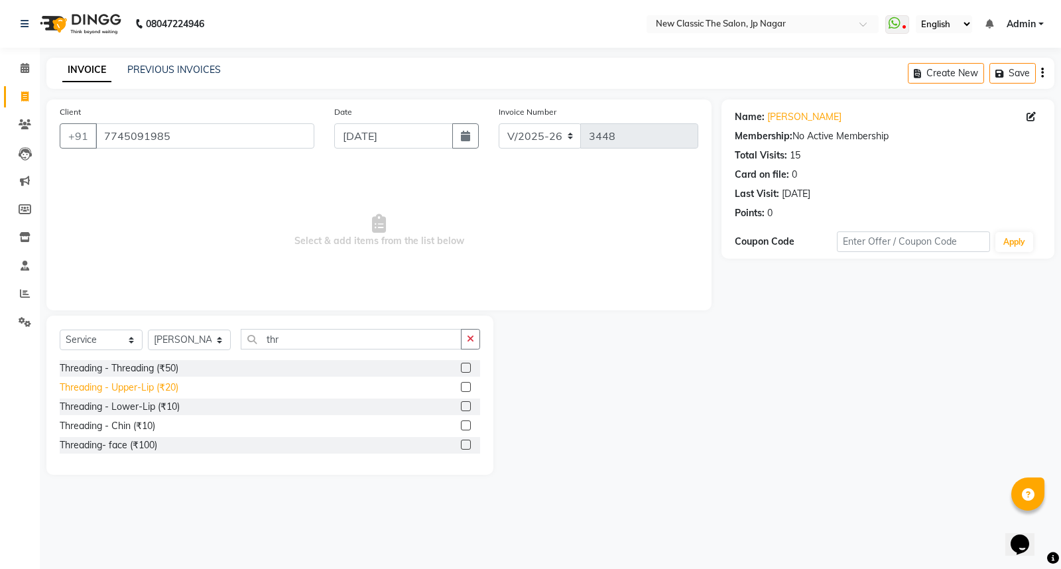
drag, startPoint x: 117, startPoint y: 369, endPoint x: 123, endPoint y: 381, distance: 13.9
click at [117, 370] on div "Threading - Threading (₹50)" at bounding box center [119, 369] width 119 height 14
checkbox input "false"
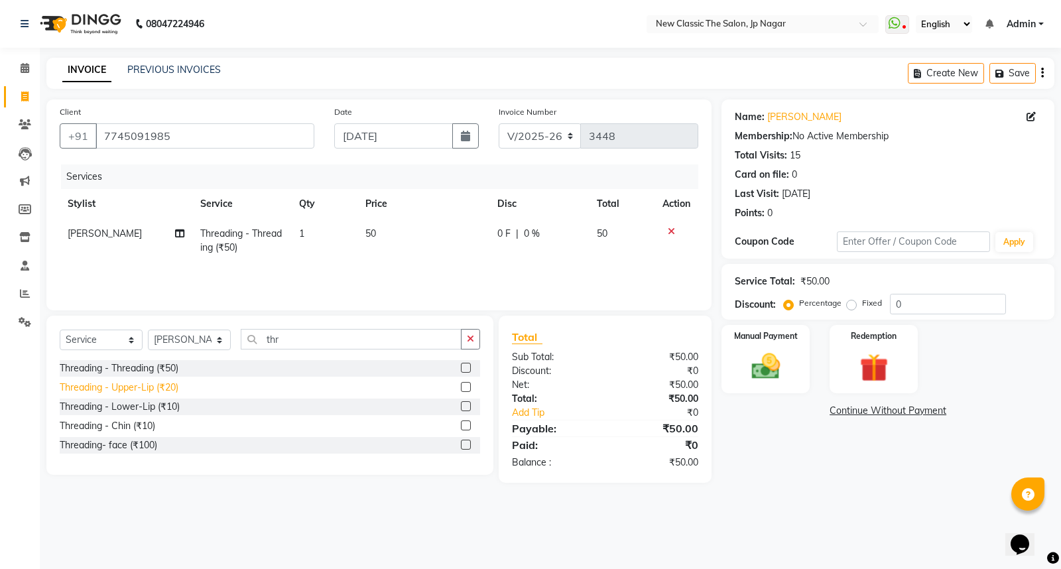
click at [134, 392] on div "Threading - Upper-Lip (₹20)" at bounding box center [119, 388] width 119 height 14
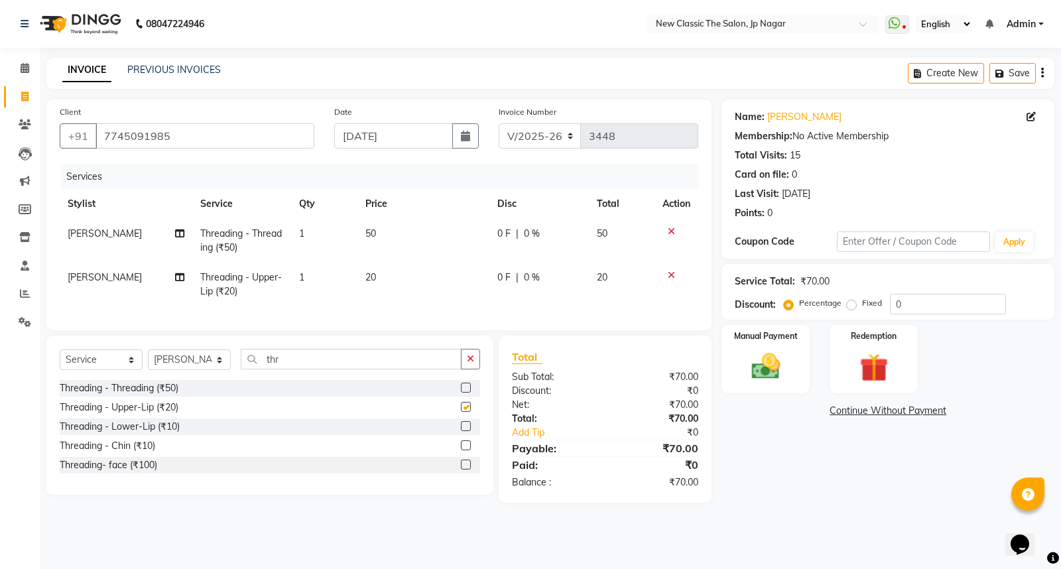
checkbox input "false"
click at [564, 269] on td "0 F | 0 %" at bounding box center [540, 285] width 100 height 44
select select "27628"
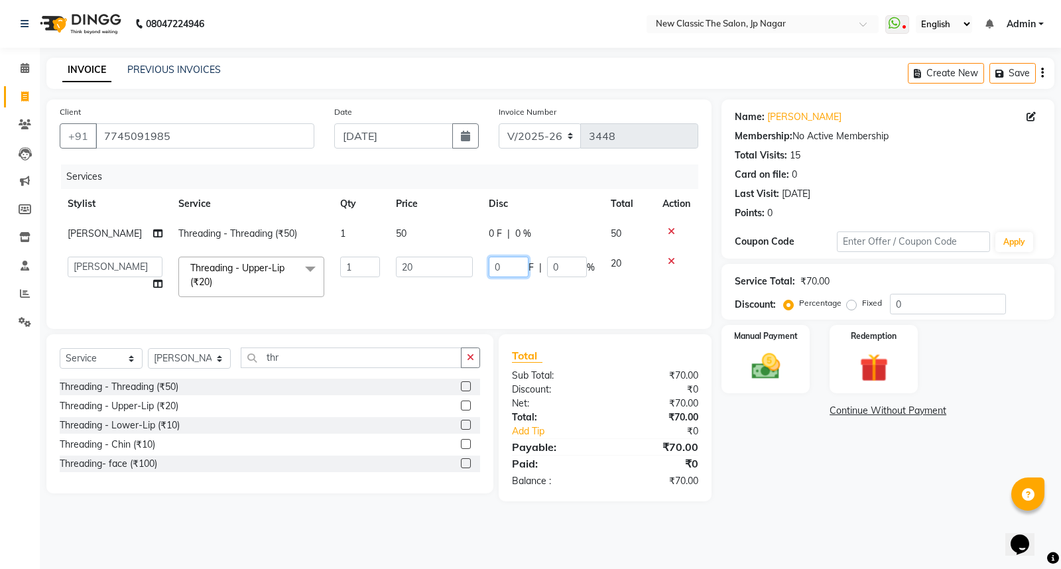
drag, startPoint x: 502, startPoint y: 271, endPoint x: 504, endPoint y: 263, distance: 8.4
click at [504, 263] on input "0" at bounding box center [509, 267] width 40 height 21
type input "10"
click at [774, 369] on img at bounding box center [766, 367] width 48 height 34
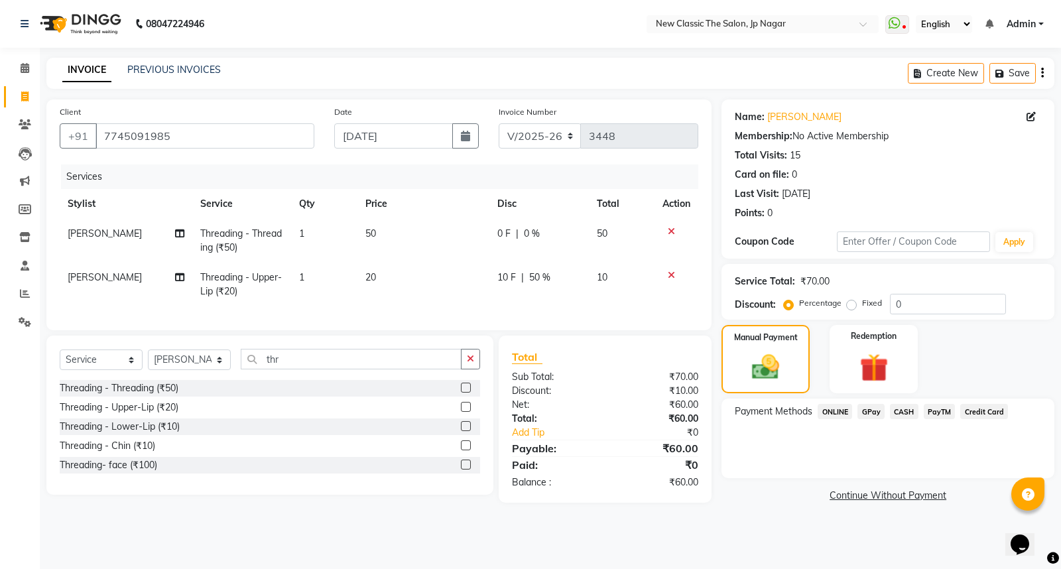
click at [906, 406] on span "CASH" at bounding box center [904, 411] width 29 height 15
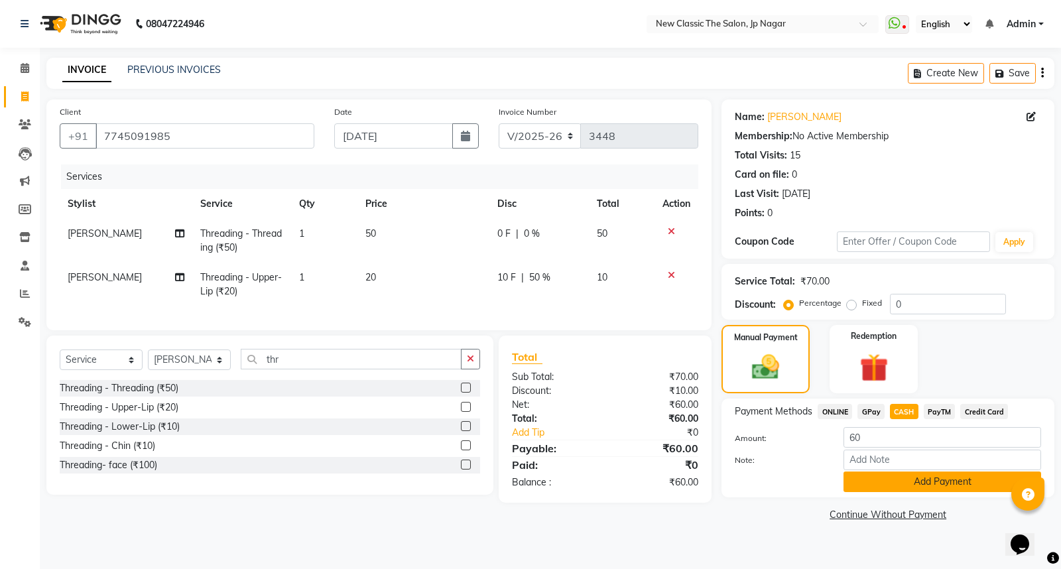
click at [909, 474] on button "Add Payment" at bounding box center [943, 482] width 198 height 21
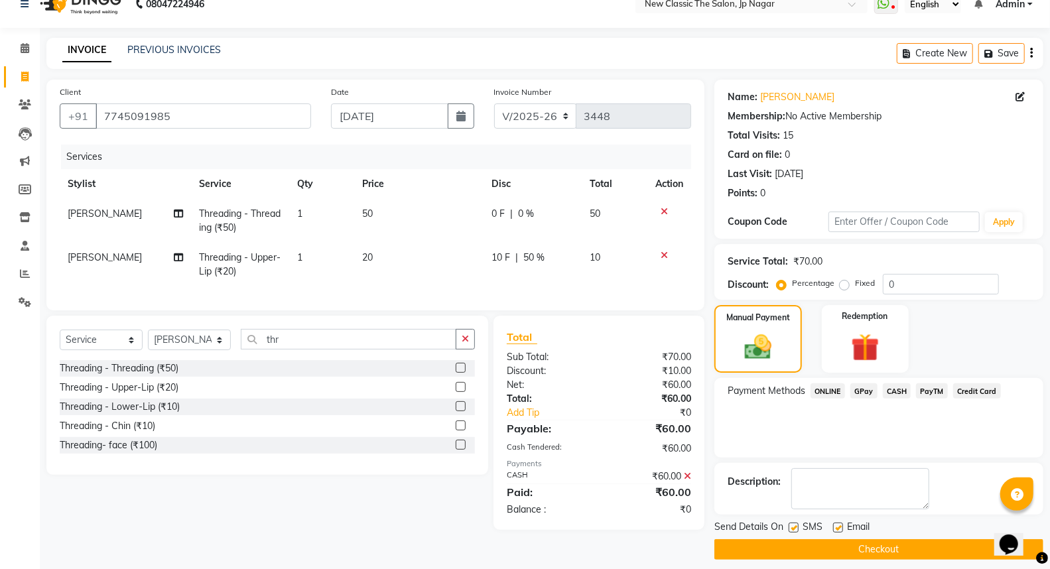
scroll to position [30, 0]
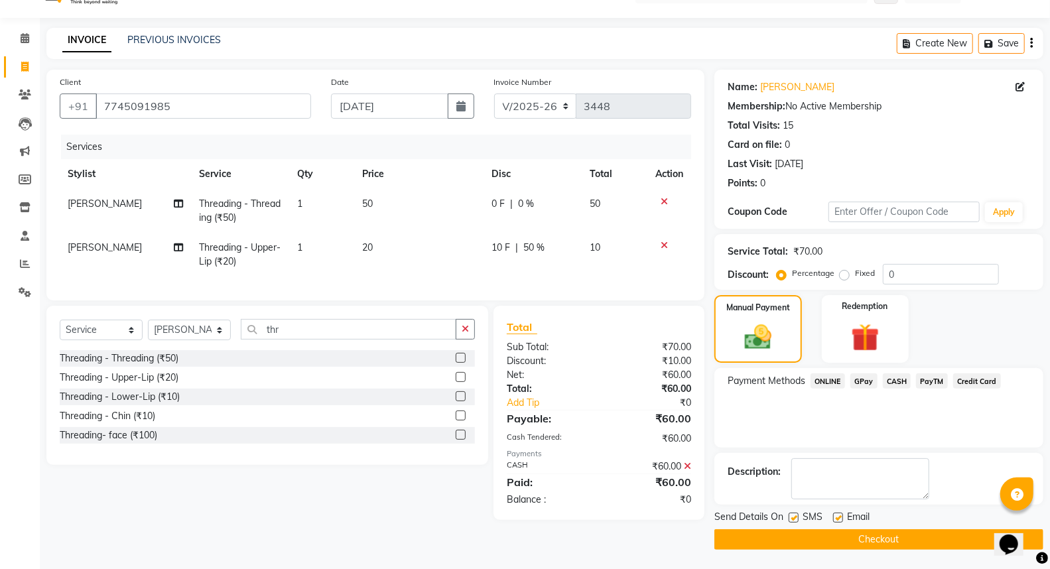
click at [878, 536] on button "Checkout" at bounding box center [879, 539] width 329 height 21
